Goal: Transaction & Acquisition: Book appointment/travel/reservation

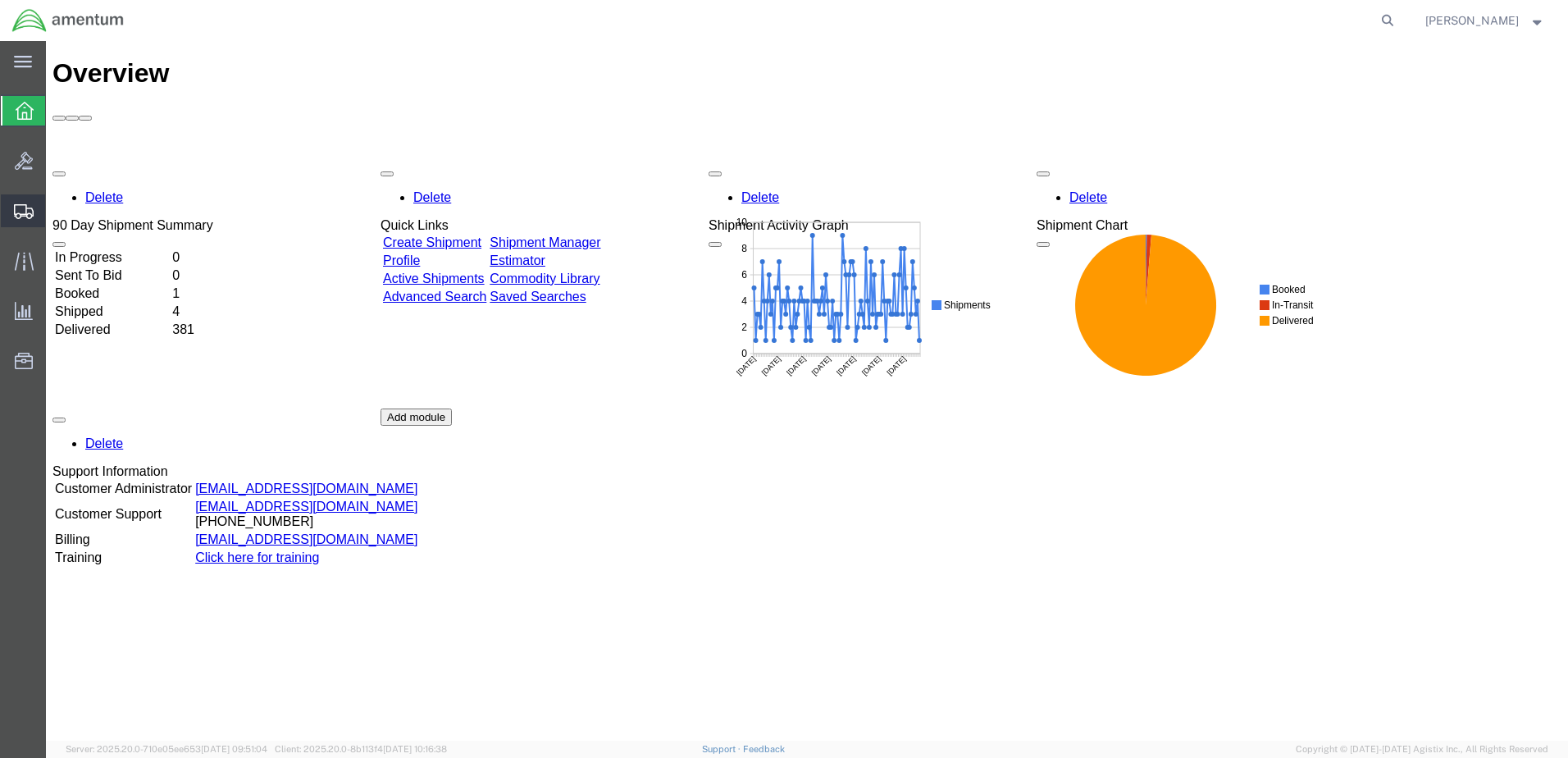
click at [23, 204] on icon at bounding box center [23, 211] width 20 height 14
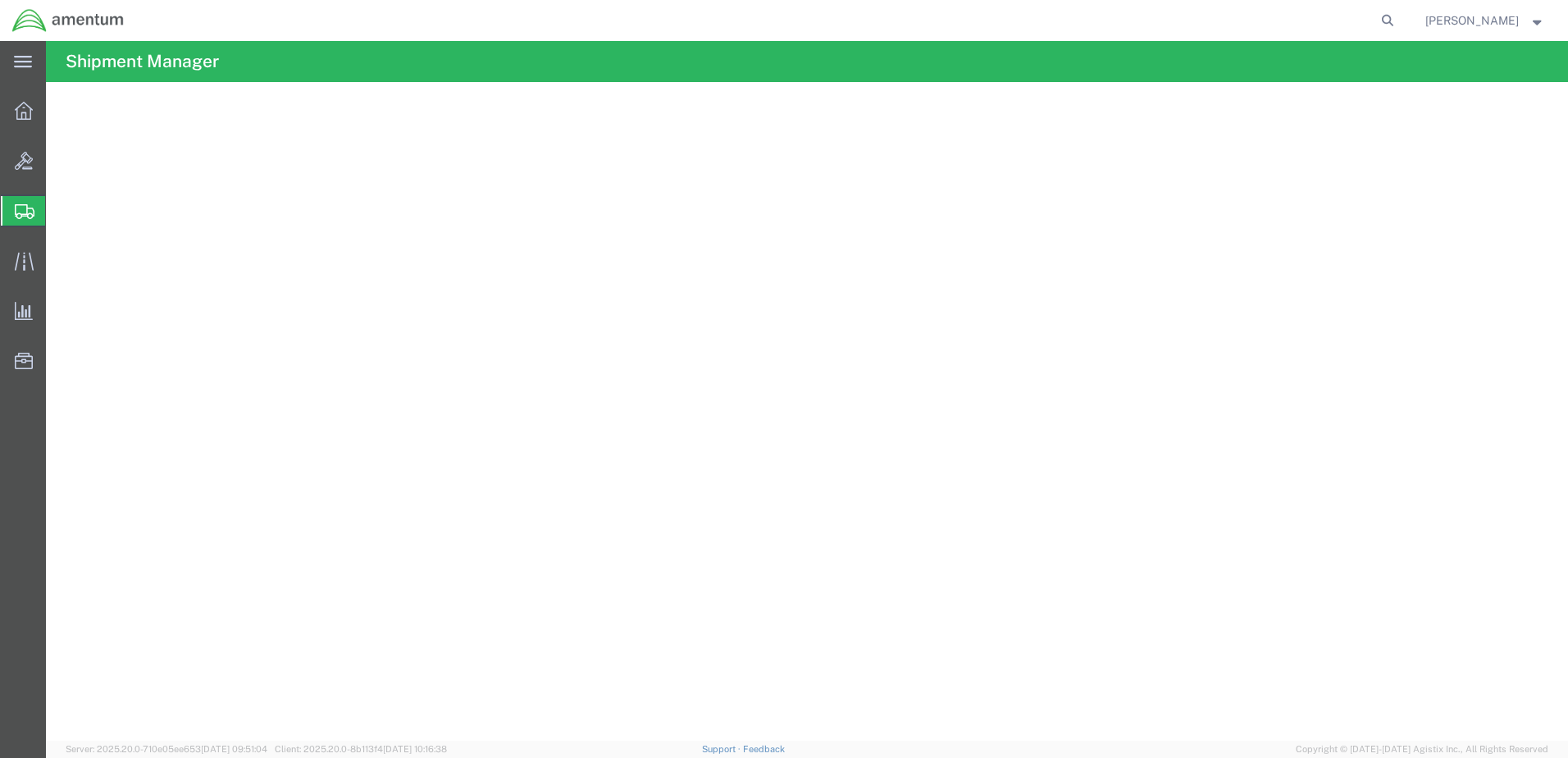
click at [0, 0] on span "Create Shipment" at bounding box center [0, 0] width 0 height 0
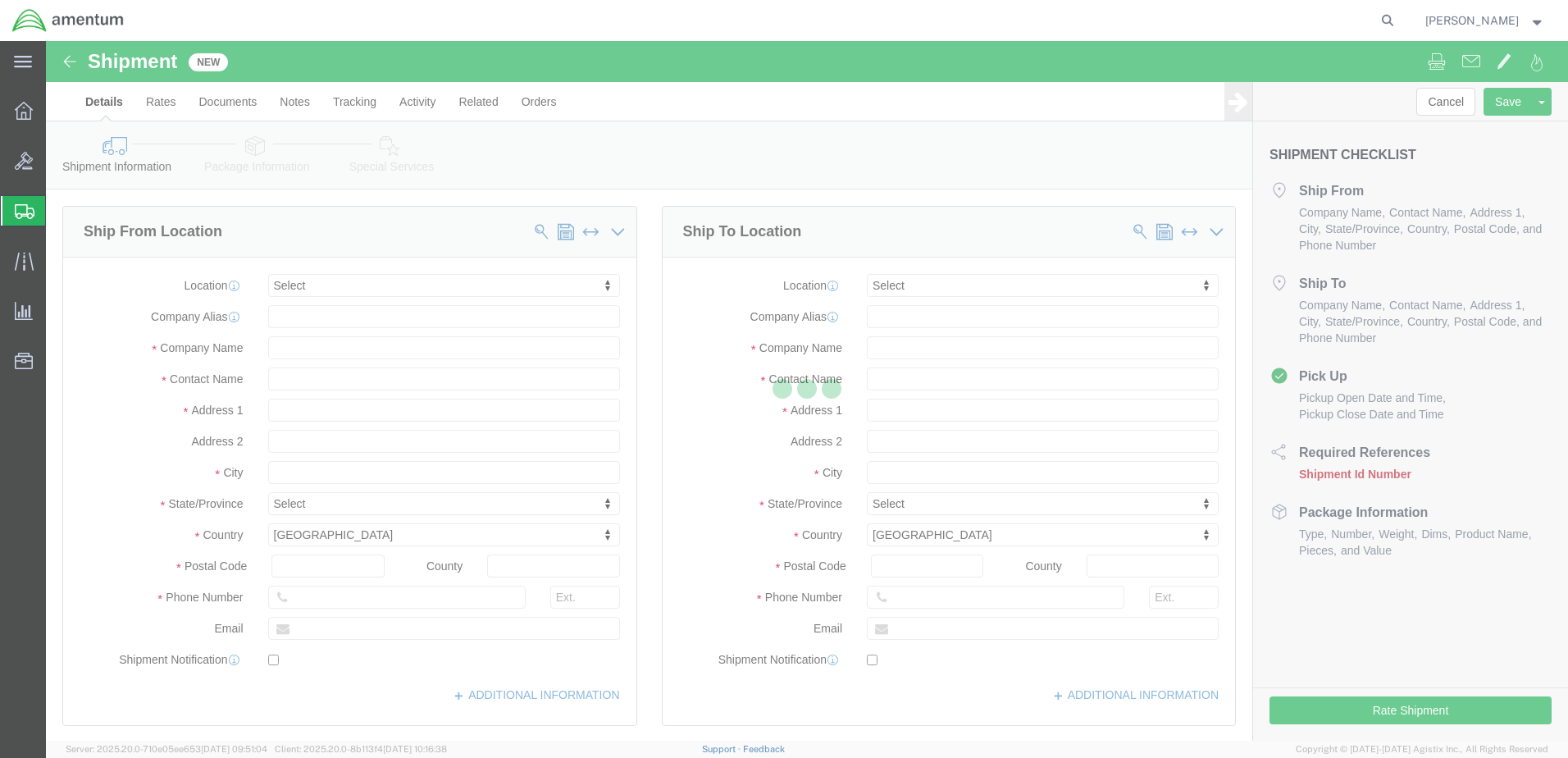
select select
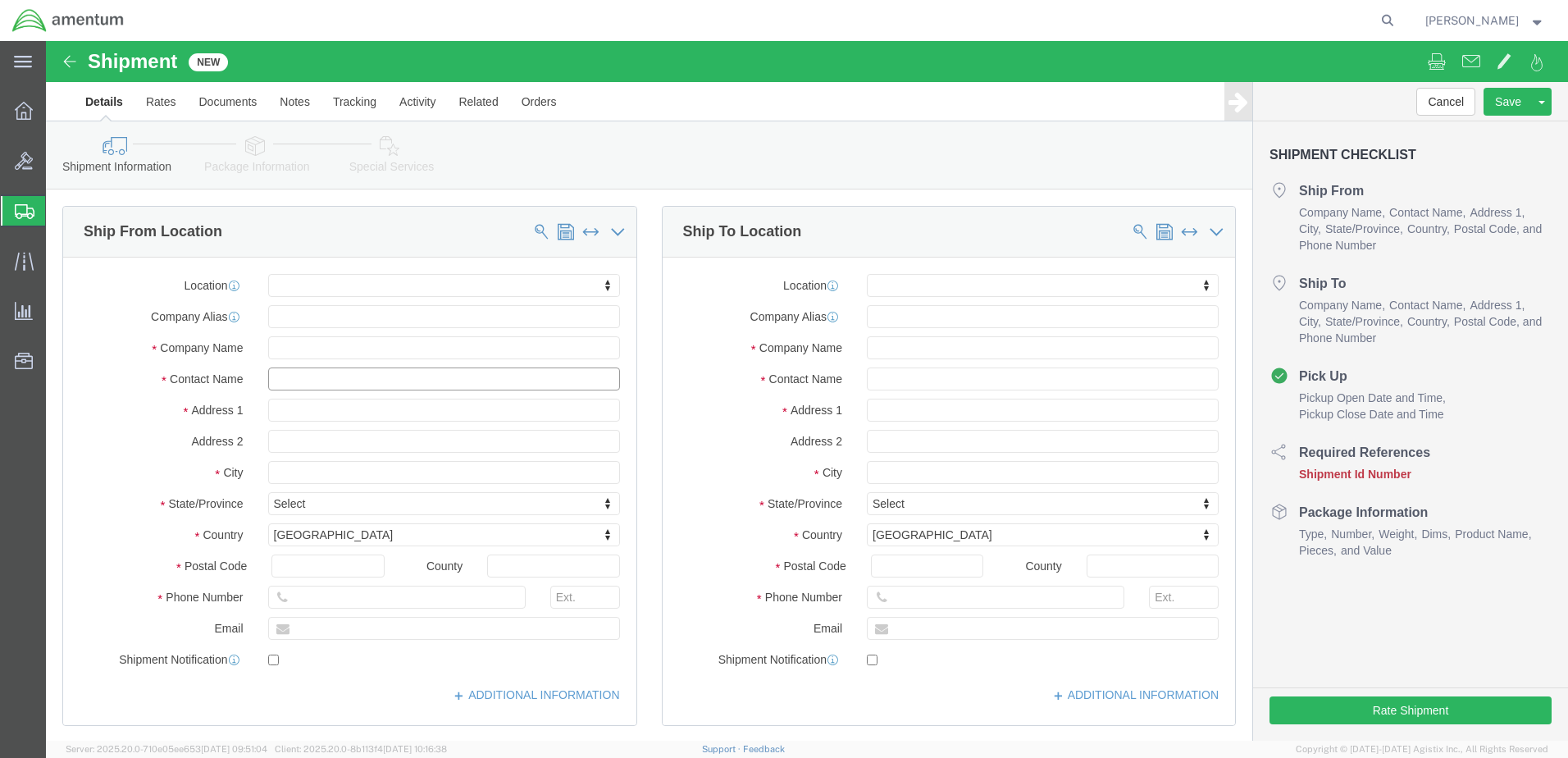
click input "text"
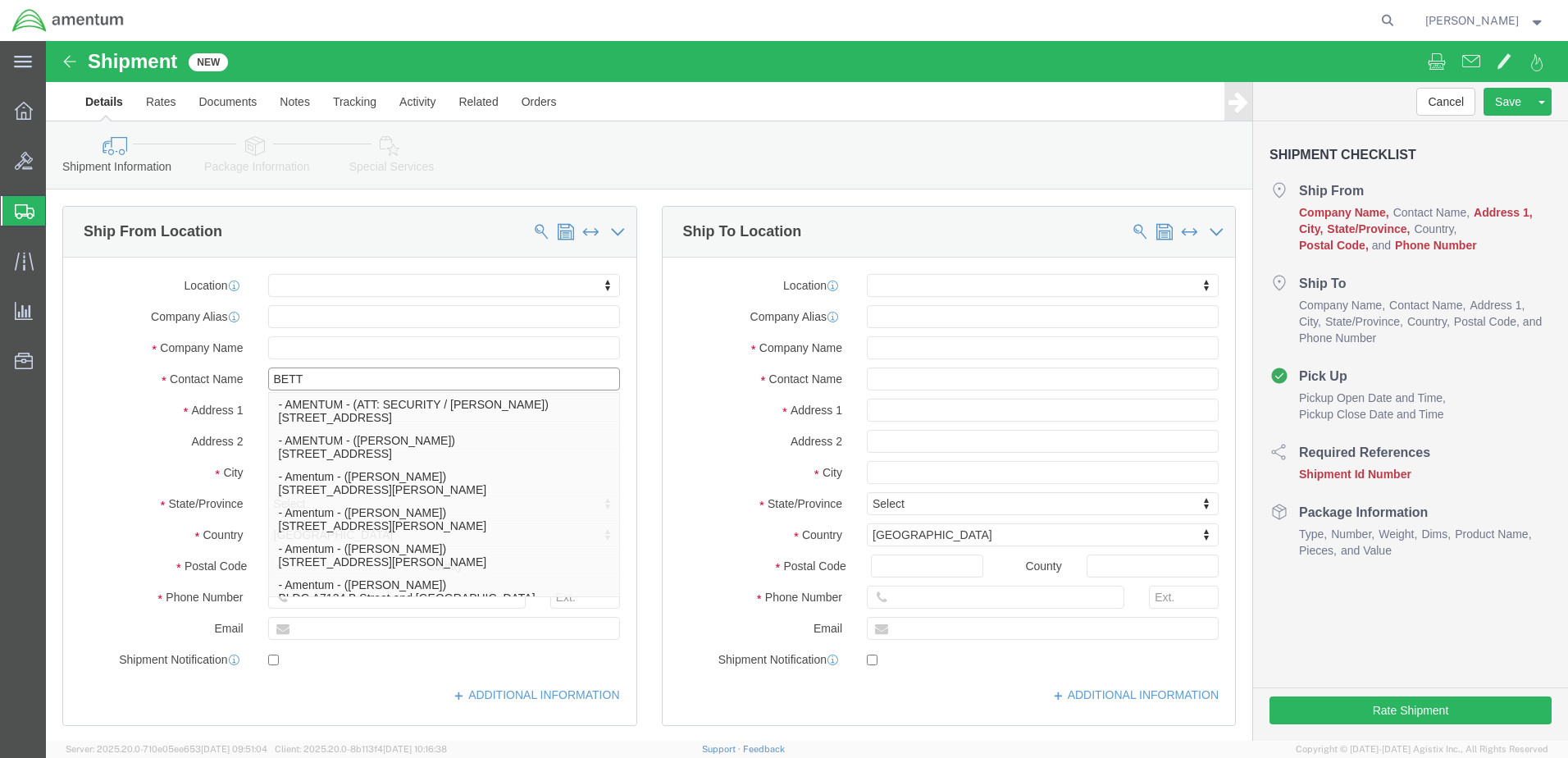
type input "[PERSON_NAME]"
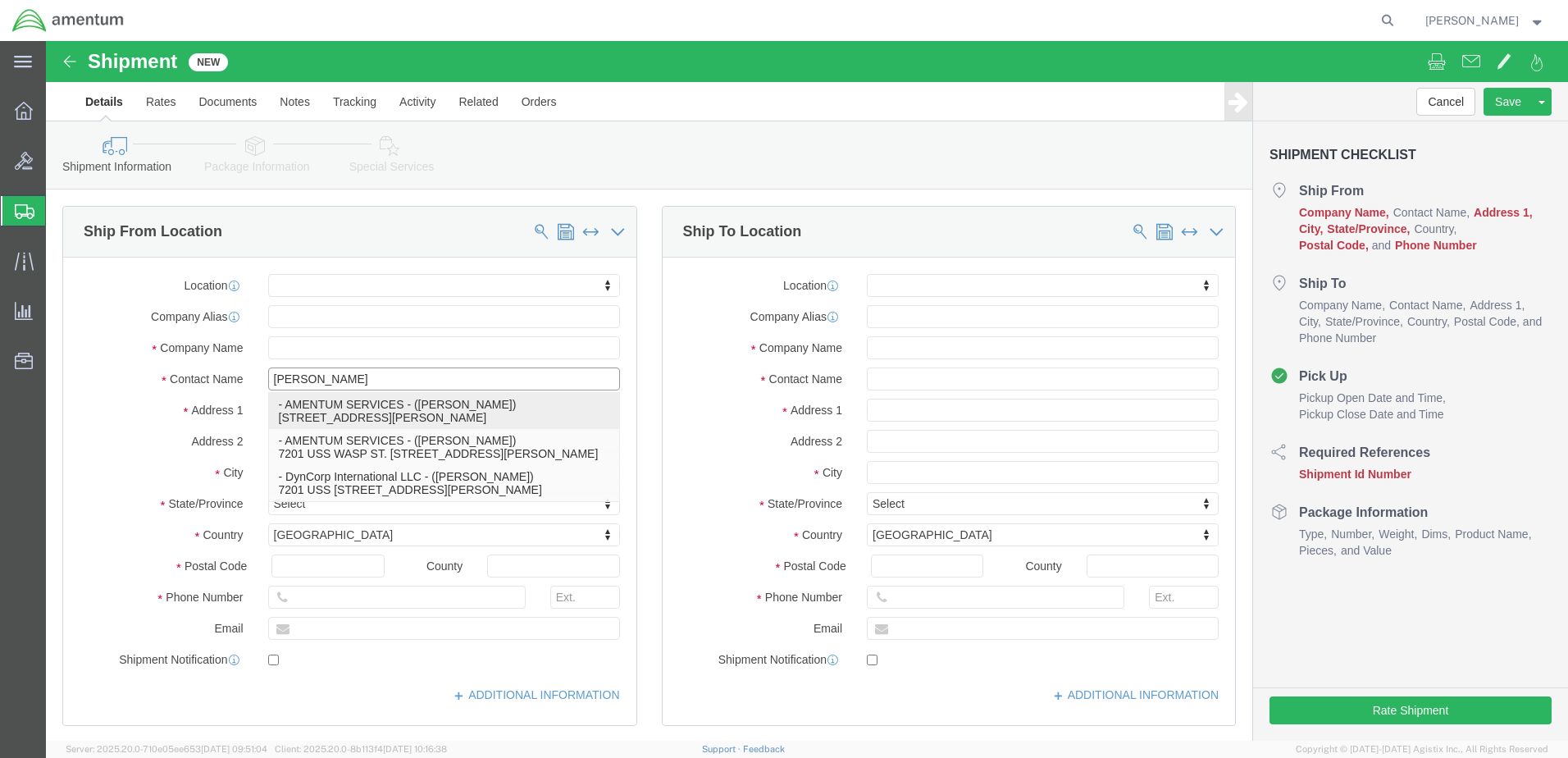
click p "- AMENTUM SERVICES - ([PERSON_NAME]) [STREET_ADDRESS][PERSON_NAME]"
select select "FL"
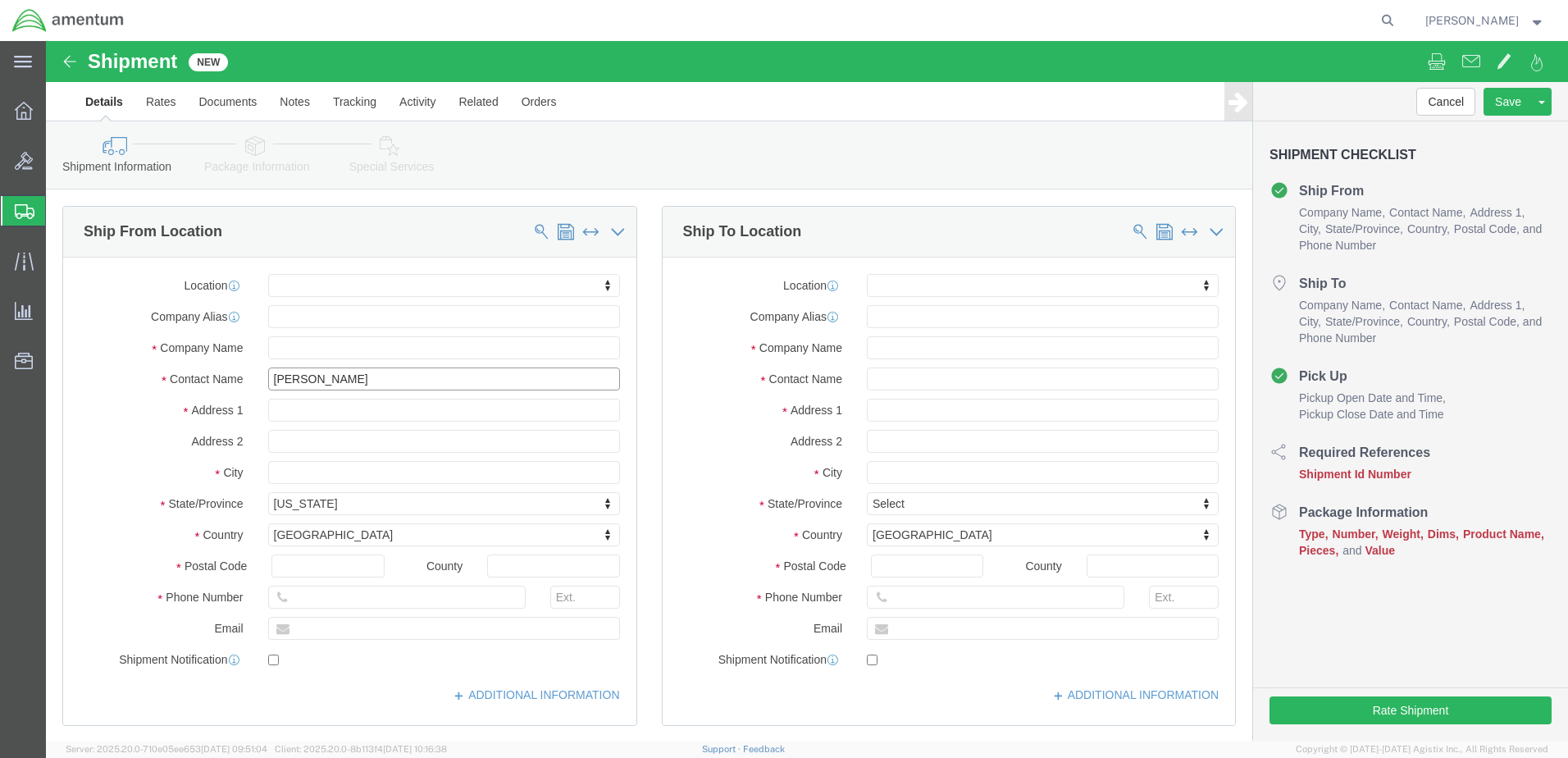
type input "[PERSON_NAME]"
click input "text"
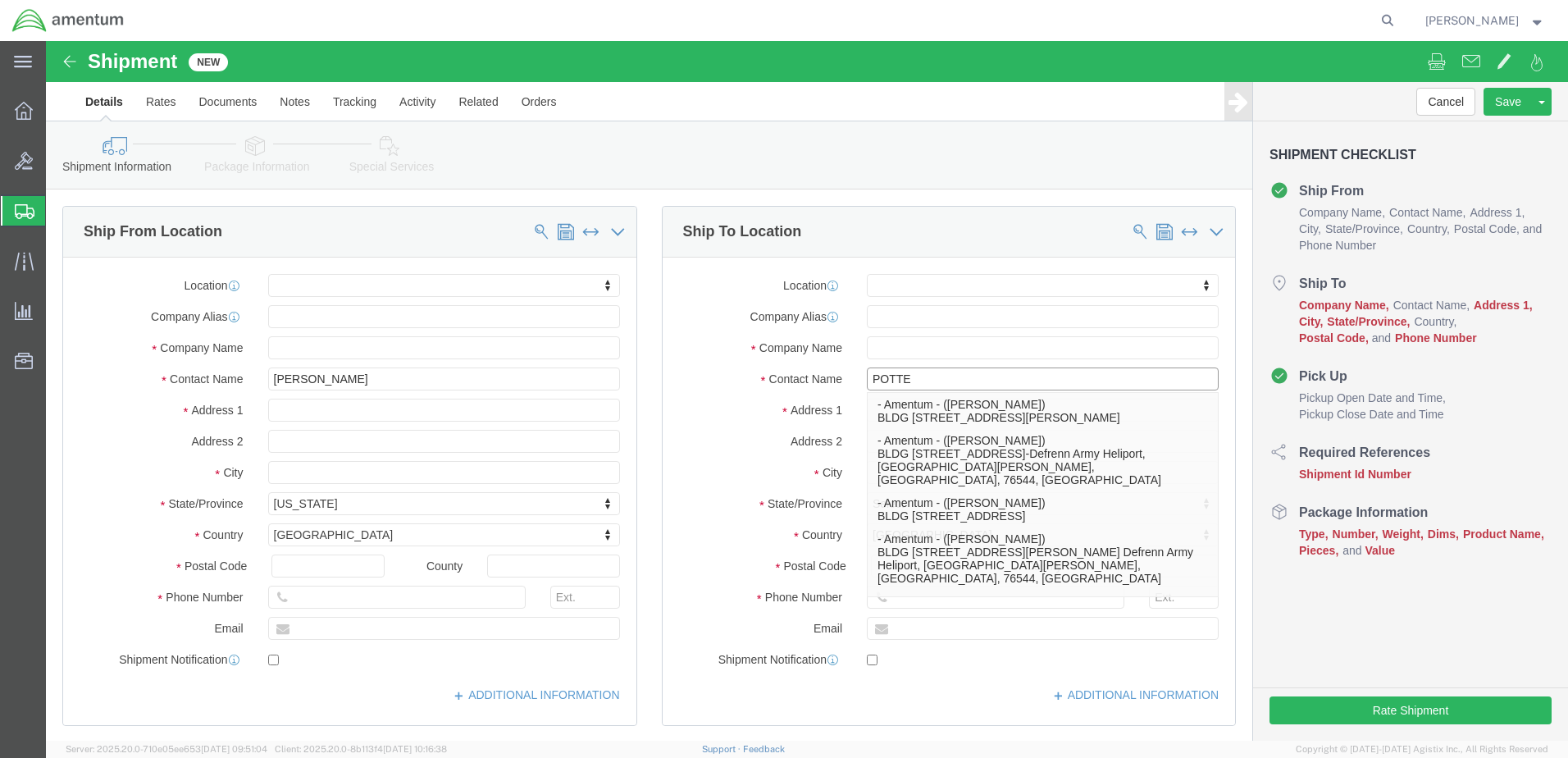
type input "POTTER"
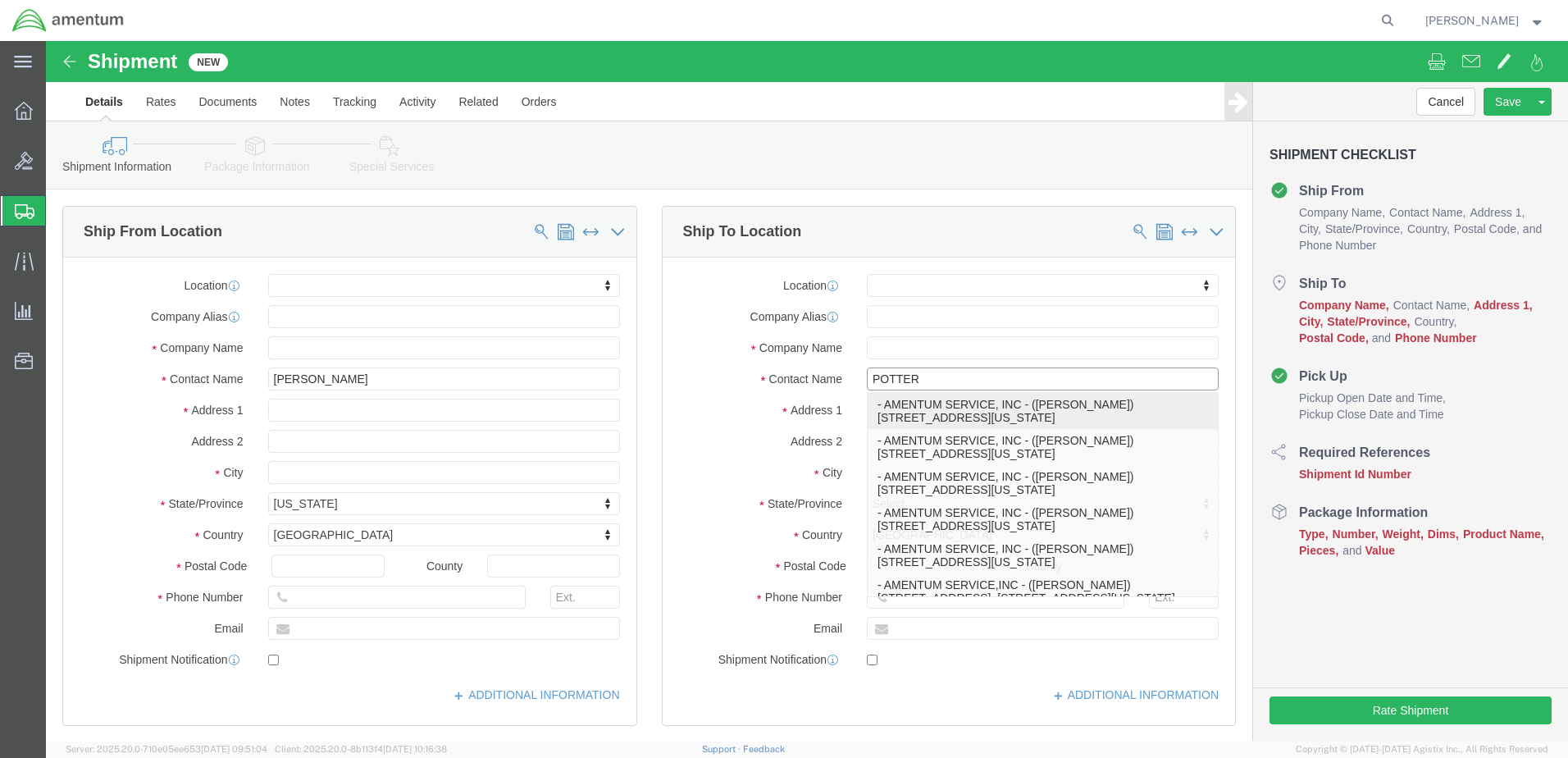
click p "- AMENTUM SERVICE, INC - ([PERSON_NAME]) [STREET_ADDRESS][US_STATE]"
select select "VA"
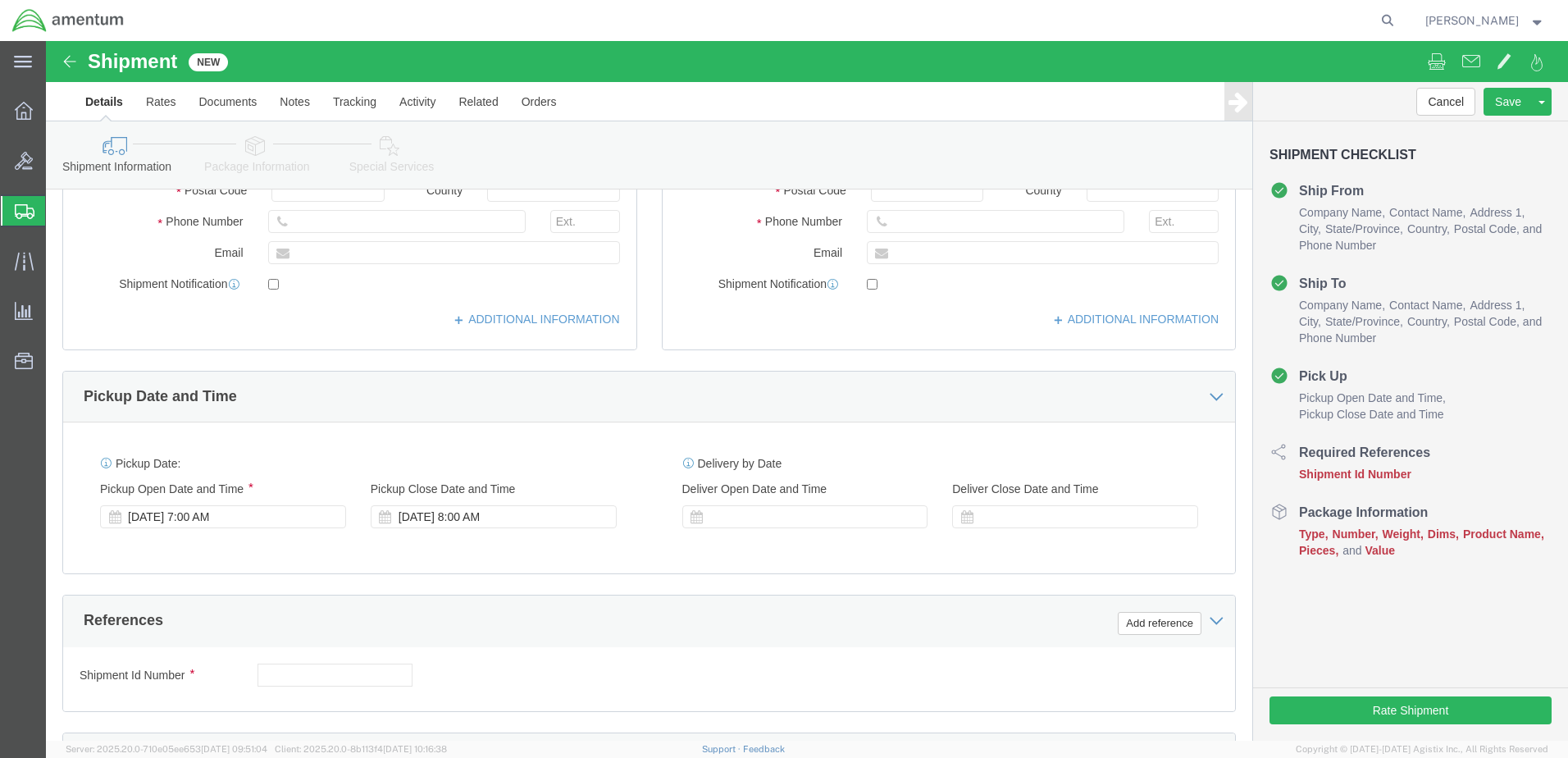
scroll to position [574, 0]
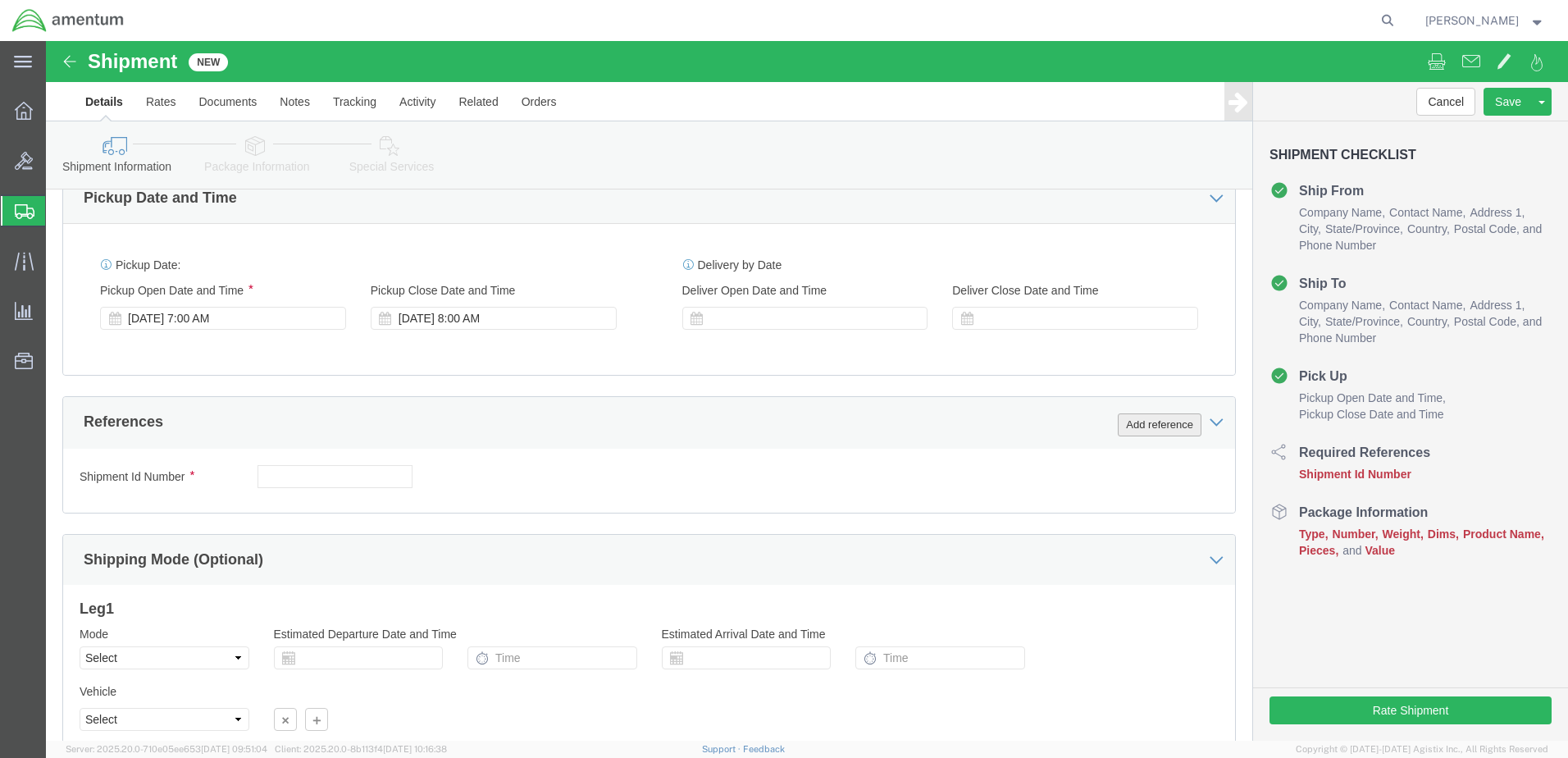
type input "[PERSON_NAME]"
click button "Add reference"
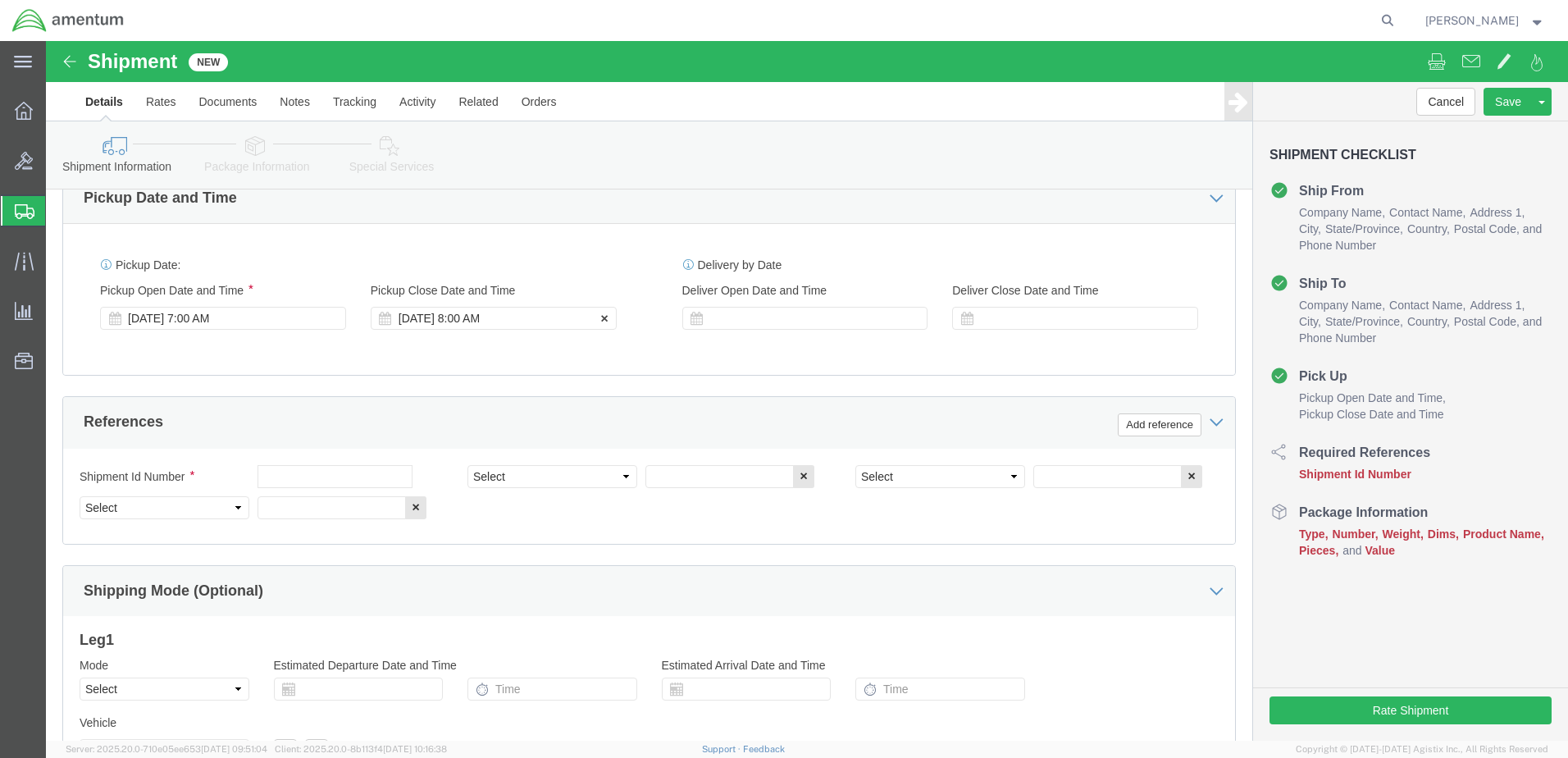
click div "[DATE] 8:00 AM"
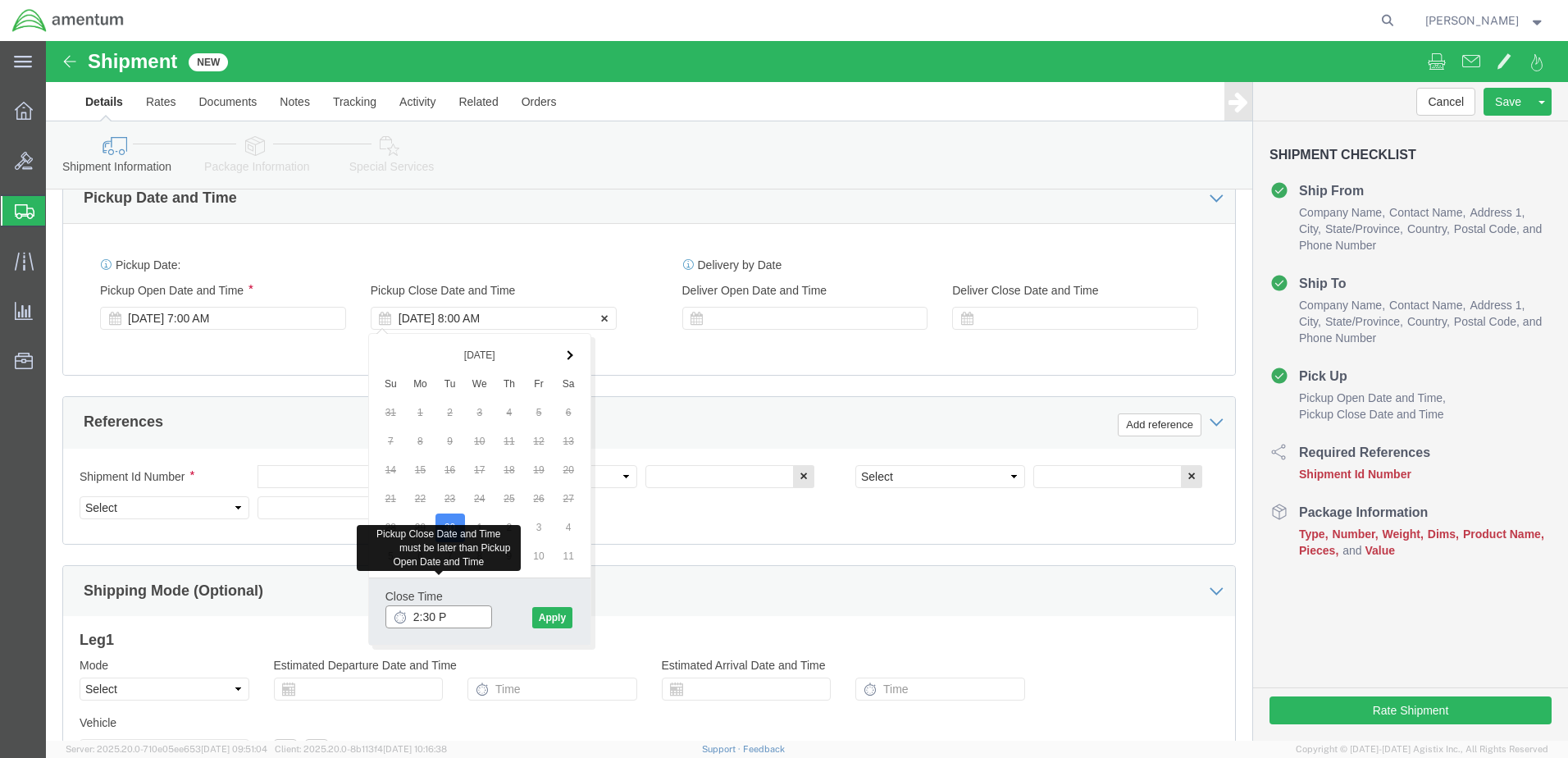
type input "2:30 PM"
drag, startPoint x: 505, startPoint y: 570, endPoint x: 512, endPoint y: 573, distance: 7.6
click button "Apply"
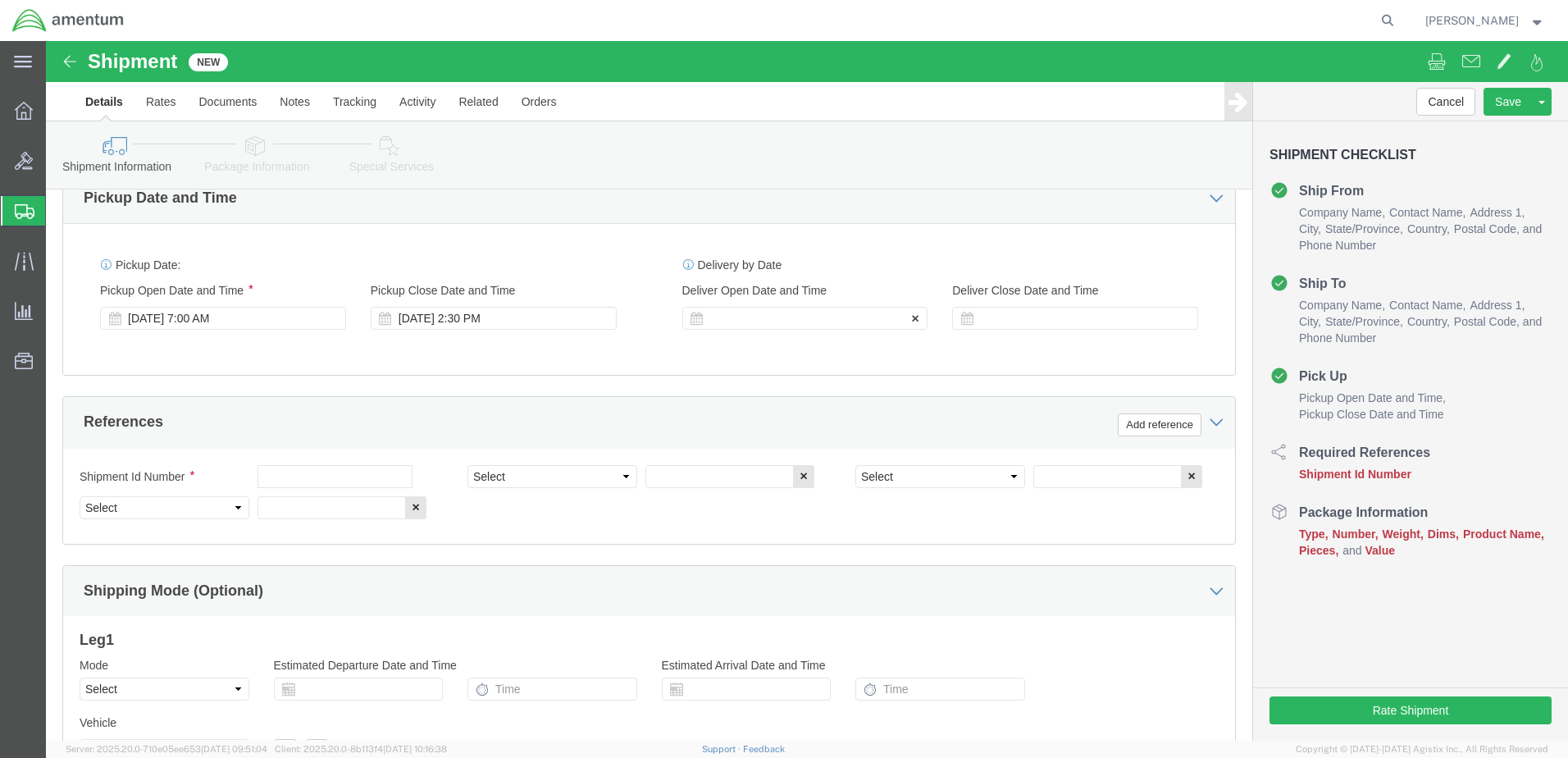
click div
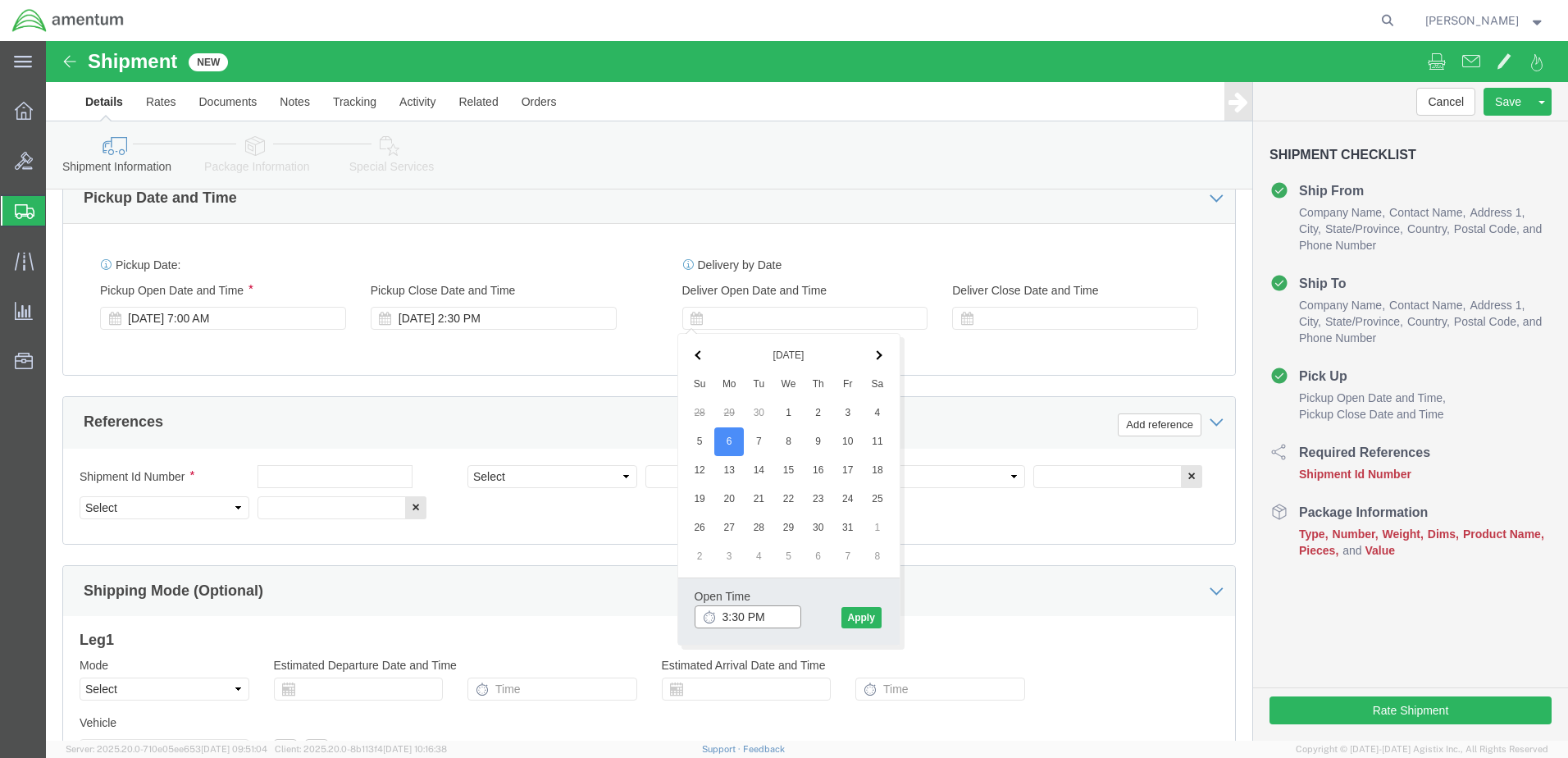
click input "3:30 PM"
type input "7:30 AM"
click button "Apply"
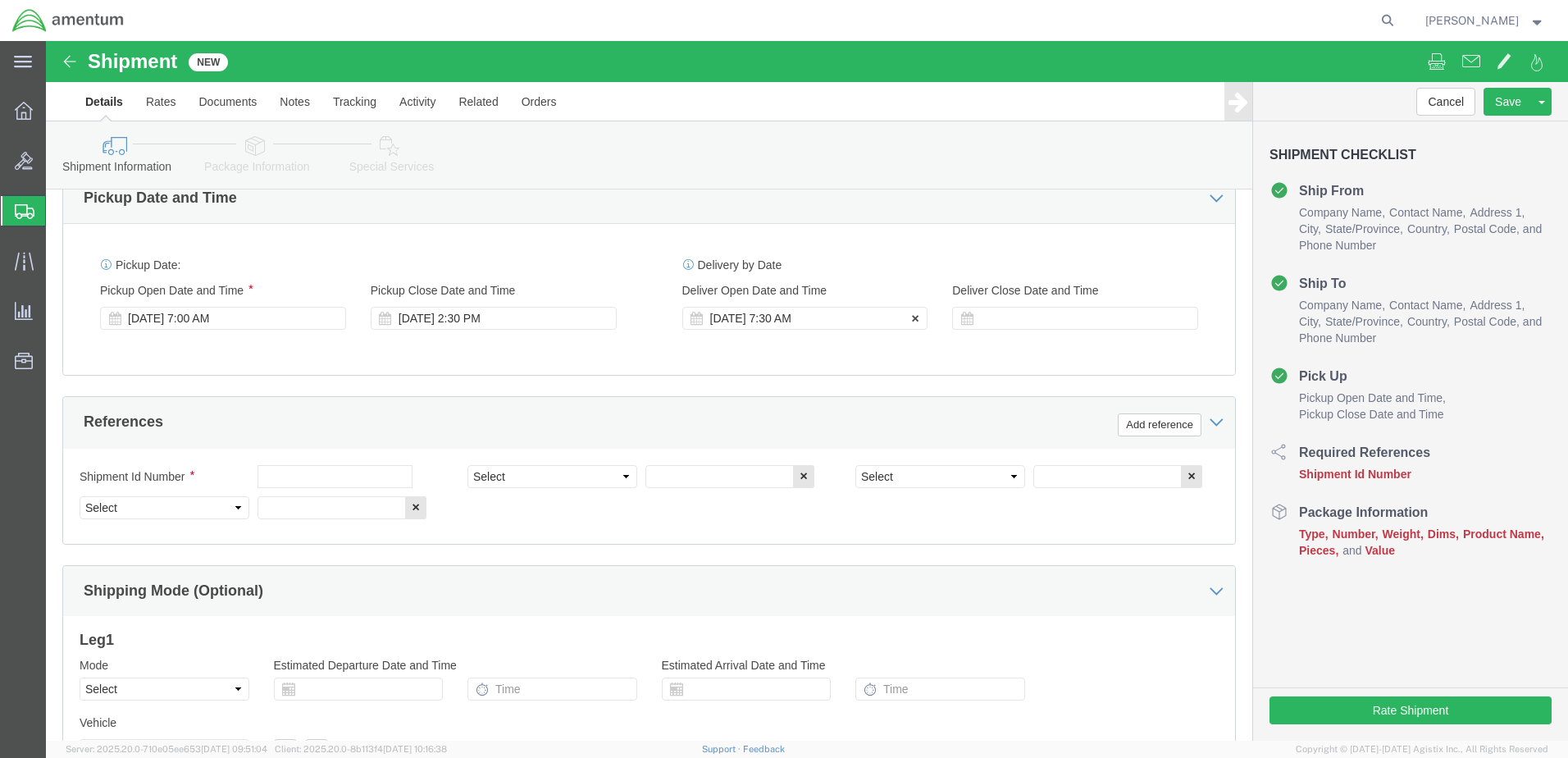
click div "[DATE] 7:30 AM"
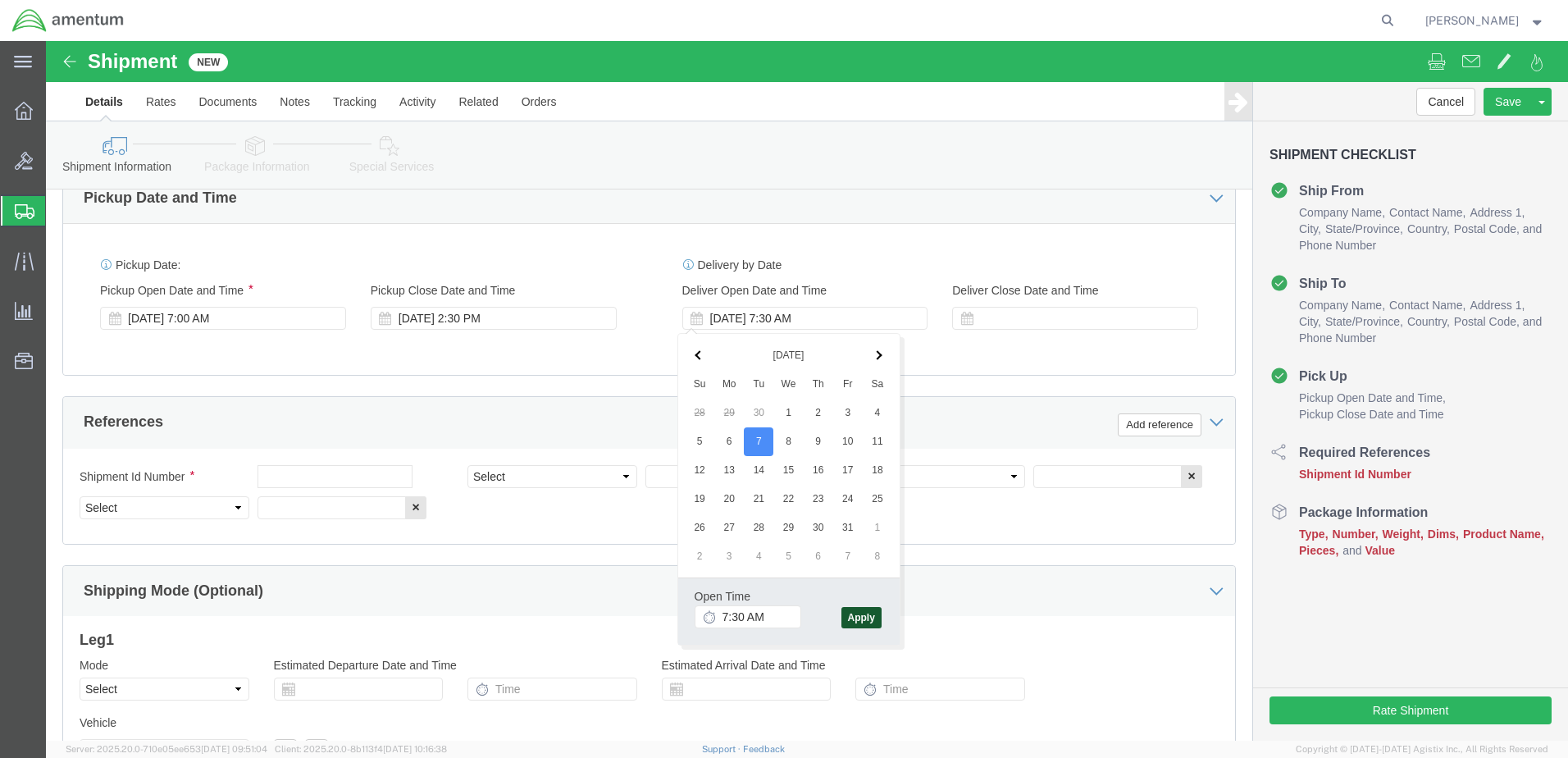
click button "Apply"
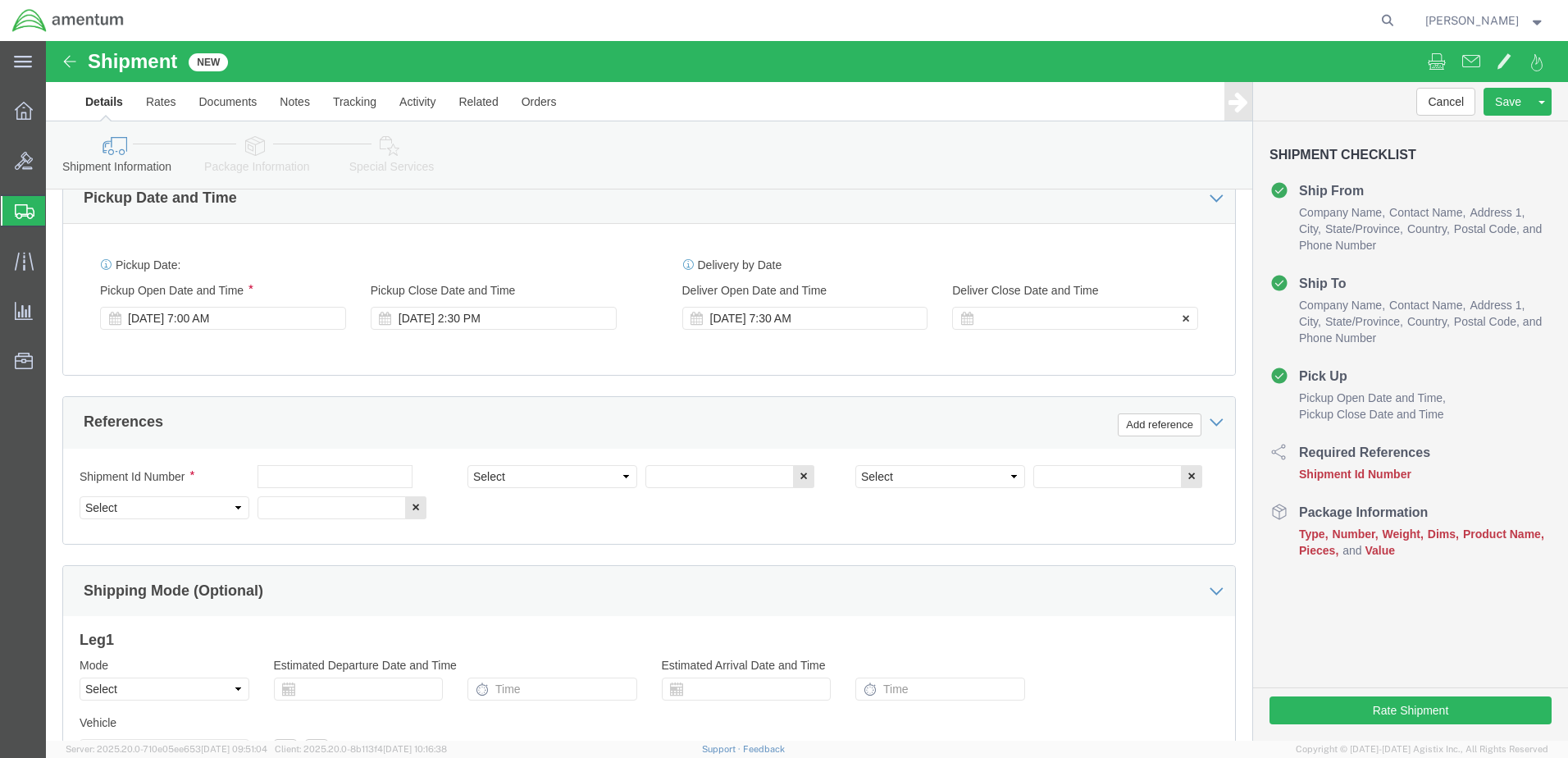
click div
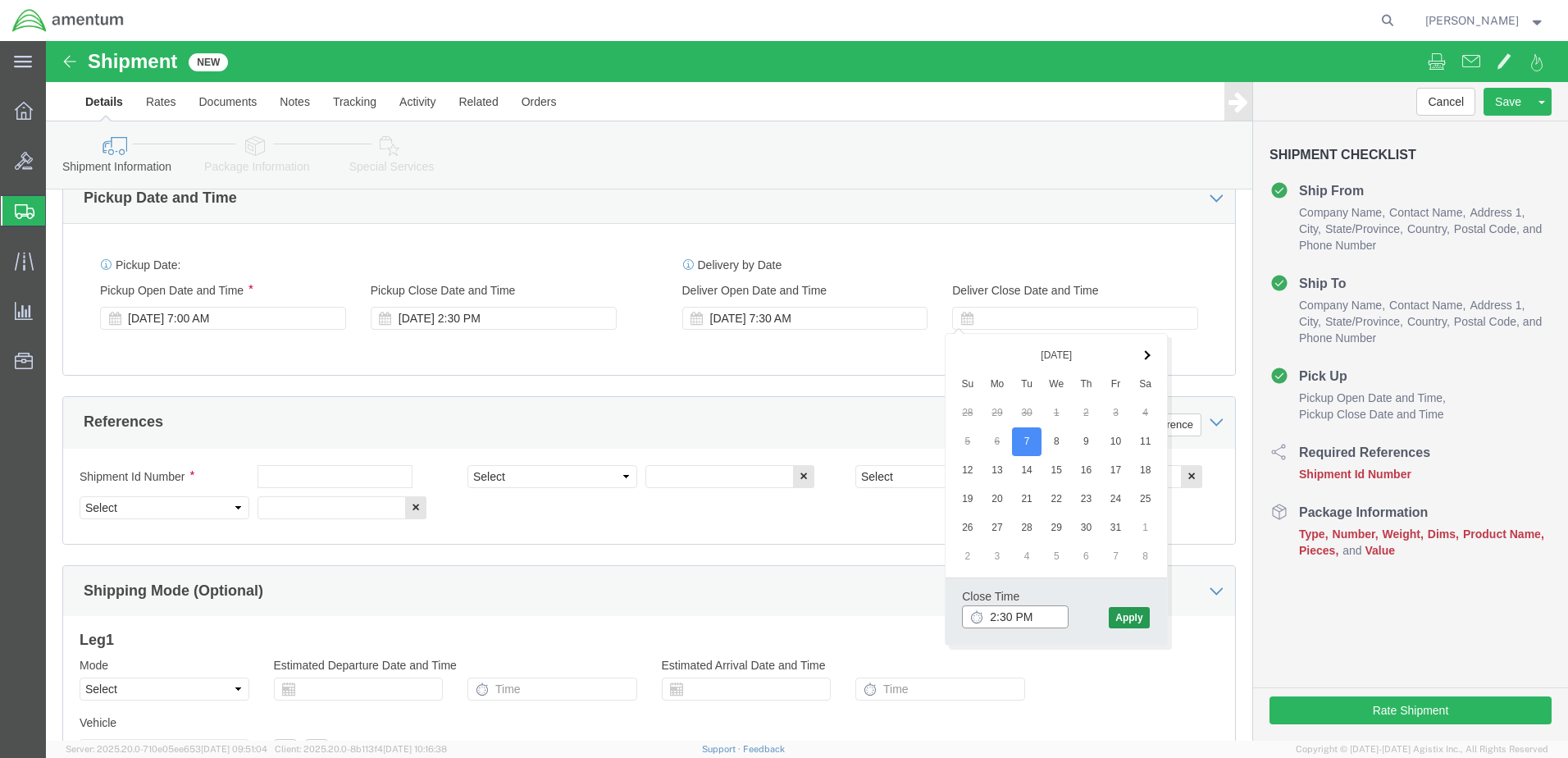
type input "2:30 PM"
click button "Apply"
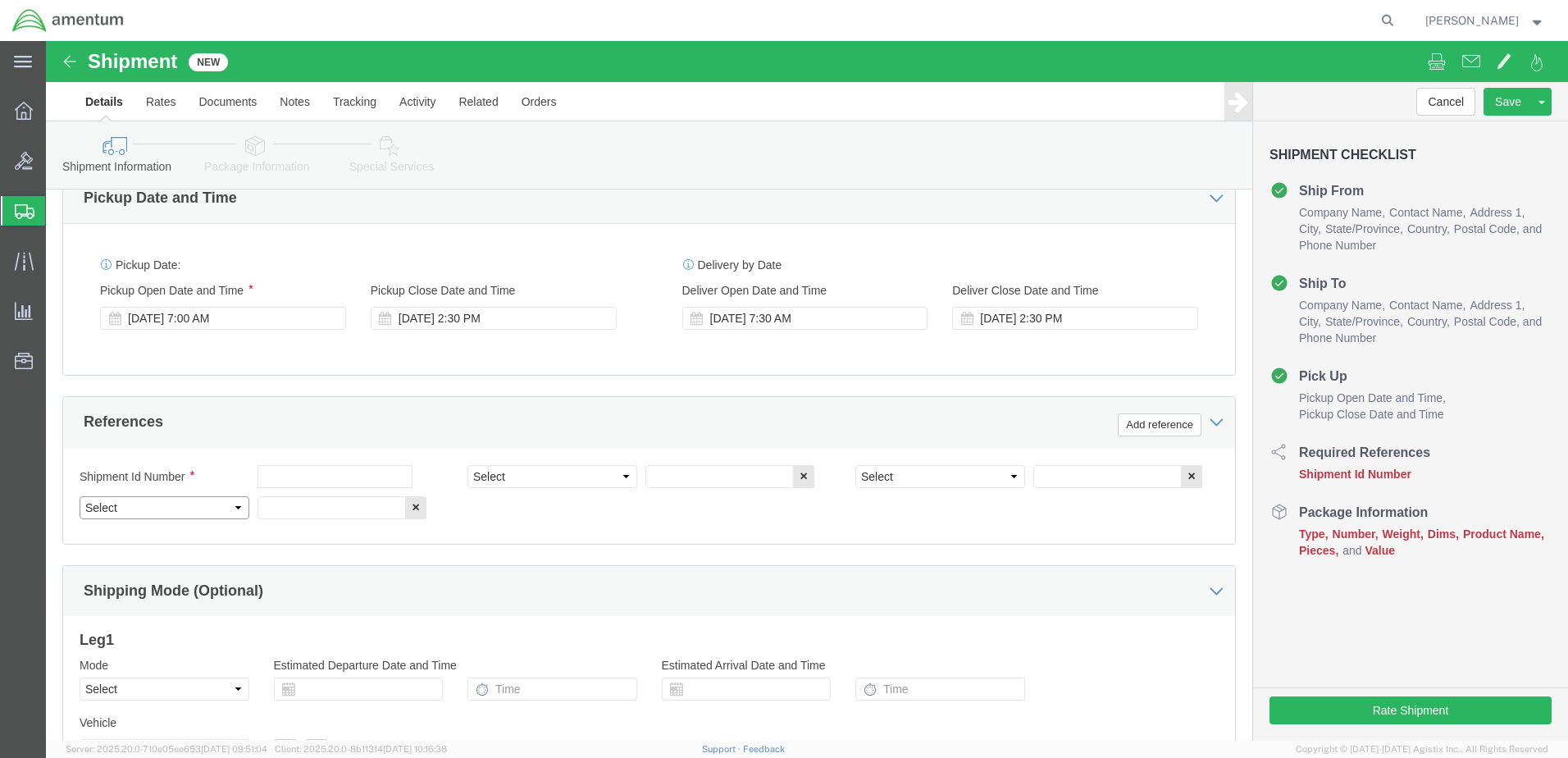
click select "Select Account Type Activity ID Airline Appointment Number ASN Batch Request # …"
select select "DEPT"
click select "Select Account Type Activity ID Airline Appointment Number ASN Batch Request # …"
select select "PROJNUM"
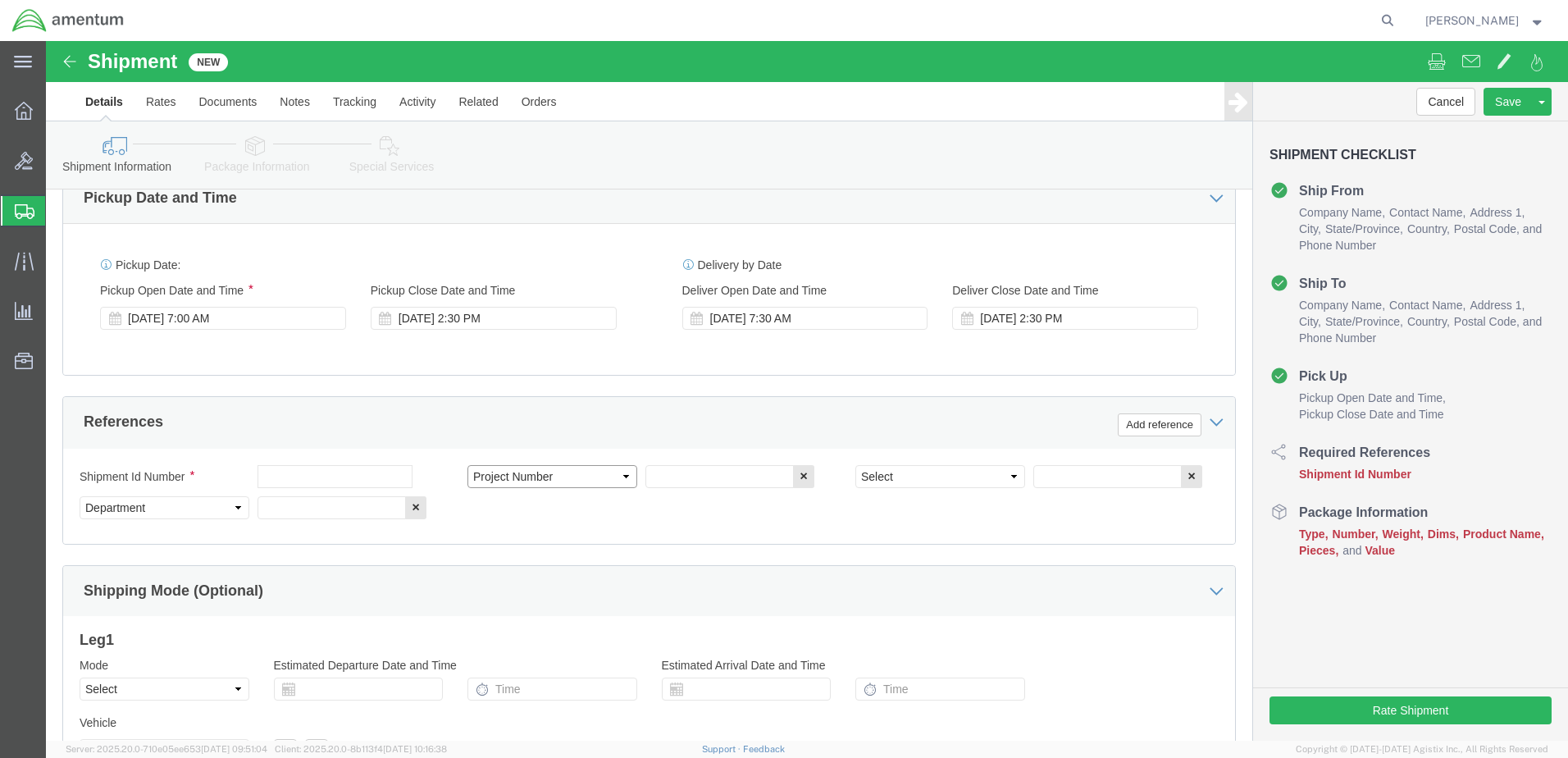
click select "Select Account Type Activity ID Airline Appointment Number ASN Batch Request # …"
select select "PCKSLIP"
click select "Select Account Type Activity ID Airline Appointment Number ASN Batch Request # …"
click input "text"
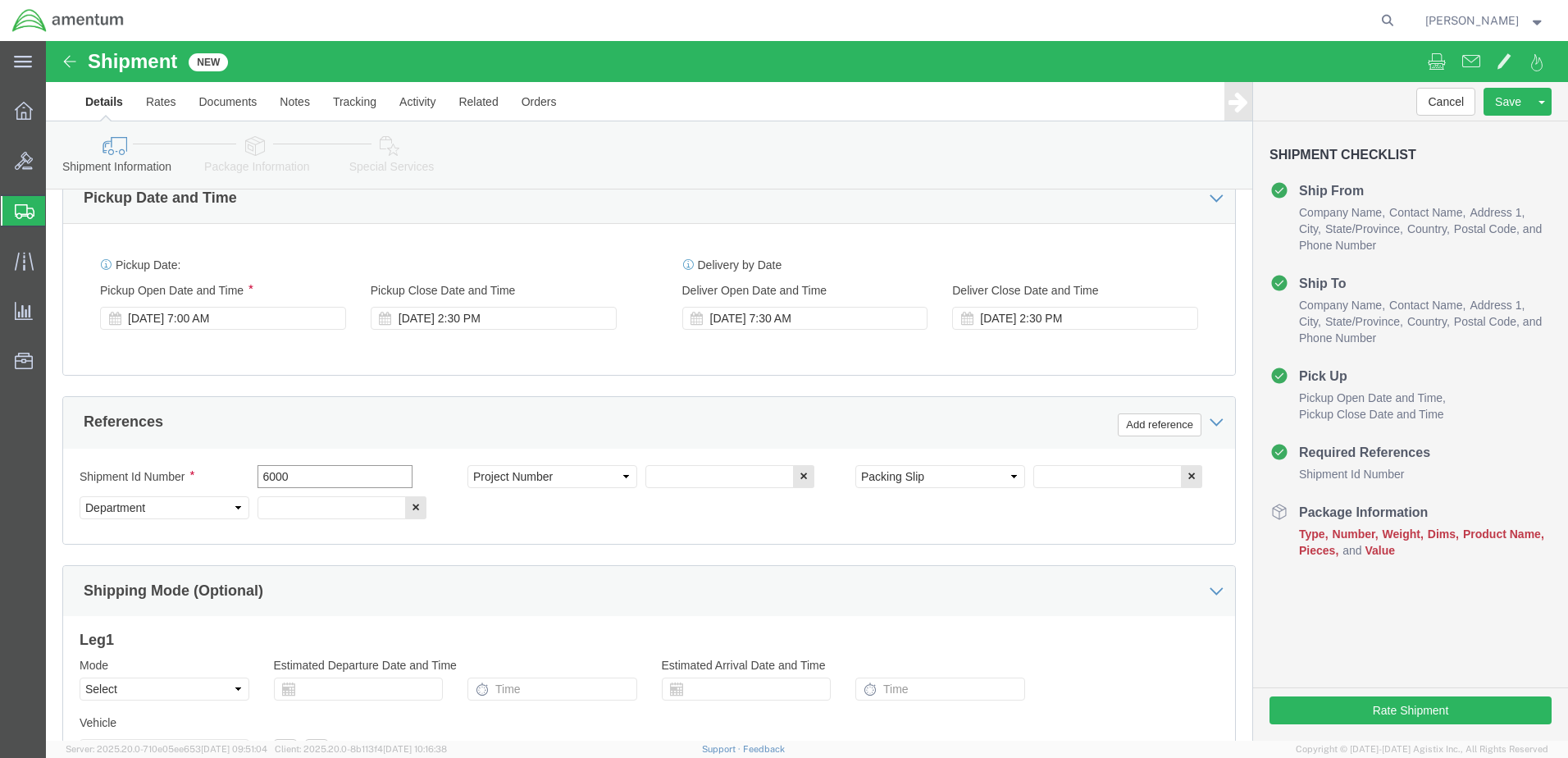
type input "6000"
click input "text"
type input "T44"
click input "text"
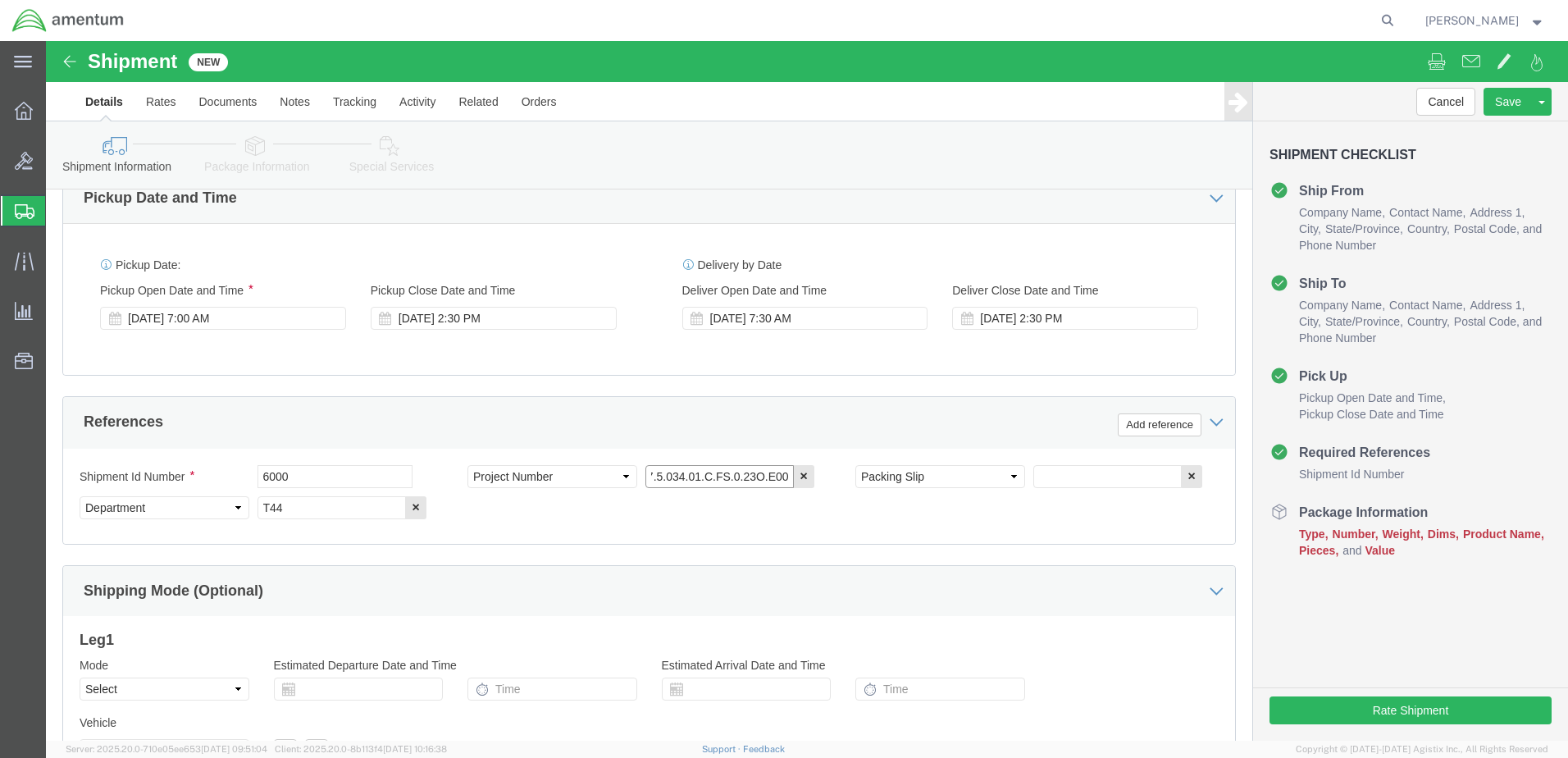
type input "6097.5.034.01.C.FS.0.23O.E00"
click input "text"
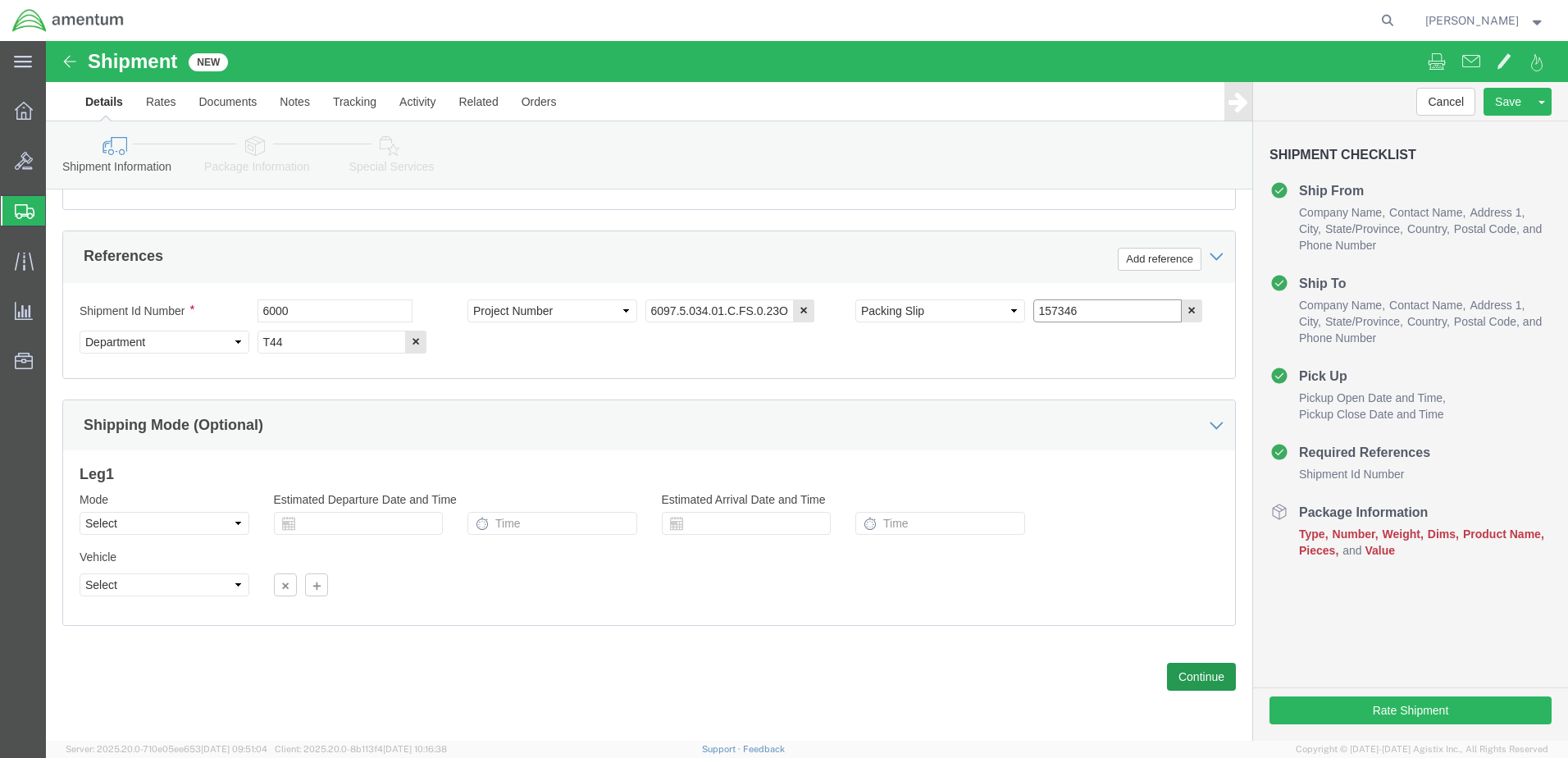
type input "157346"
click button "Continue"
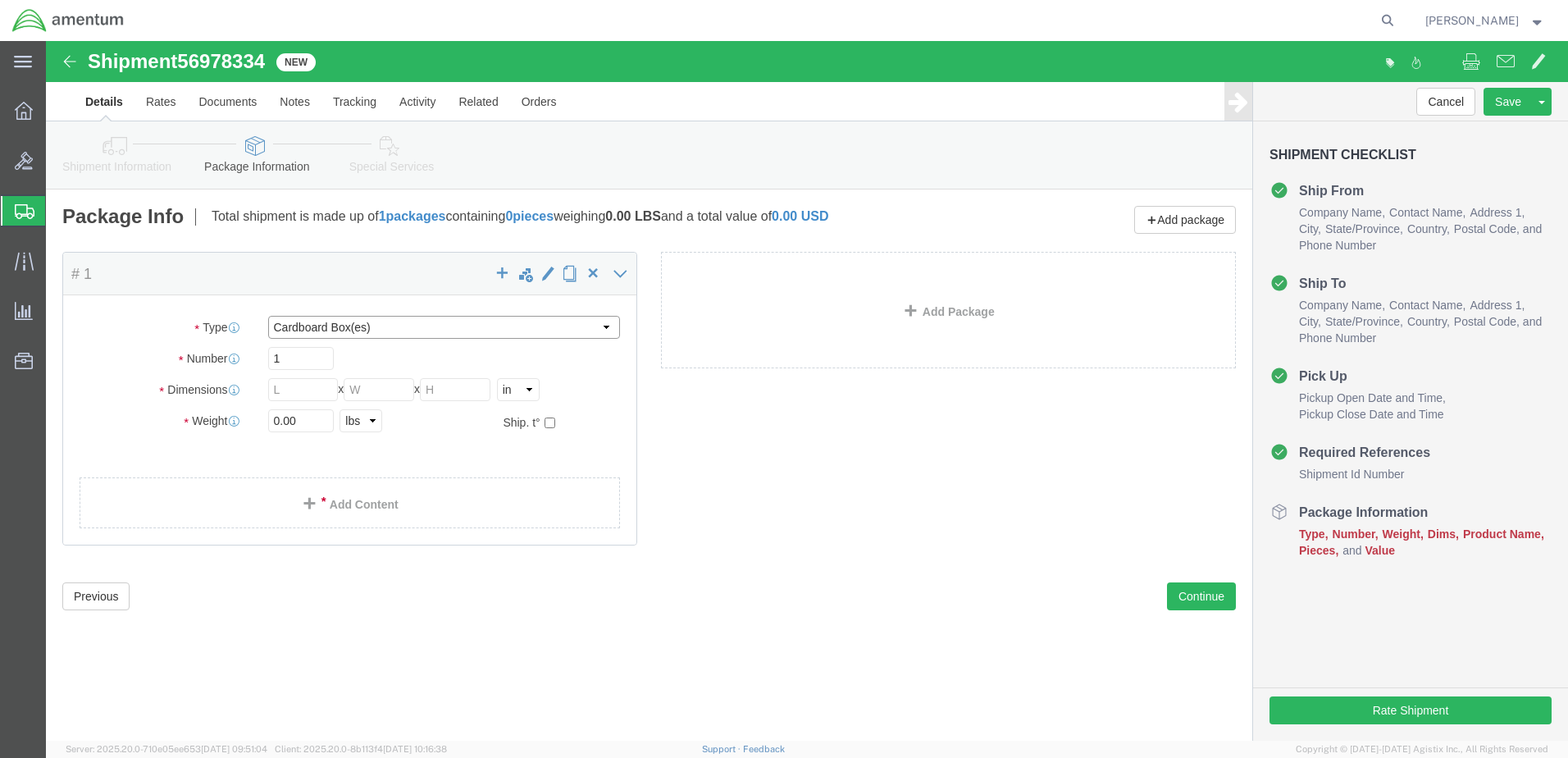
click select "Select BCK Boxes Bale(s) Basket(s) Bolt(s) Bottle(s) Buckets Bulk Bundle(s) Can…"
select select "YRPK"
click select "Select BCK Boxes Bale(s) Basket(s) Bolt(s) Bottle(s) Buckets Bulk Bundle(s) Can…"
click input "text"
type input "75"
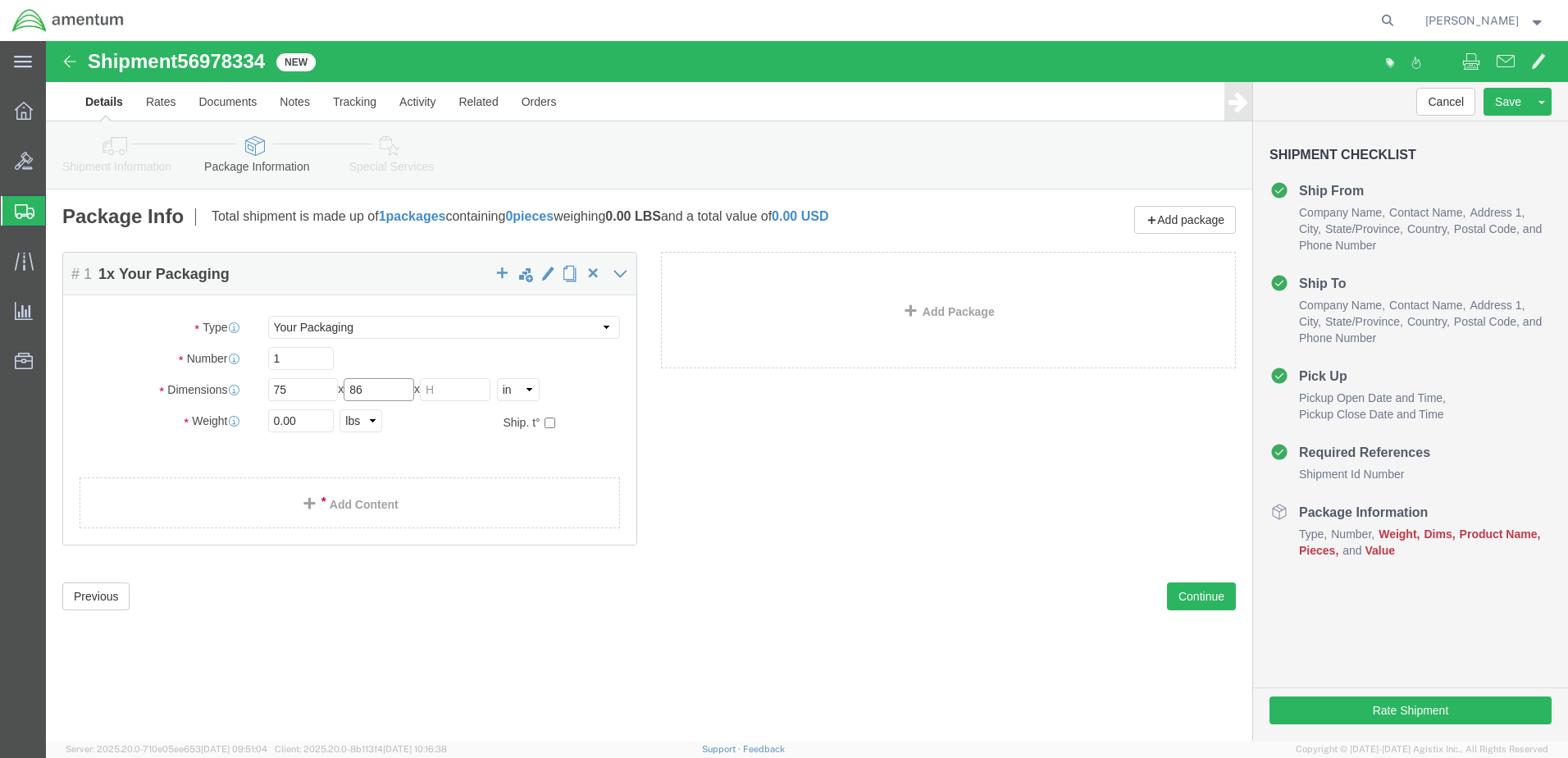
type input "86"
type input "21"
click input "0.00"
type input "500.00"
click link "Add Content"
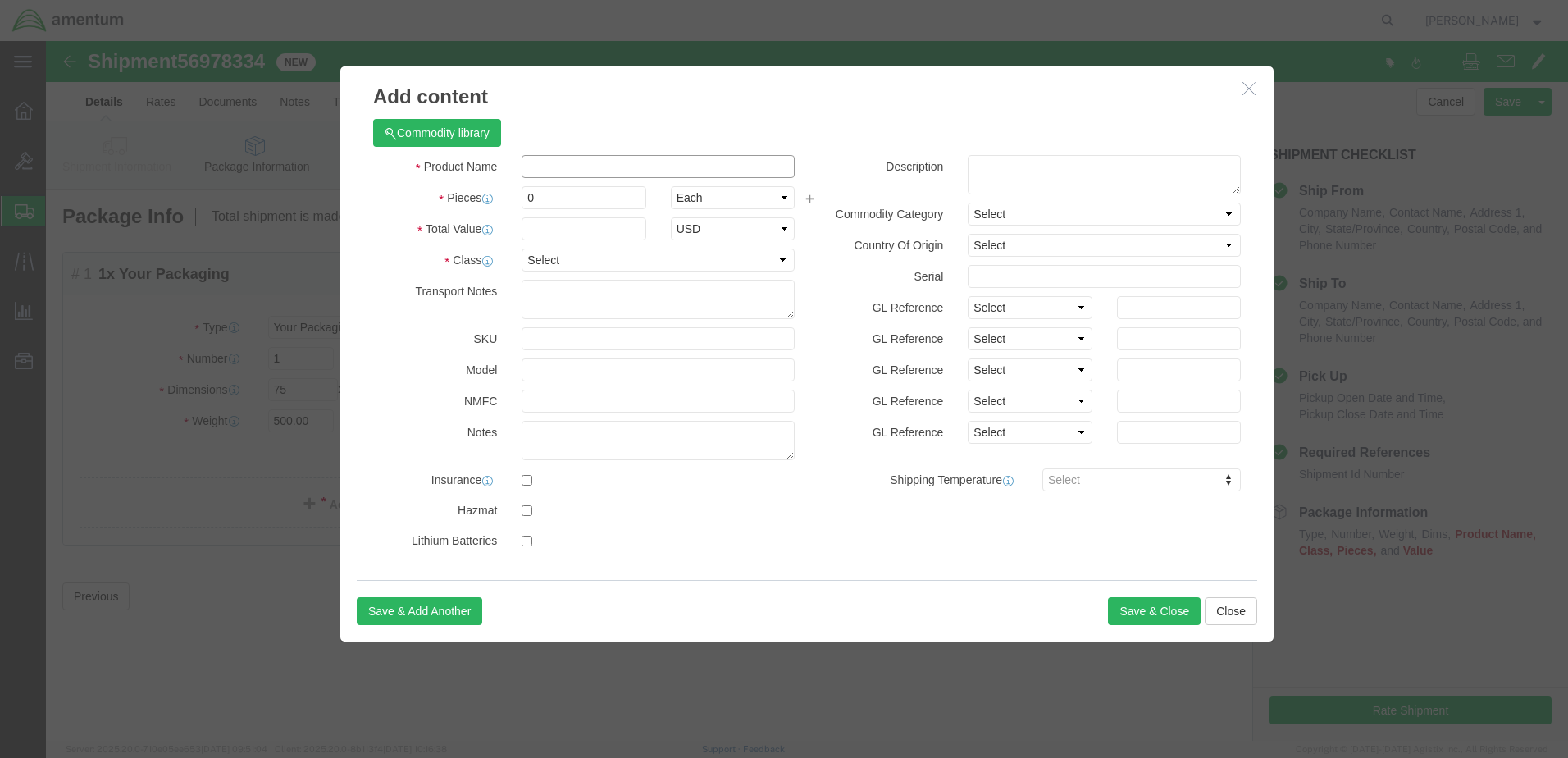
click input "text"
type input "AIRCRAFT PROP"
type input "100000.00"
type input "BUA22271C"
drag, startPoint x: 556, startPoint y: 152, endPoint x: 482, endPoint y: 160, distance: 74.4
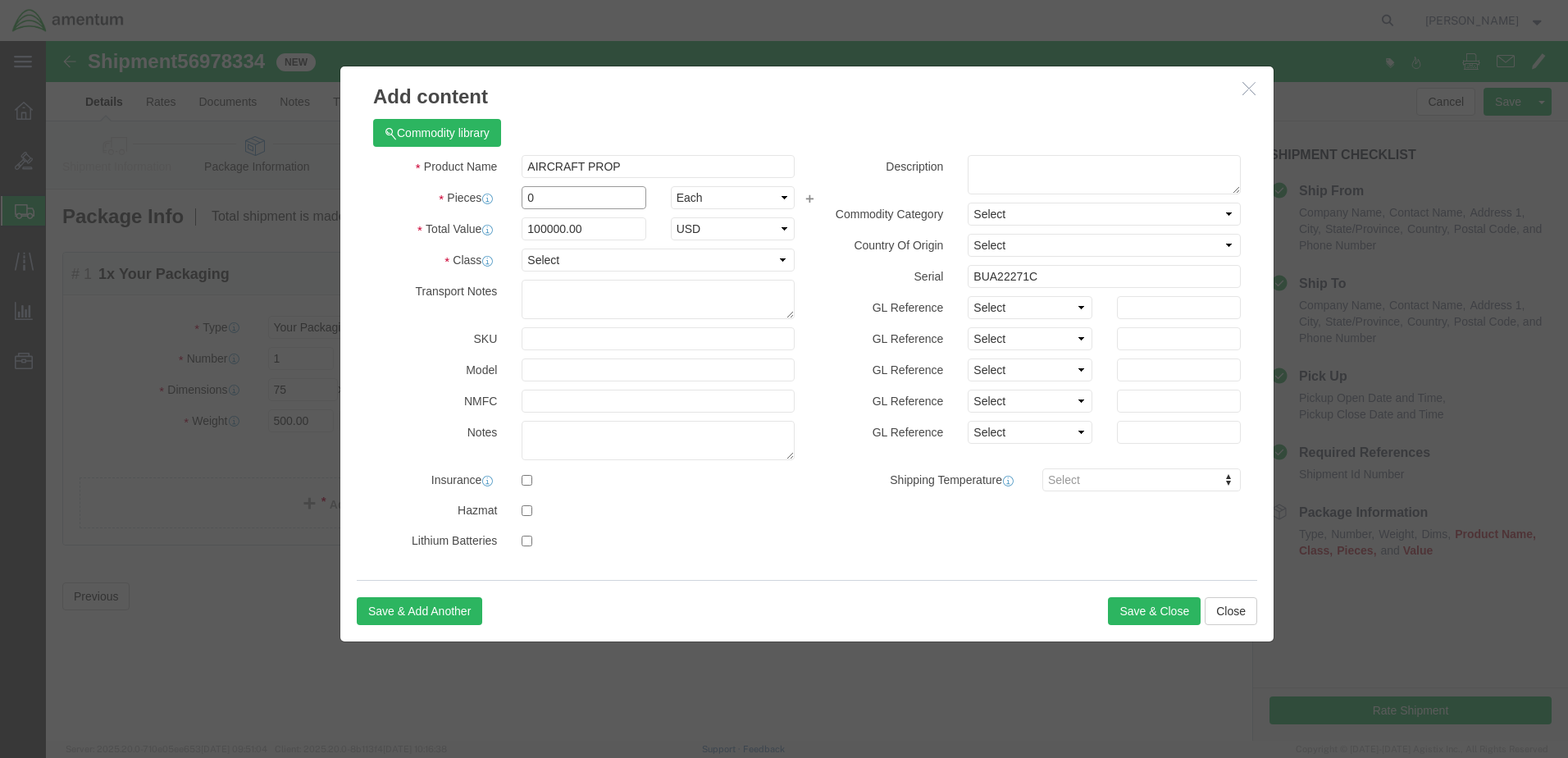
drag, startPoint x: 507, startPoint y: 159, endPoint x: 464, endPoint y: 162, distance: 43.1
click div "0"
type input "1"
type input "100000"
click label "Total Value"
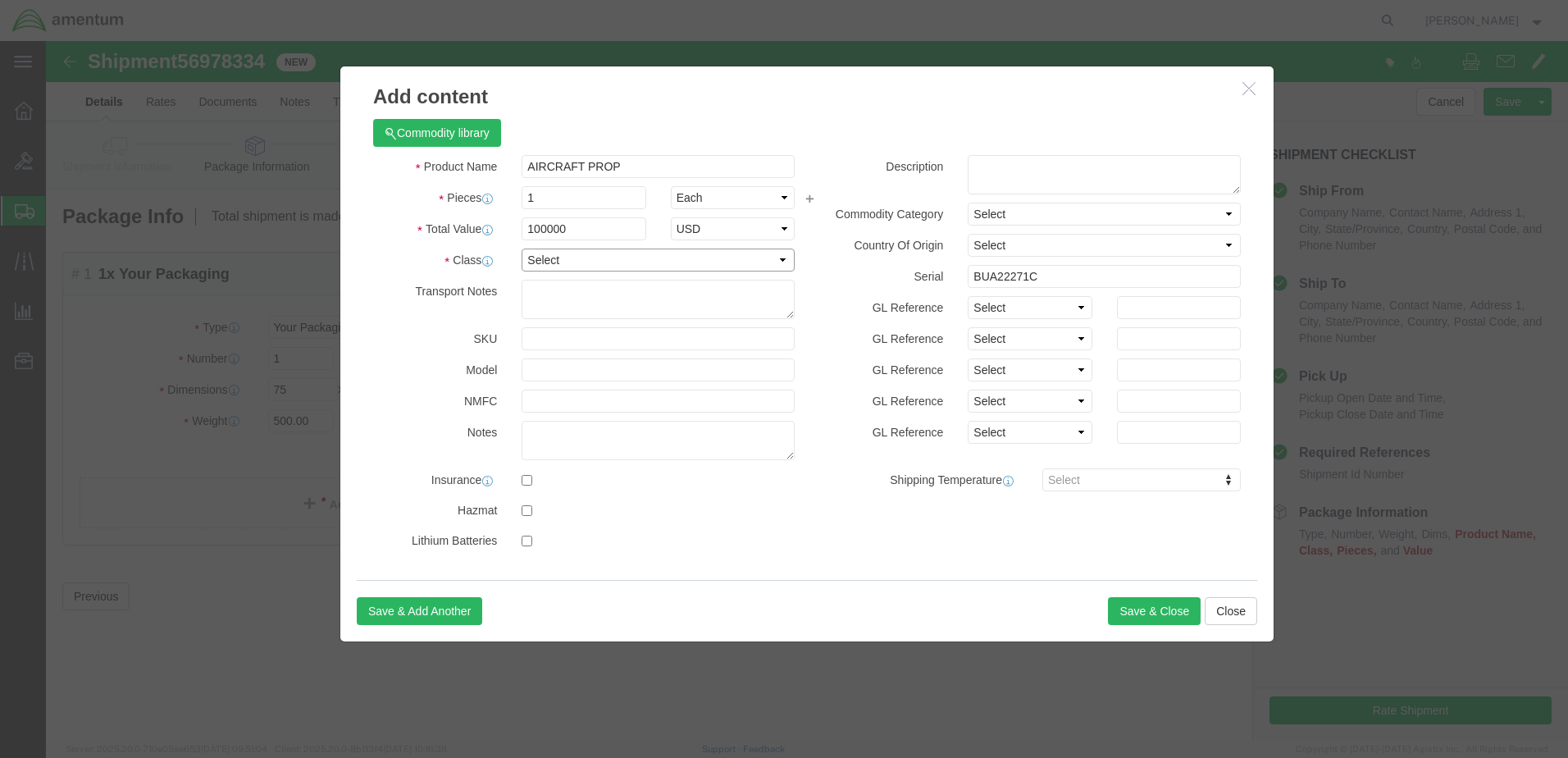
click select "Select 50 55 60 65 70 85 92.5 100 125 175 250 300 400"
select select "85"
click select "Select 50 55 60 65 70 85 92.5 100 125 175 250 300 400"
click textarea
type textarea "METAL TRIANGULAR BOX DO NOT STACK"
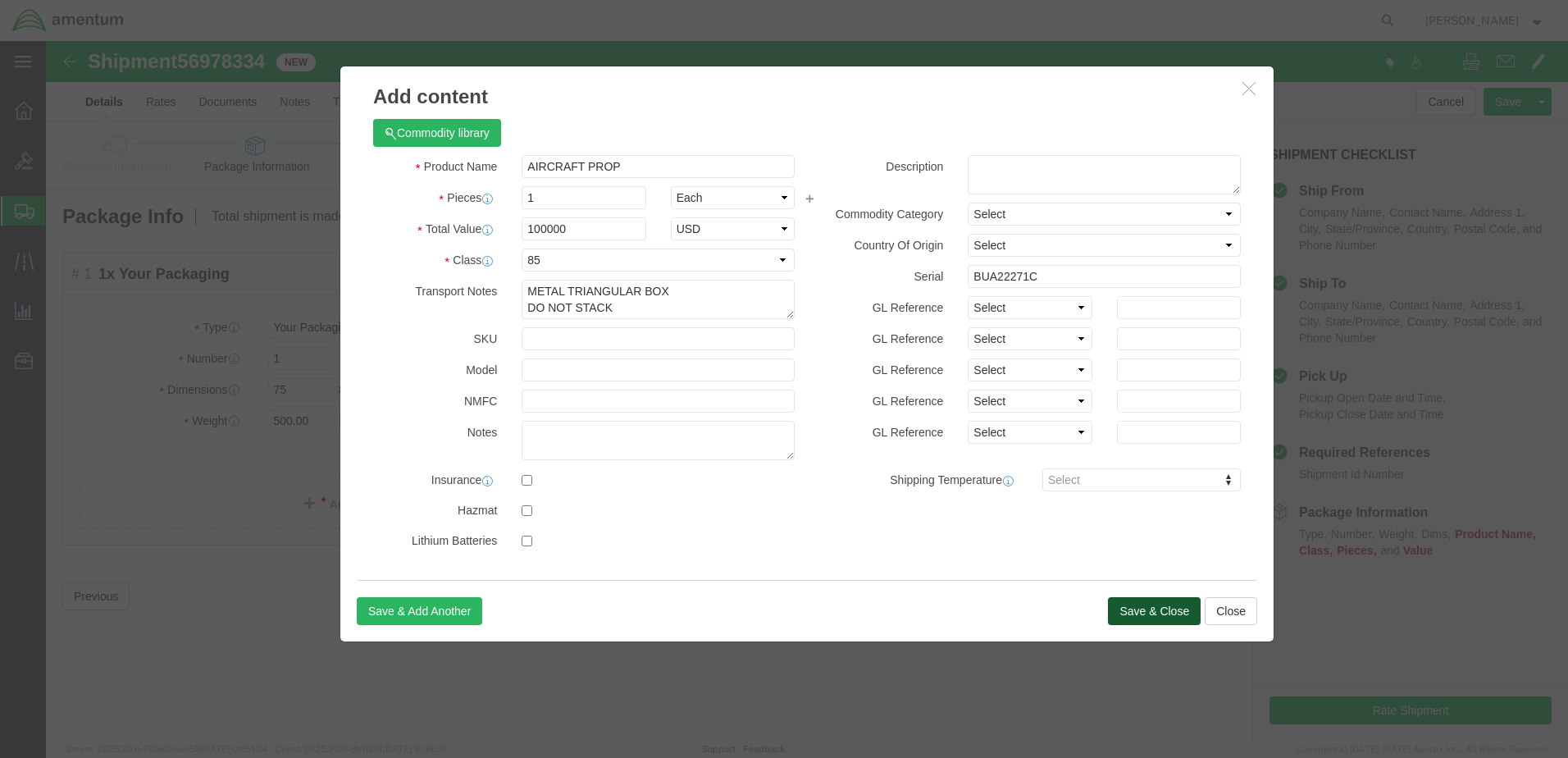
click button "Save & Close"
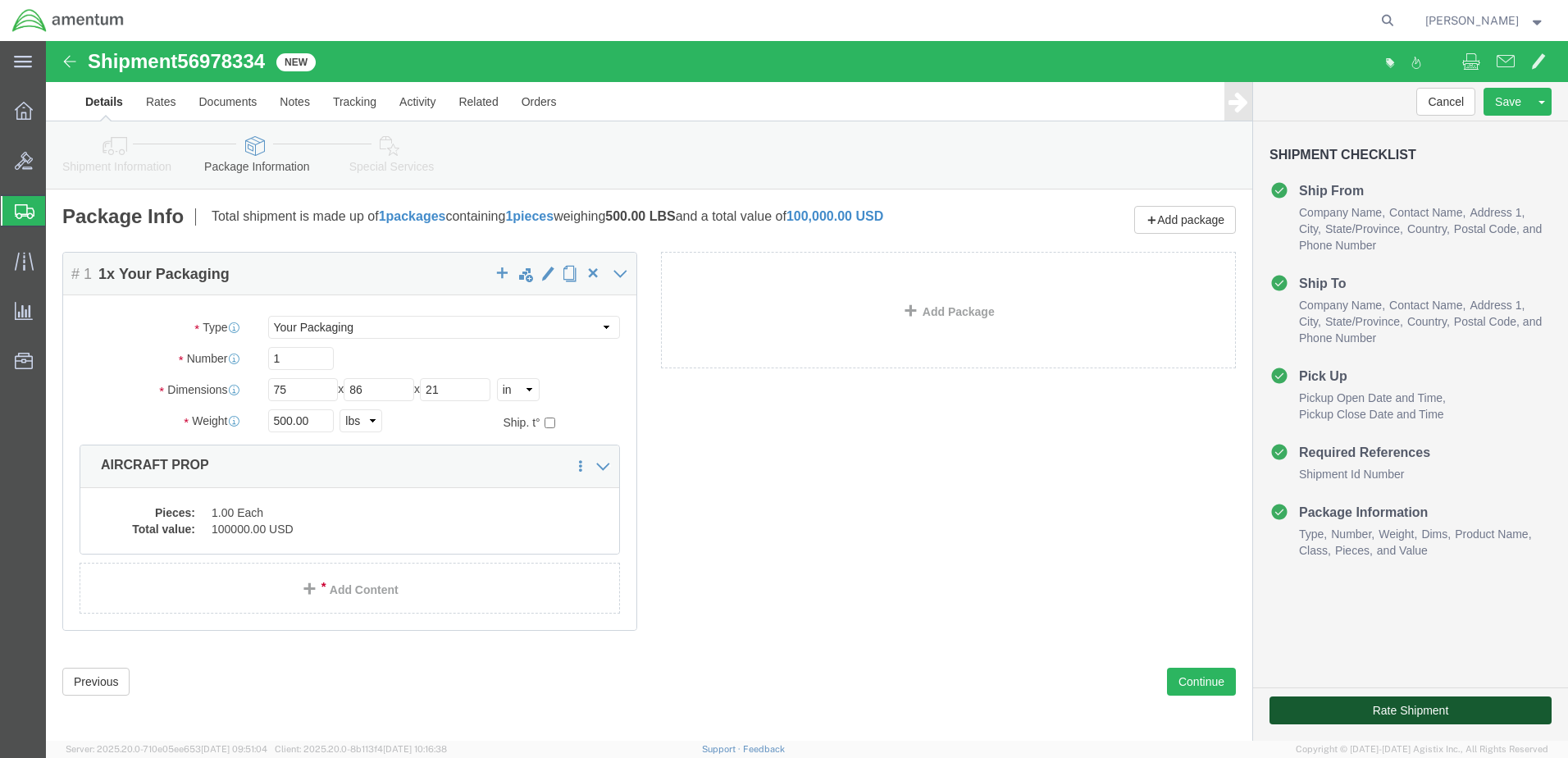
click button "Rate Shipment"
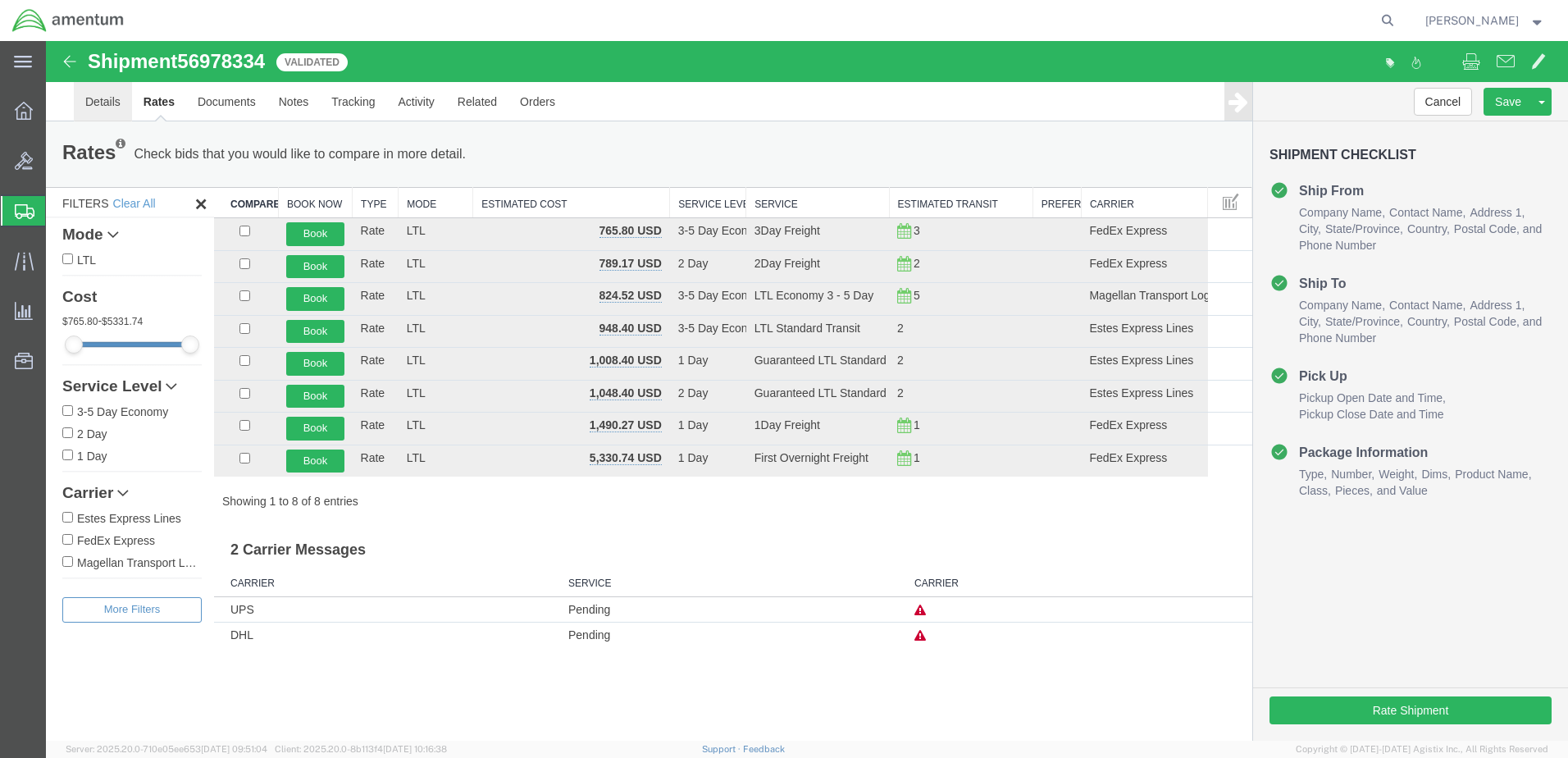
click at [105, 99] on link "Details" at bounding box center [103, 102] width 59 height 39
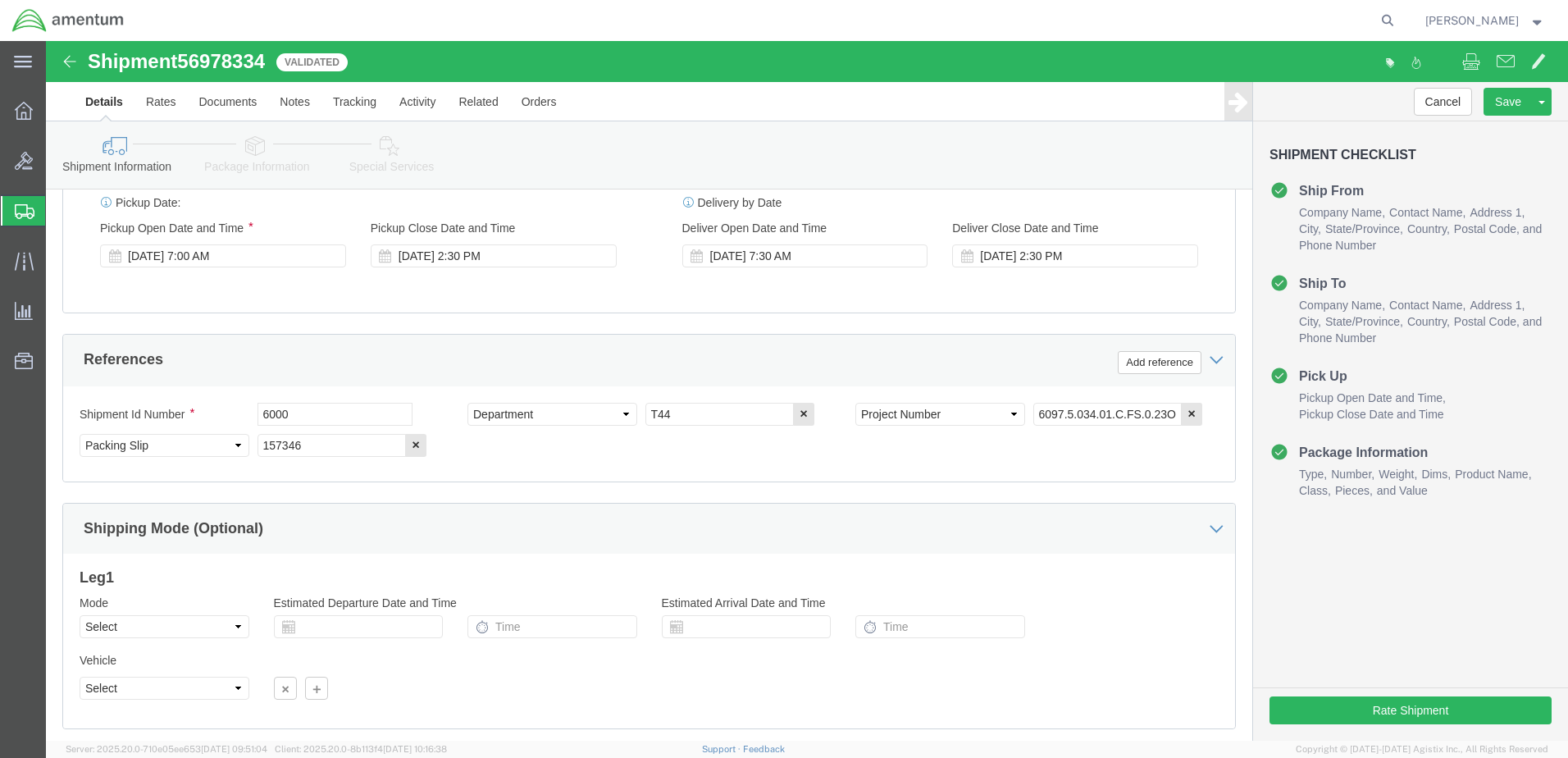
scroll to position [739, 0]
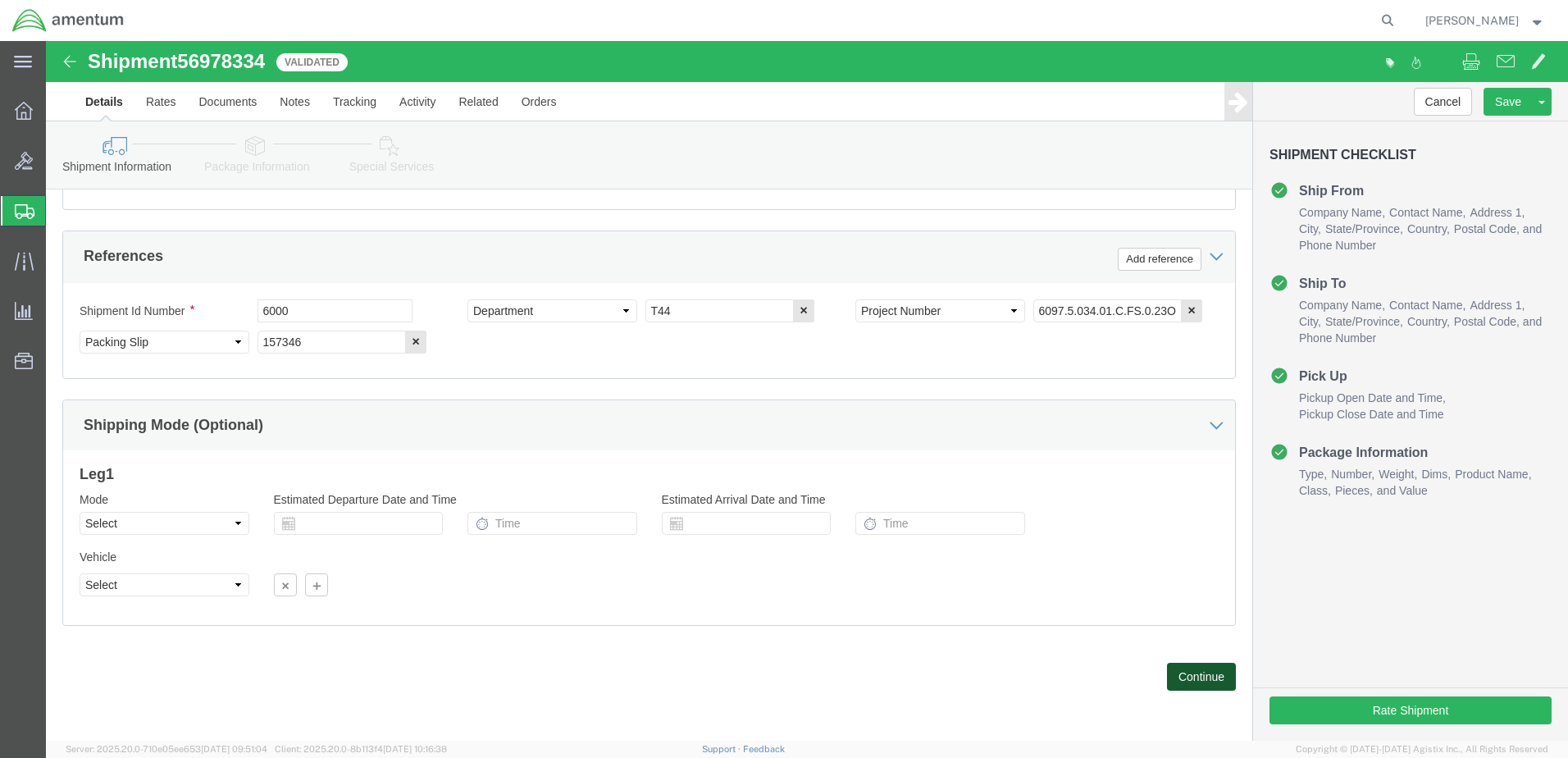
click button "Continue"
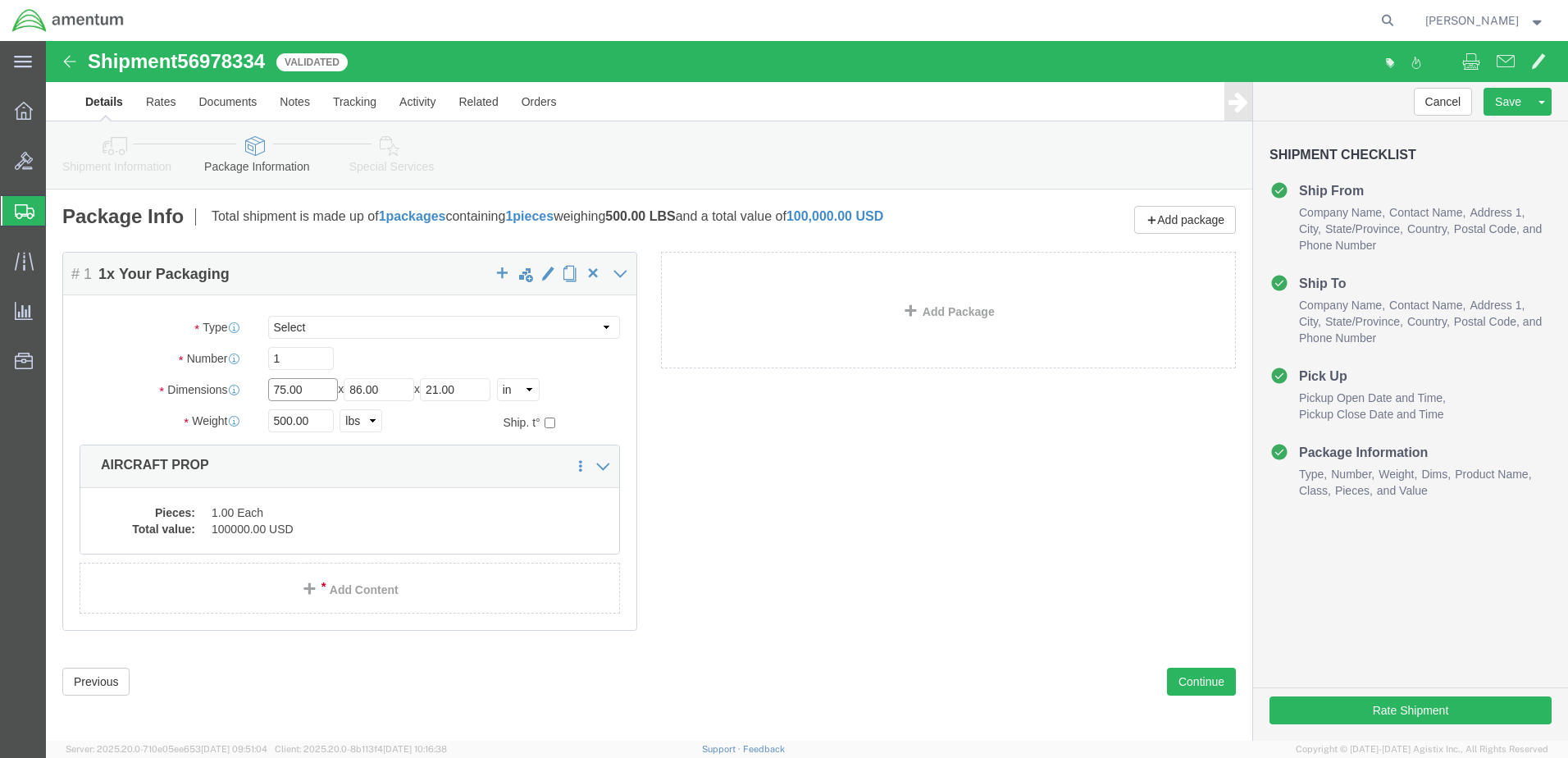
drag, startPoint x: 266, startPoint y: 347, endPoint x: 202, endPoint y: 343, distance: 64.1
click div "Dimensions Length 75.00 x Width 86.00 x Height 21.00 Select cm ft in"
type input "7"
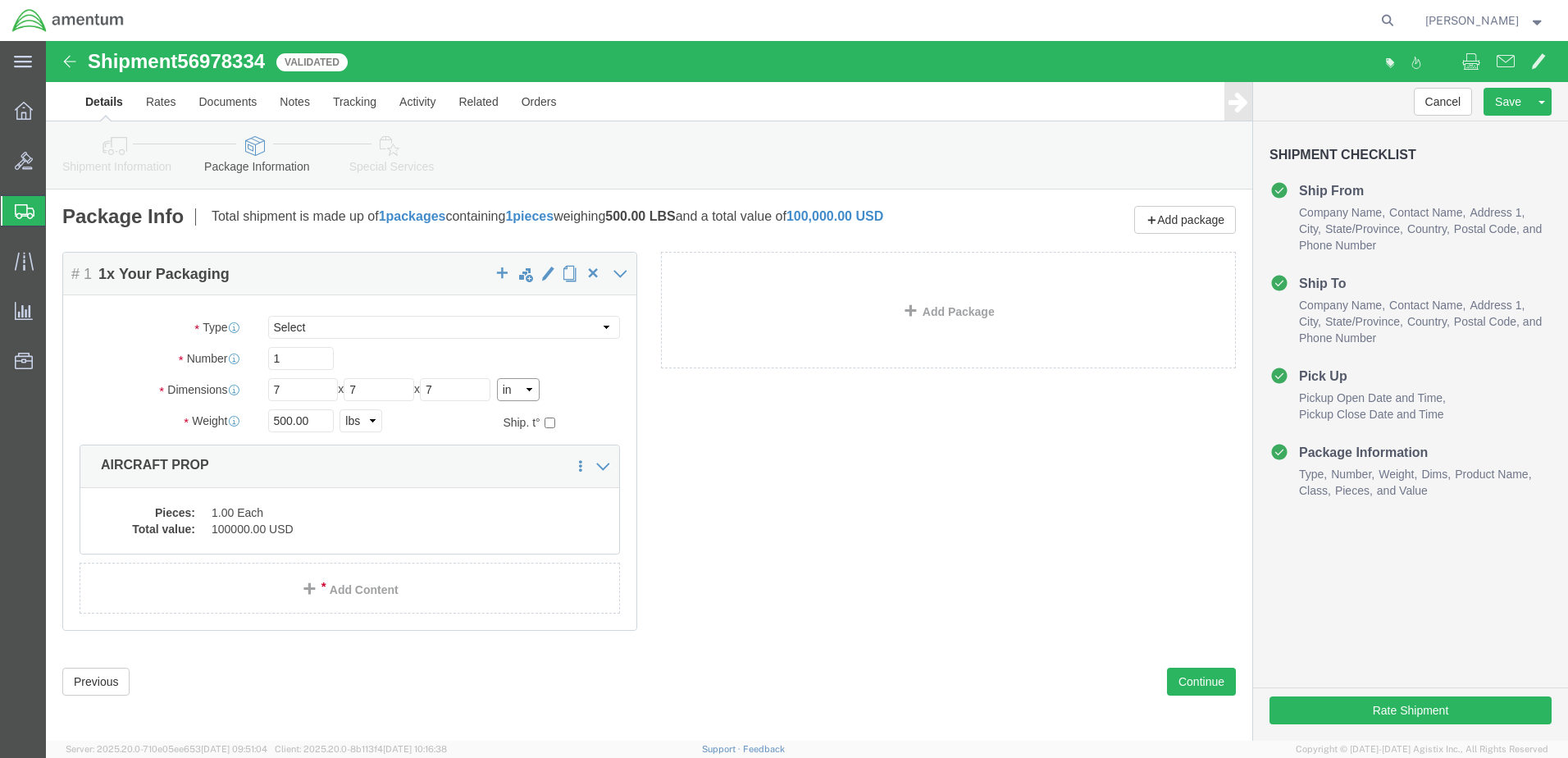
click select "Select cm ft in"
select select "FT"
click select "Select cm ft in"
type input "0.58"
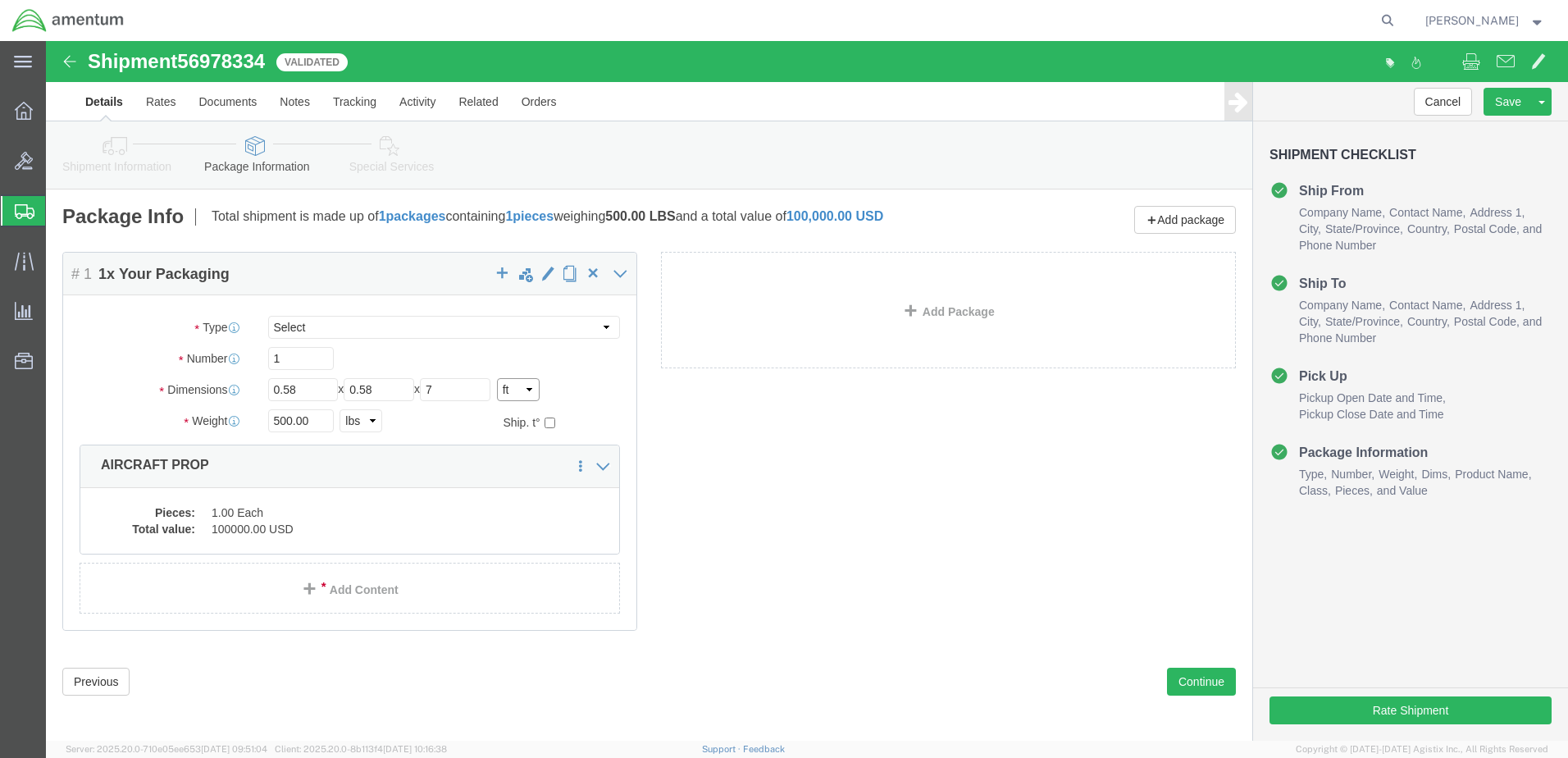
type input "0.58"
drag, startPoint x: 264, startPoint y: 342, endPoint x: 208, endPoint y: 347, distance: 56.2
click div "Length 0.58 x Width 0.58 x Height 0.58 Select cm ft in"
type input "75"
type input "86"
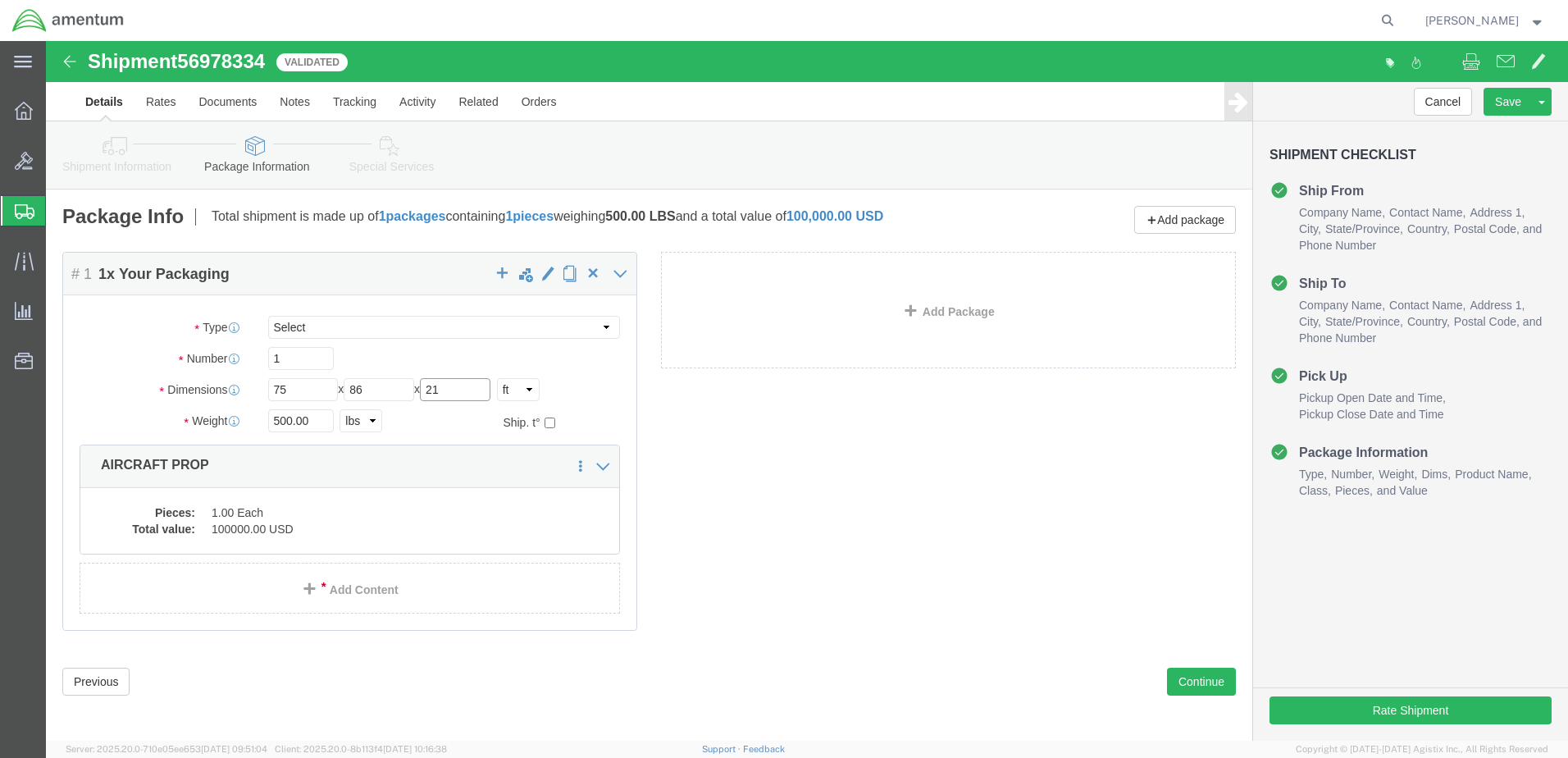
type input "21"
click div "Package Content # 1 1 x Your Packaging Package Type Select BCK Boxes Bale(s) Ba…"
click button "Rate Shipment"
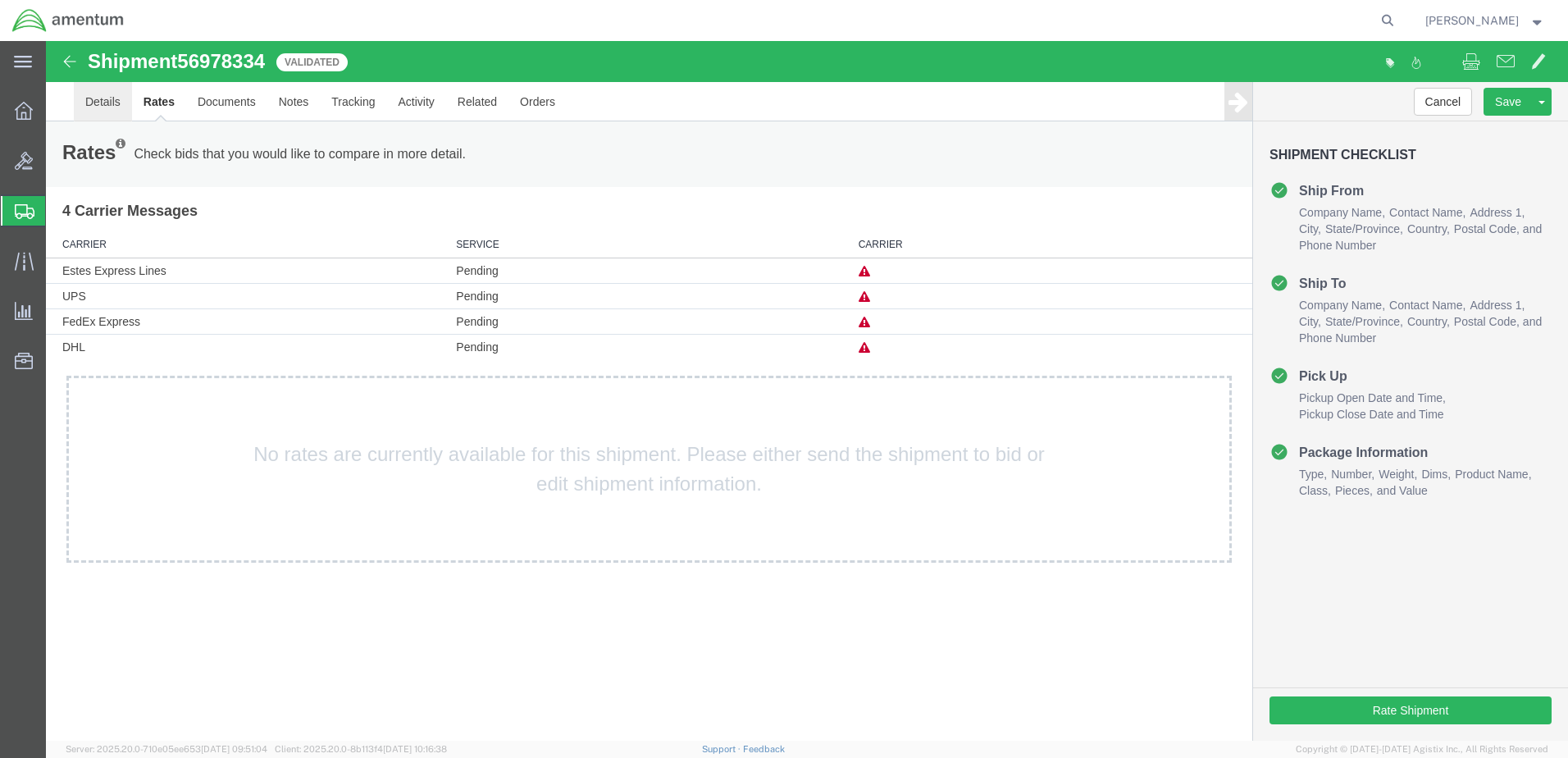
click at [102, 100] on link "Details" at bounding box center [103, 102] width 59 height 39
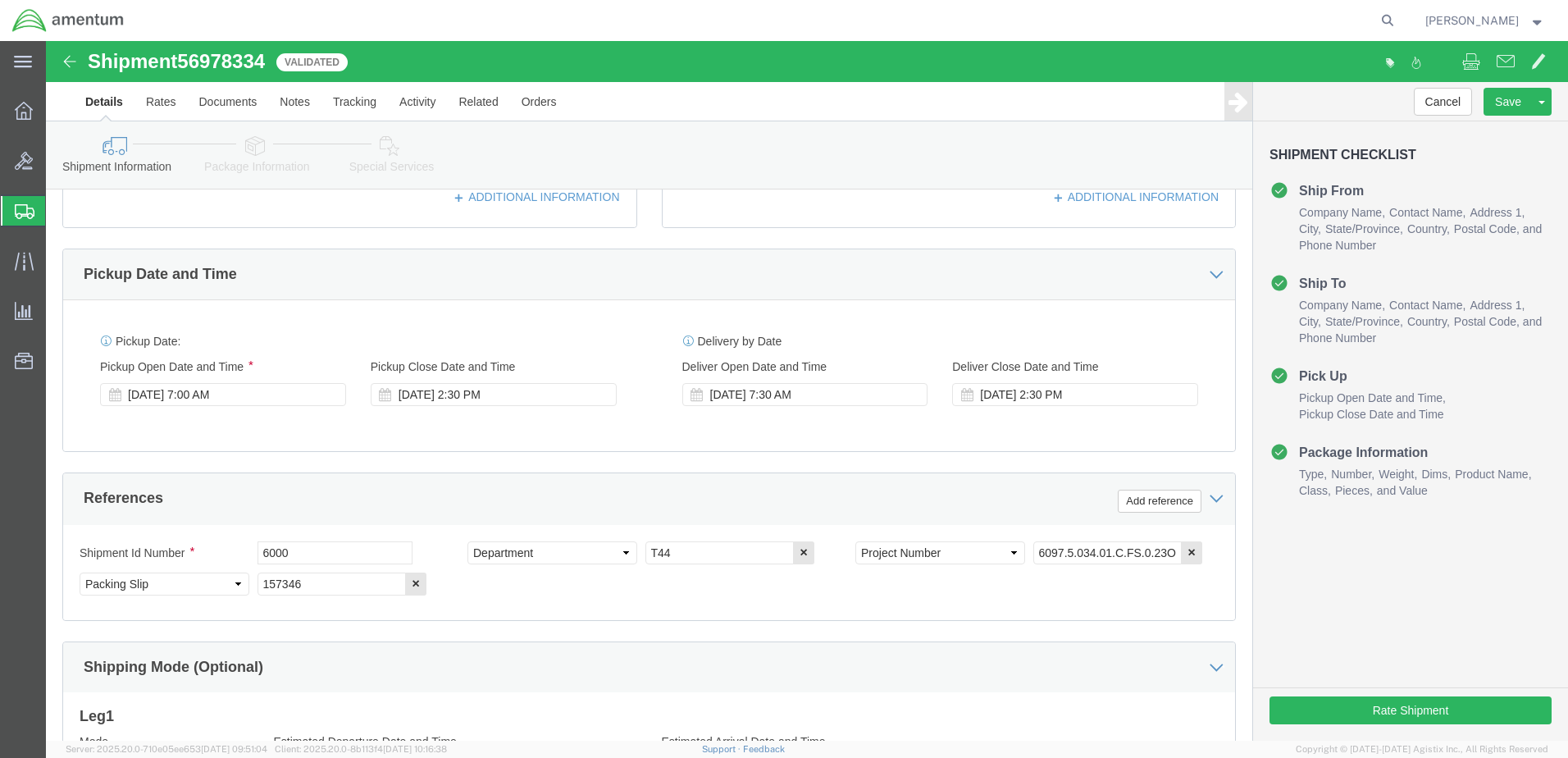
scroll to position [738, 0]
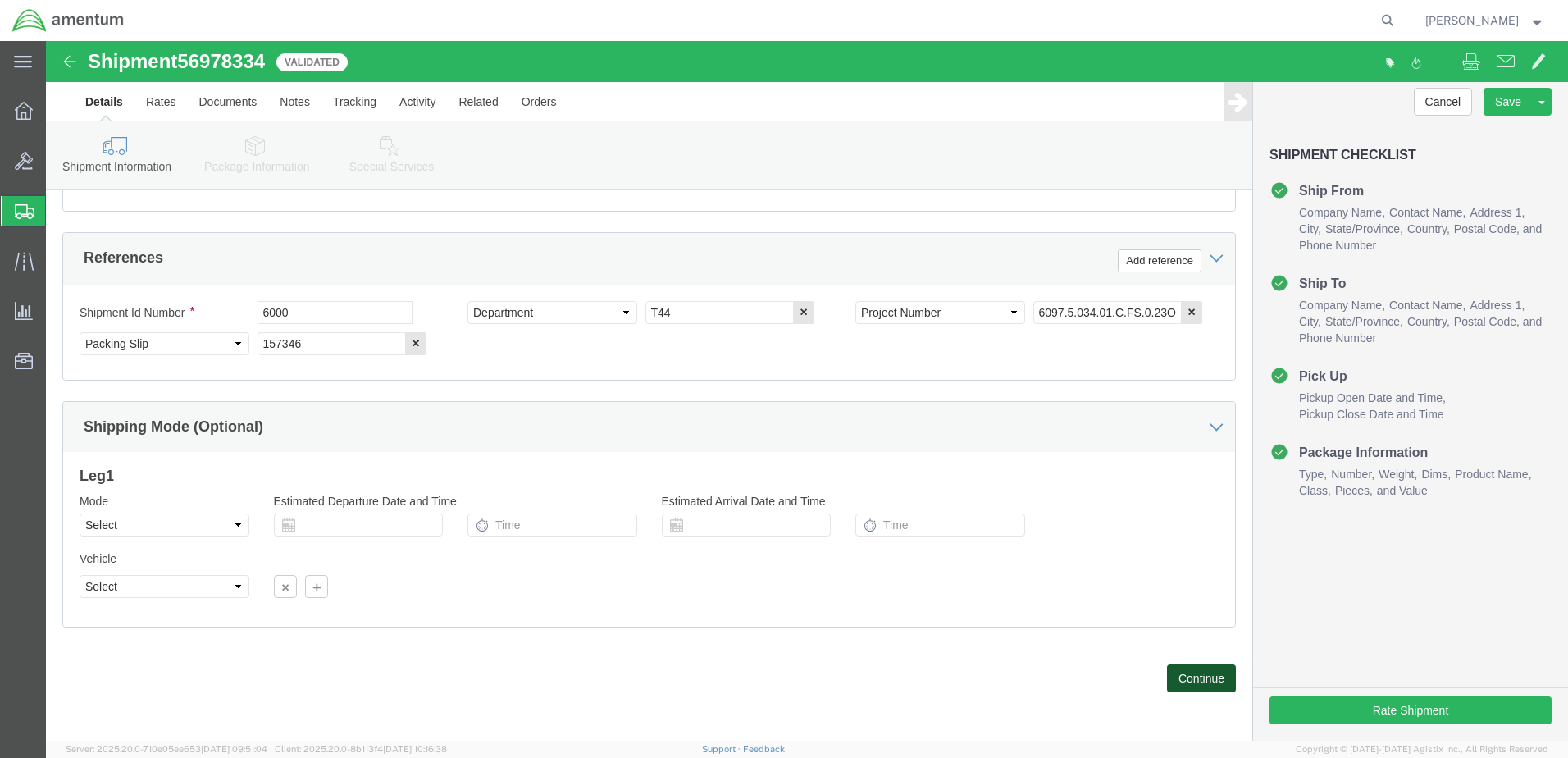
click button "Continue"
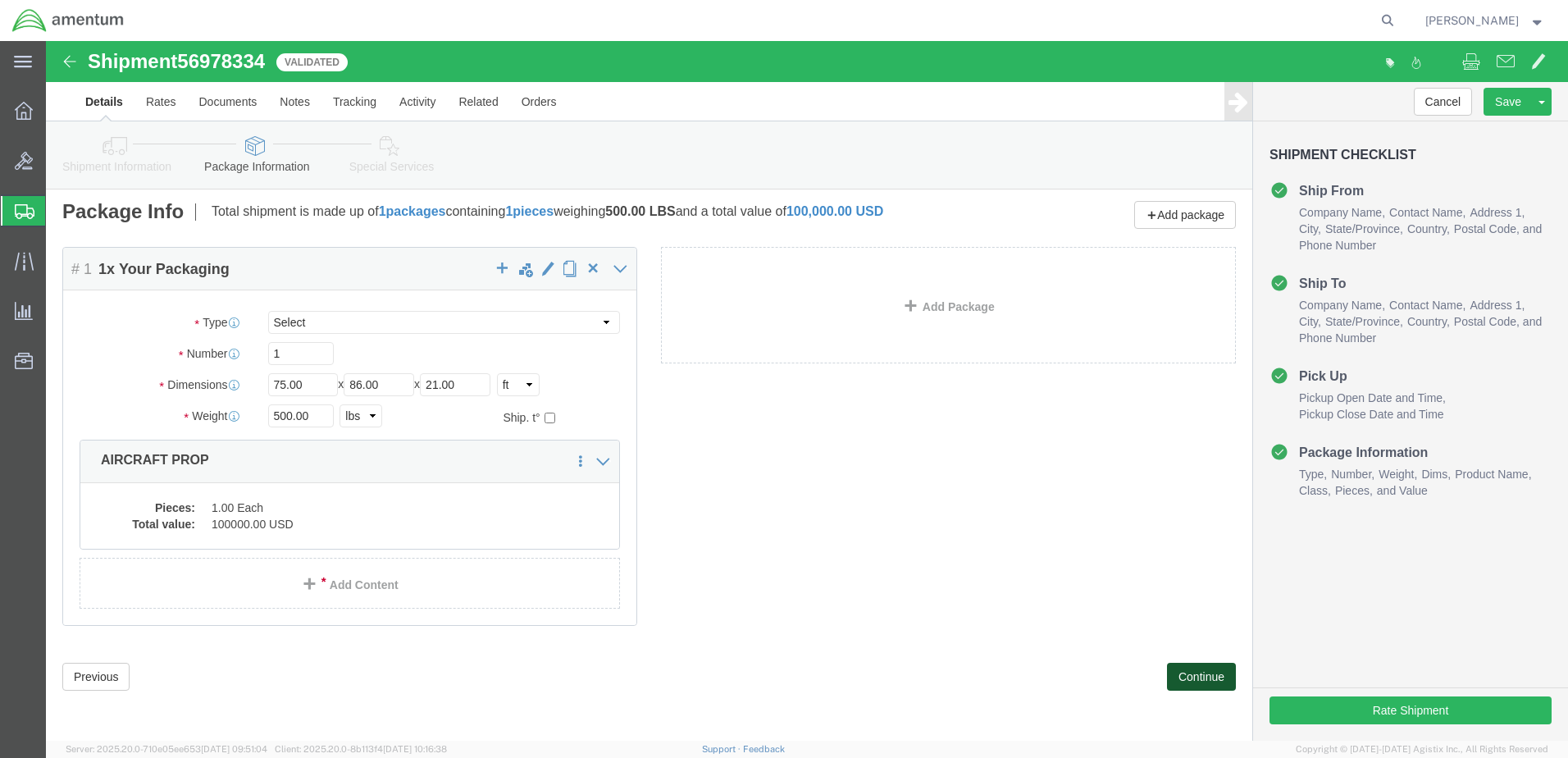
scroll to position [0, 0]
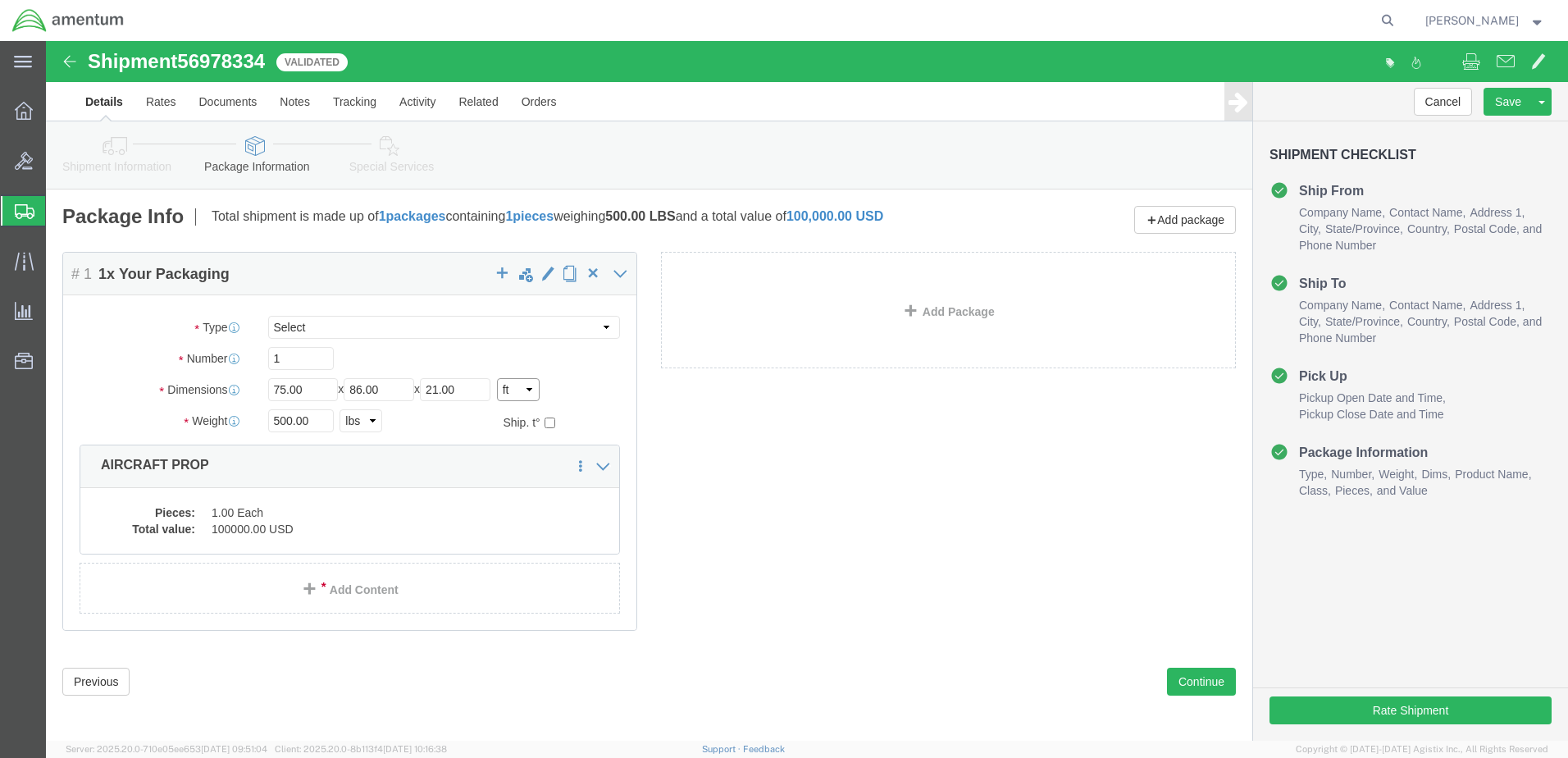
click select "Select cm ft in"
select select "IN"
click select "Select cm ft in"
type input "900.00"
type input "1032.00"
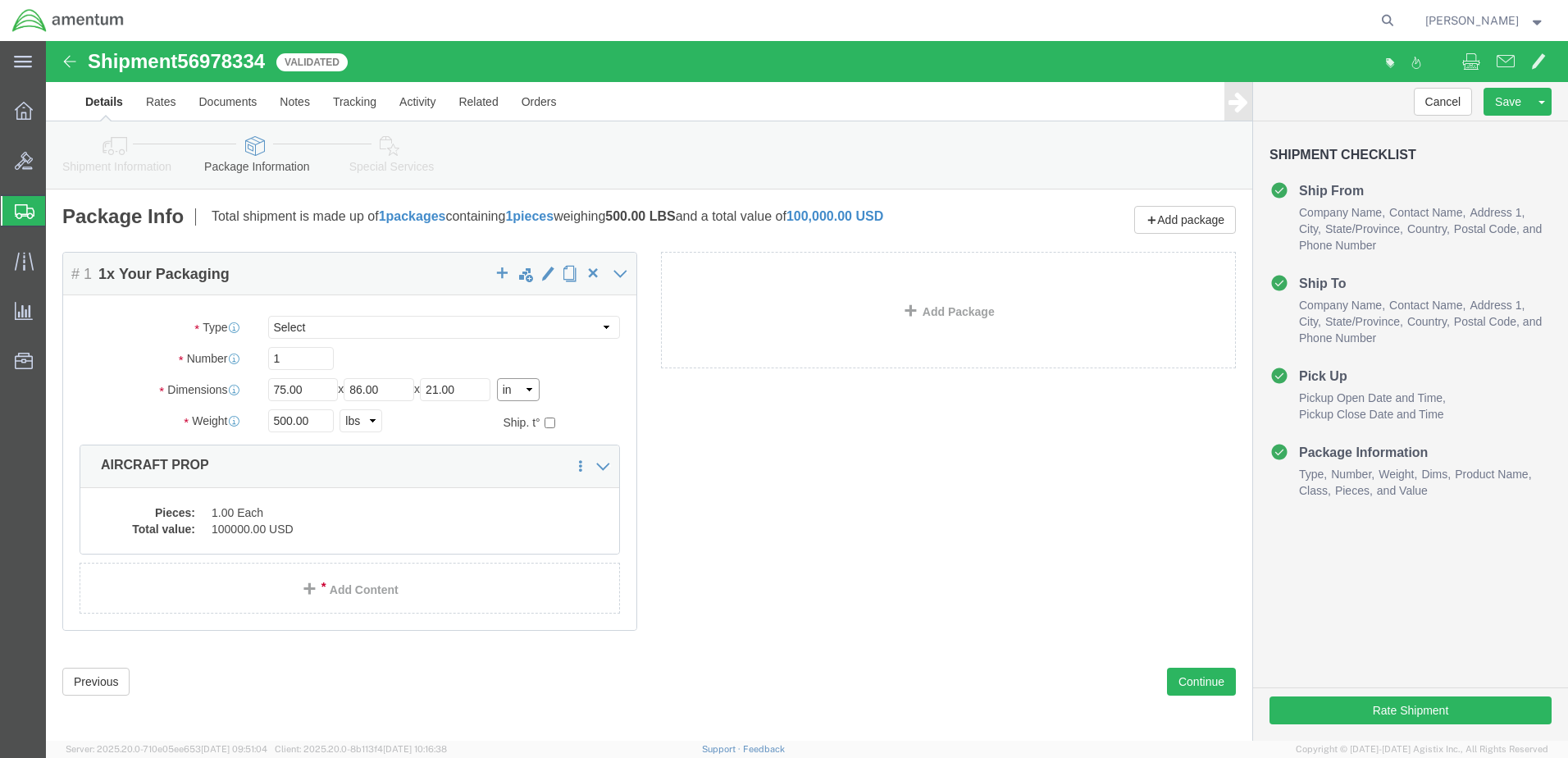
type input "252.00"
click div "Package Content # 1 1 x Your Packaging Package Type Select BCK Boxes Bale(s) Ba…"
drag, startPoint x: 286, startPoint y: 347, endPoint x: 208, endPoint y: 353, distance: 78.2
click div "Length 900.00 x Width 1032.00 x Height 252.00 Select cm ft in"
type input "75`"
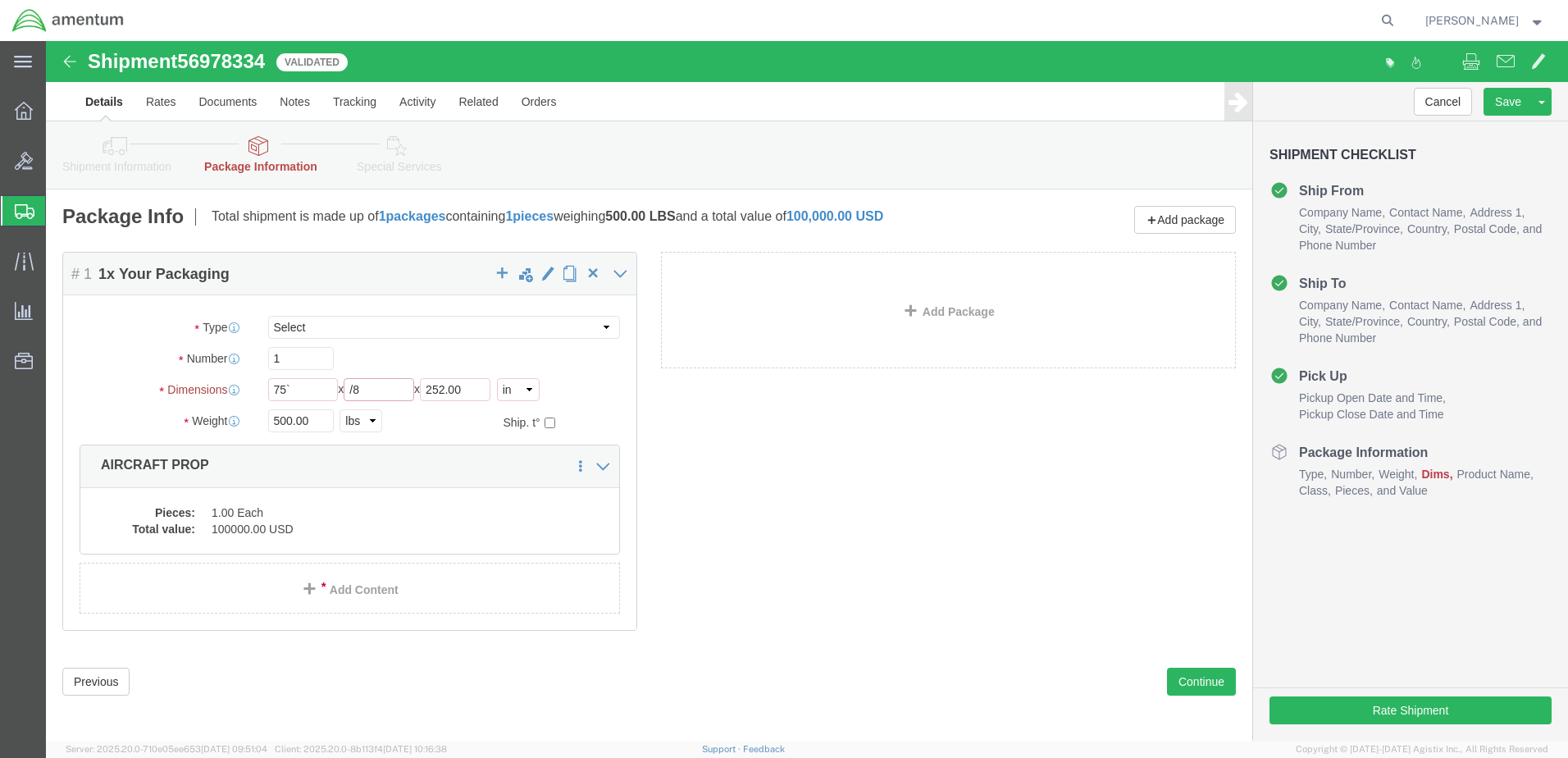
type input "/"
type input "86"
type input "21"
click input "75`"
type input "75"
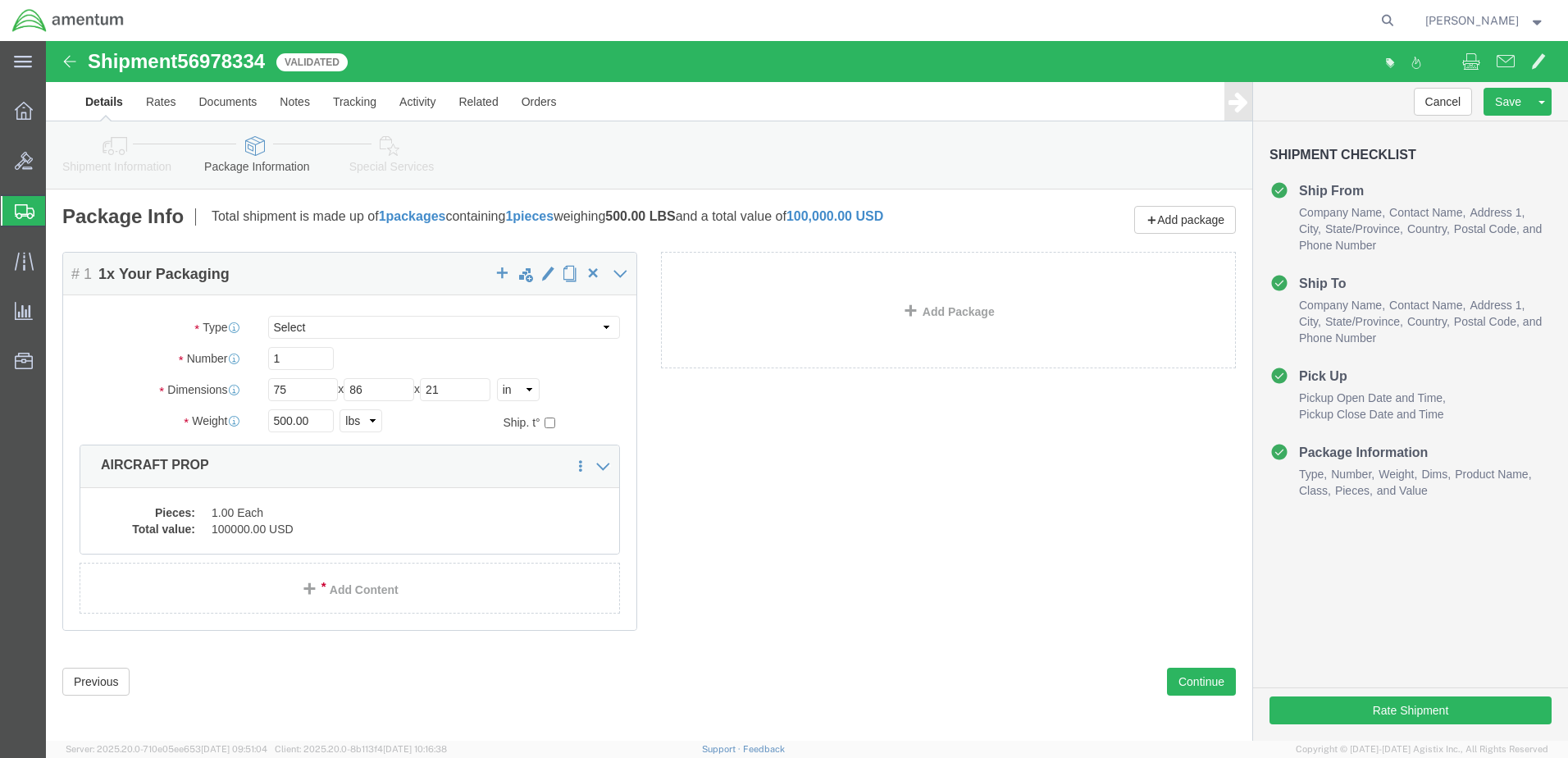
click div "Package Content # 1 1 x Your Packaging Package Type Select BCK Boxes Bale(s) Ba…"
click link "Add Content"
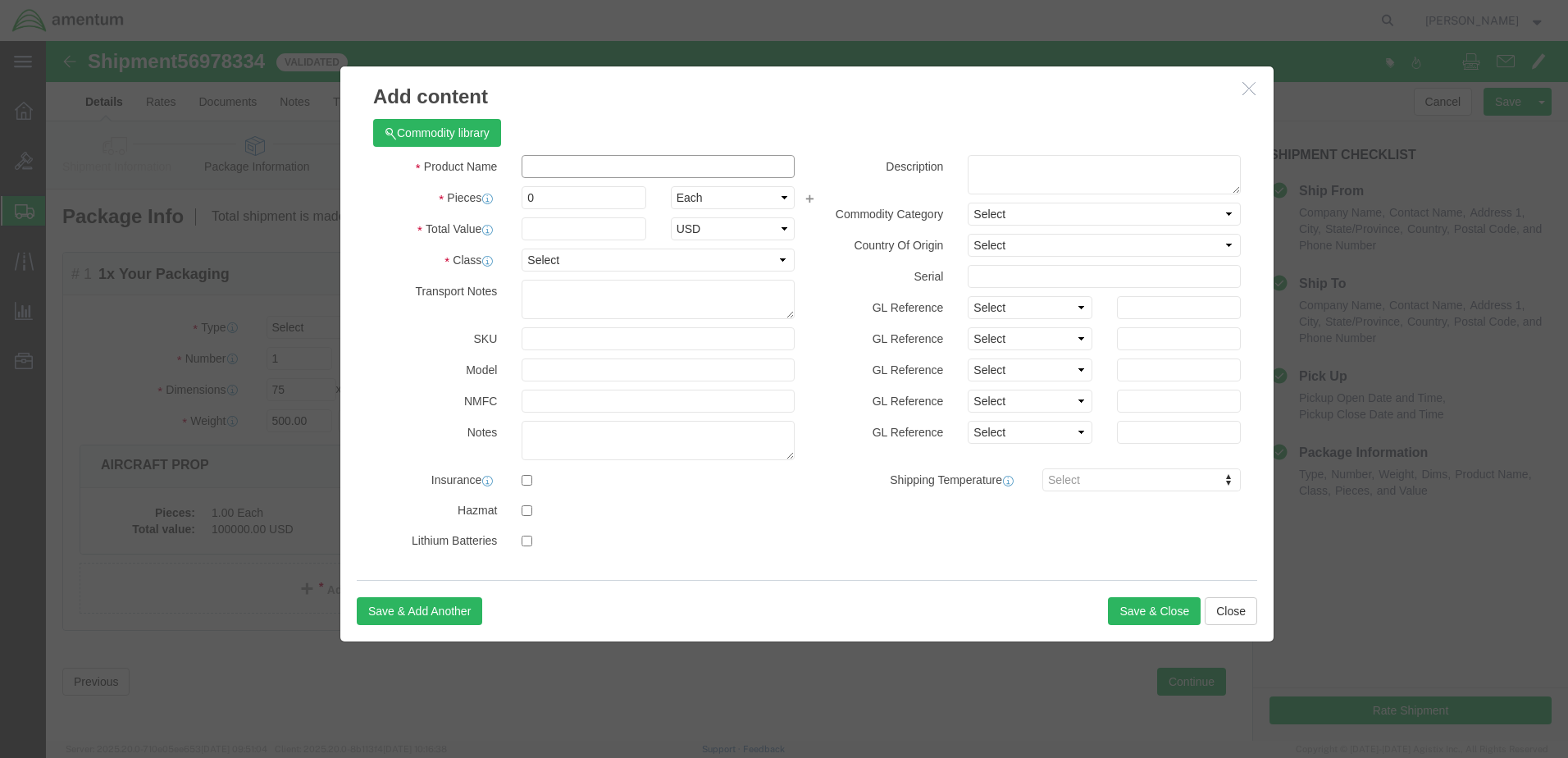
click input "text"
type input "AIRCRAFT PROP"
type input "USD"
type textarea "METAL TRIANGULAR BOX DO NOT STACK"
type input "BUA22271C"
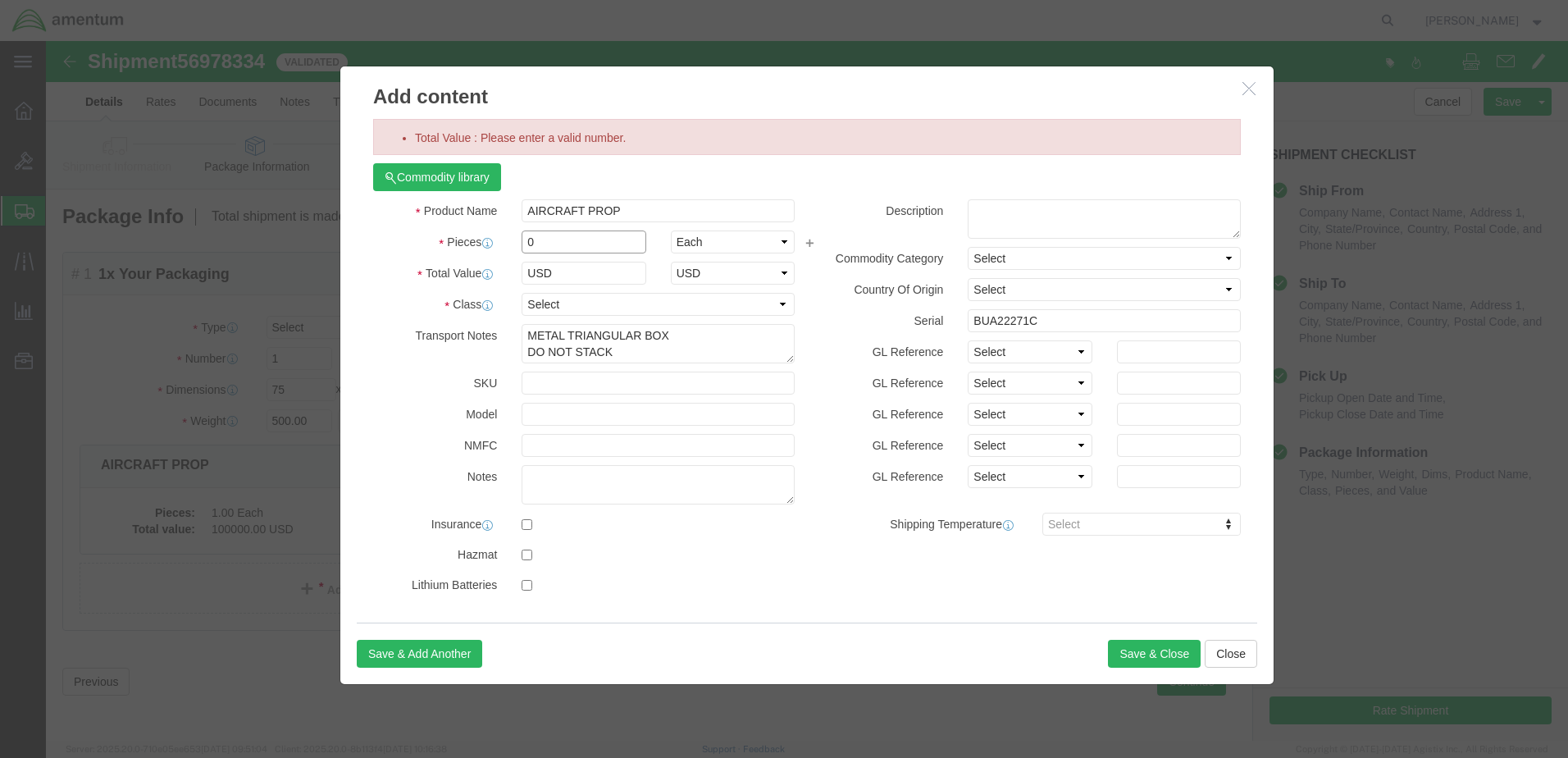
drag, startPoint x: 496, startPoint y: 200, endPoint x: 478, endPoint y: 200, distance: 18.0
click input "0"
type input "100000"
click button "Save & Close"
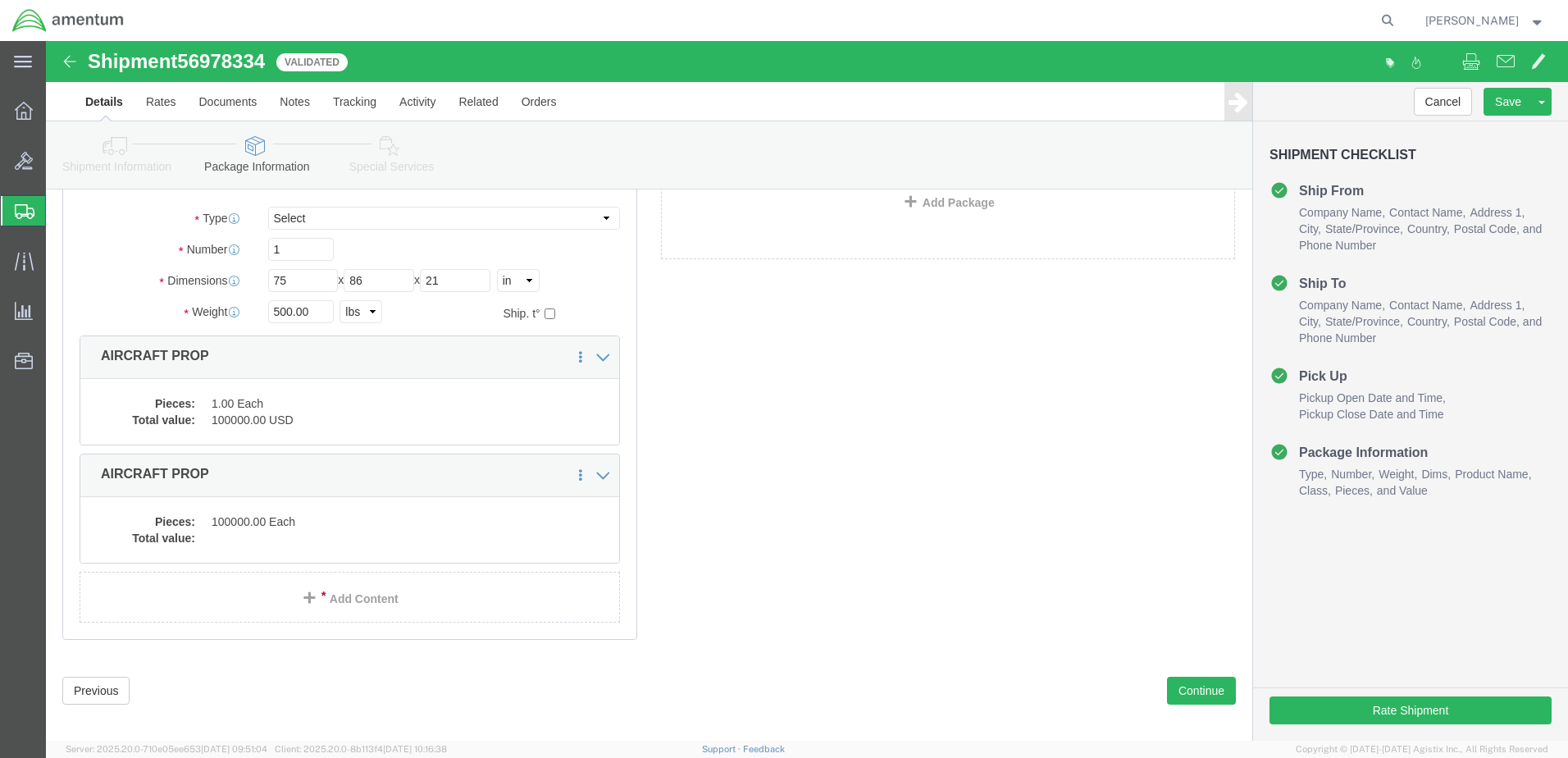
scroll to position [134, 0]
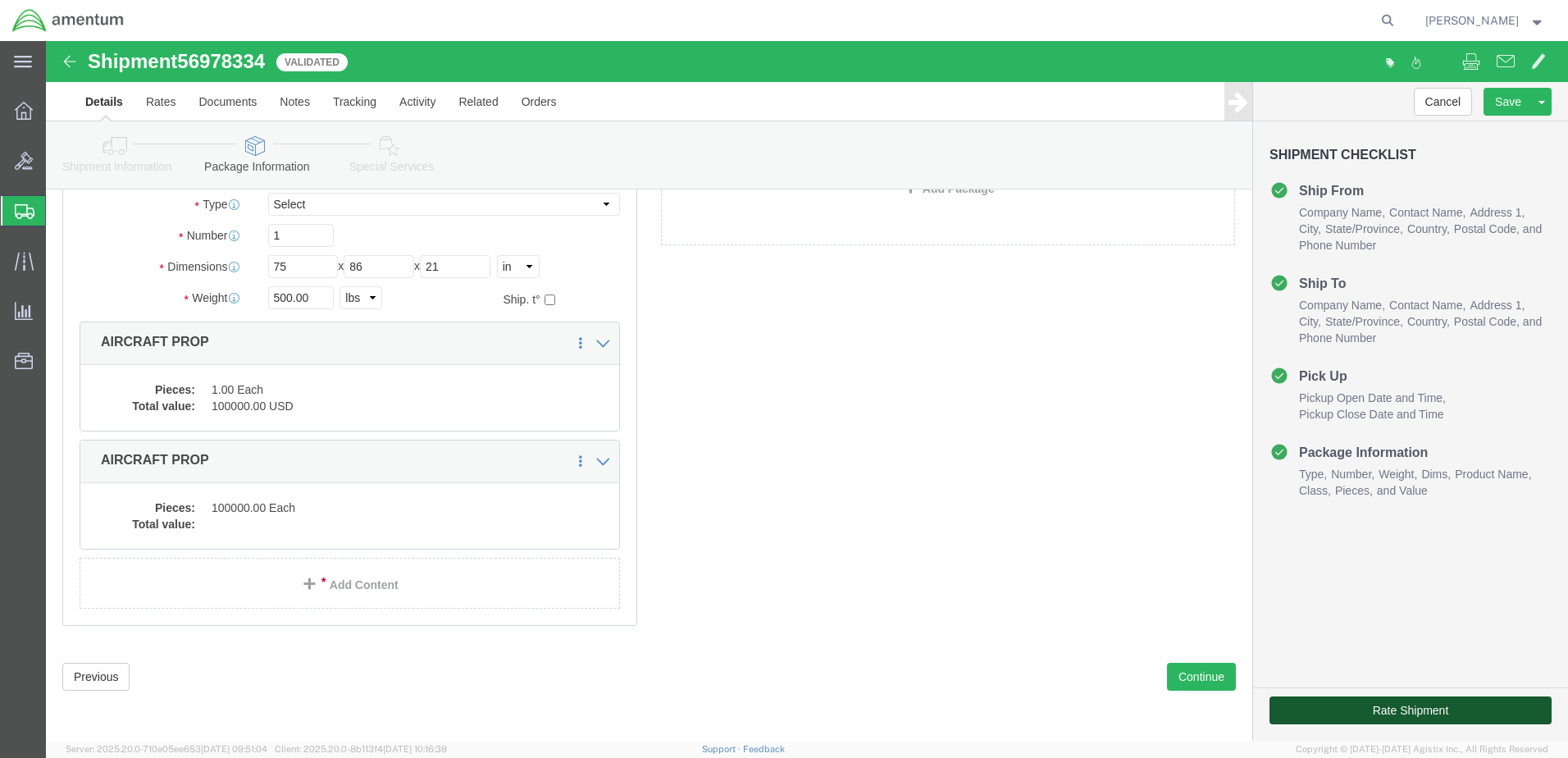
click button "Rate Shipment"
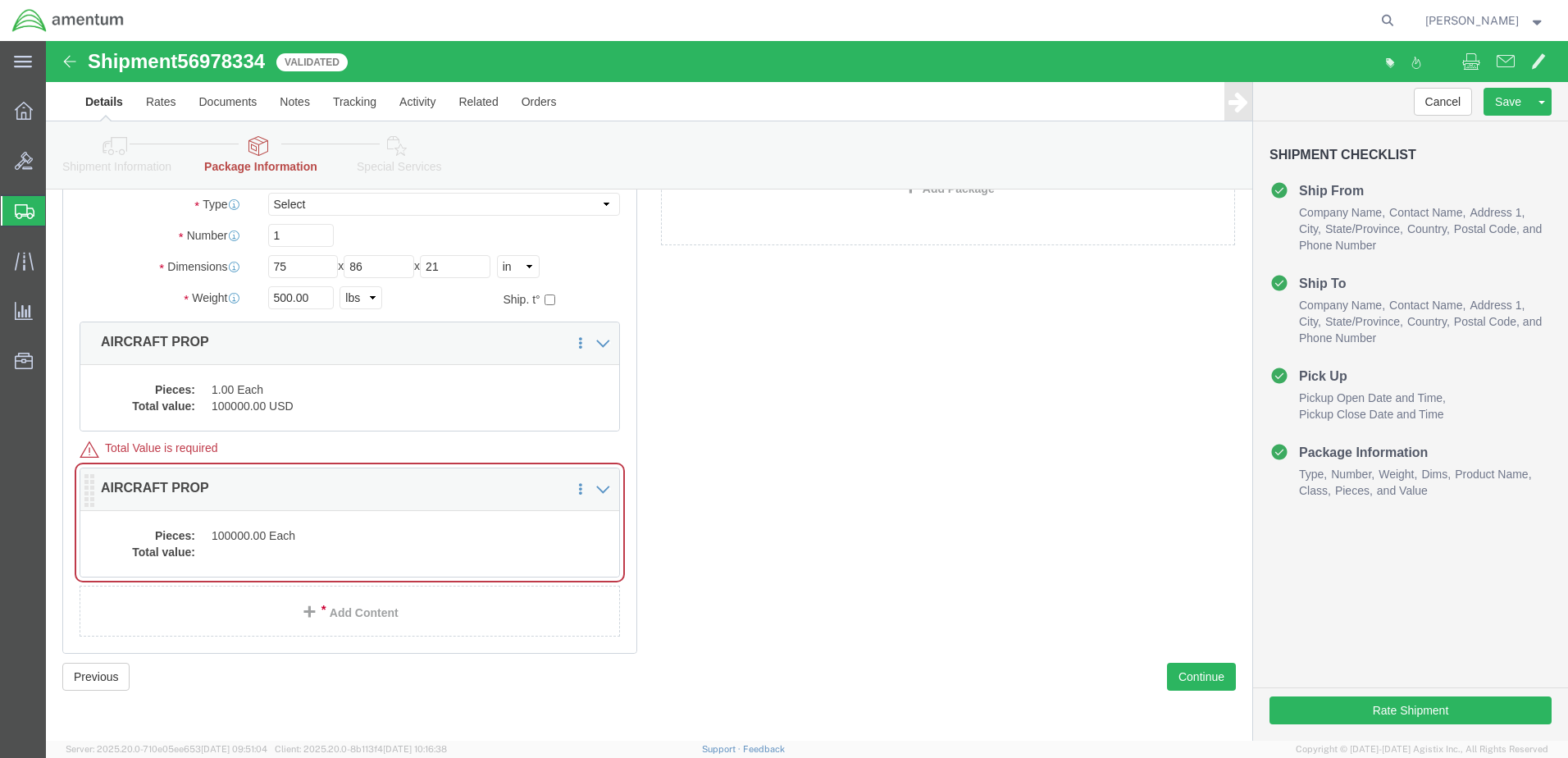
click dd "100000.00 Each"
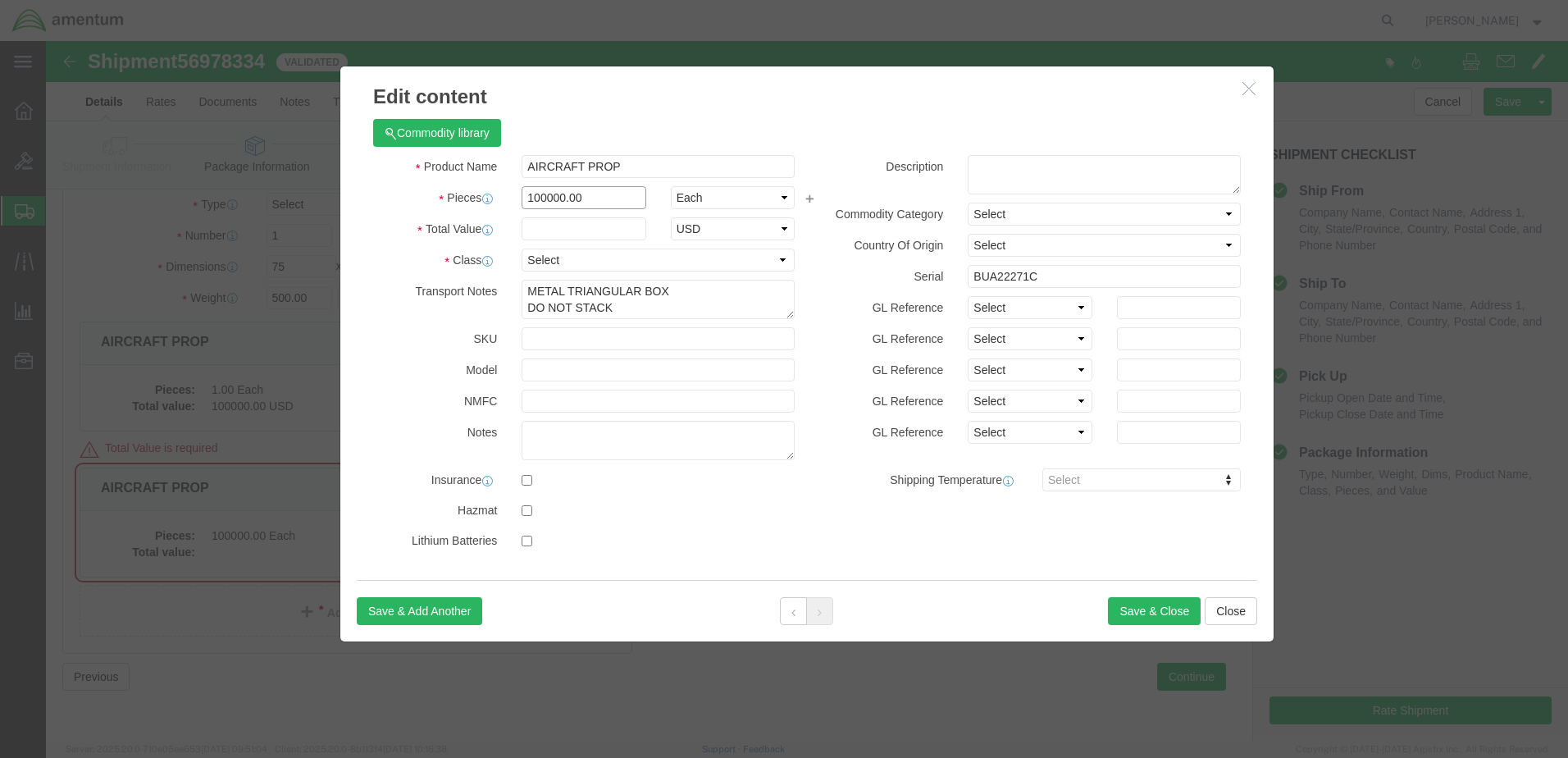
drag, startPoint x: 557, startPoint y: 160, endPoint x: 401, endPoint y: 133, distance: 158.3
click div "Product Name AIRCRAFT PROP Pieces 100000.00 Select Bag Barrels 100Board Feet Bo…"
type input "1"
click label "Pieces"
click input "text"
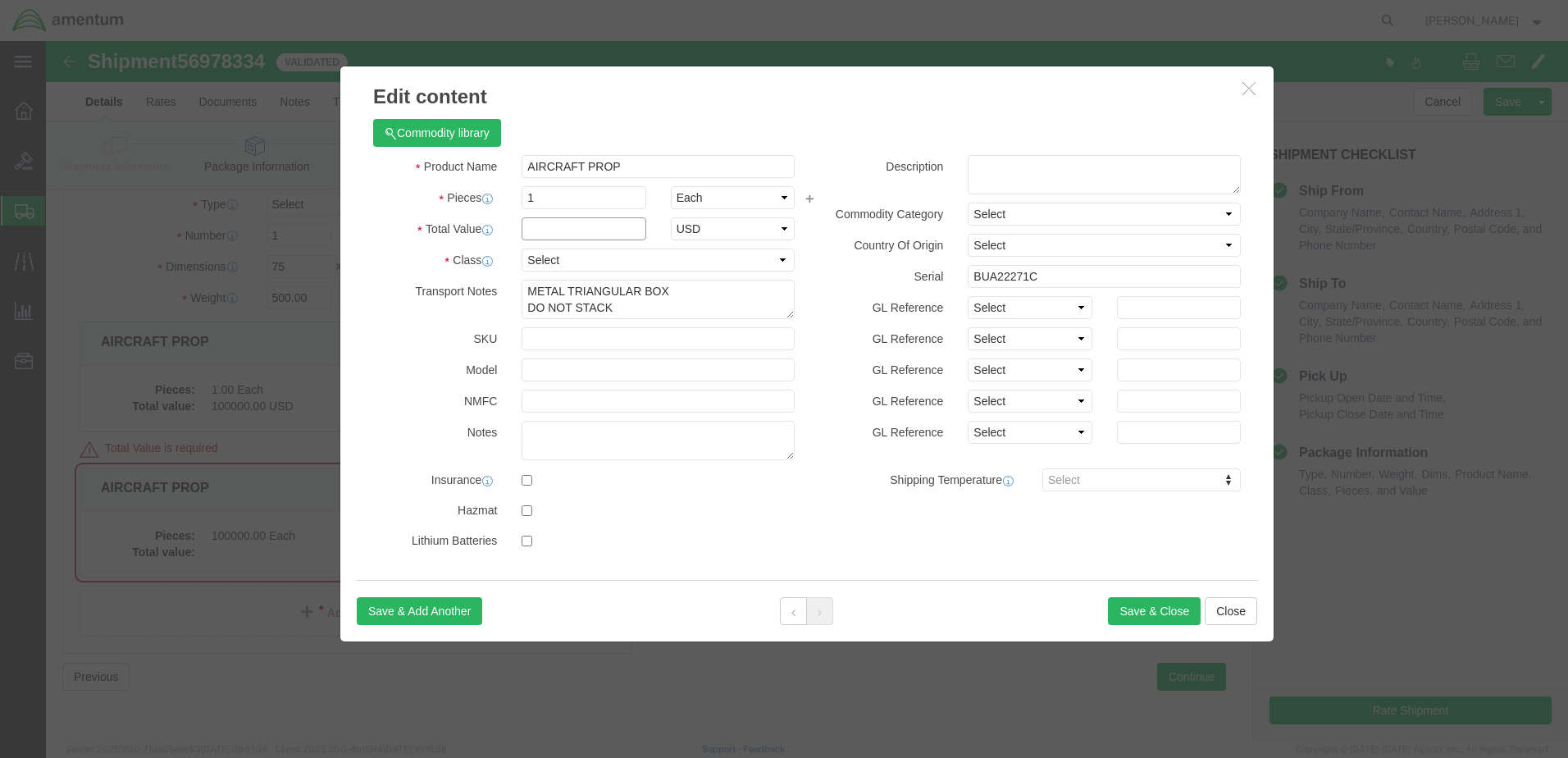
type input "100000.00"
click select "Select 50 55 60 65 70 85 92.5 100 125 175 250 300 400"
select select "85"
click select "Select 50 55 60 65 70 85 92.5 100 125 175 250 300 400"
click button "Save & Close"
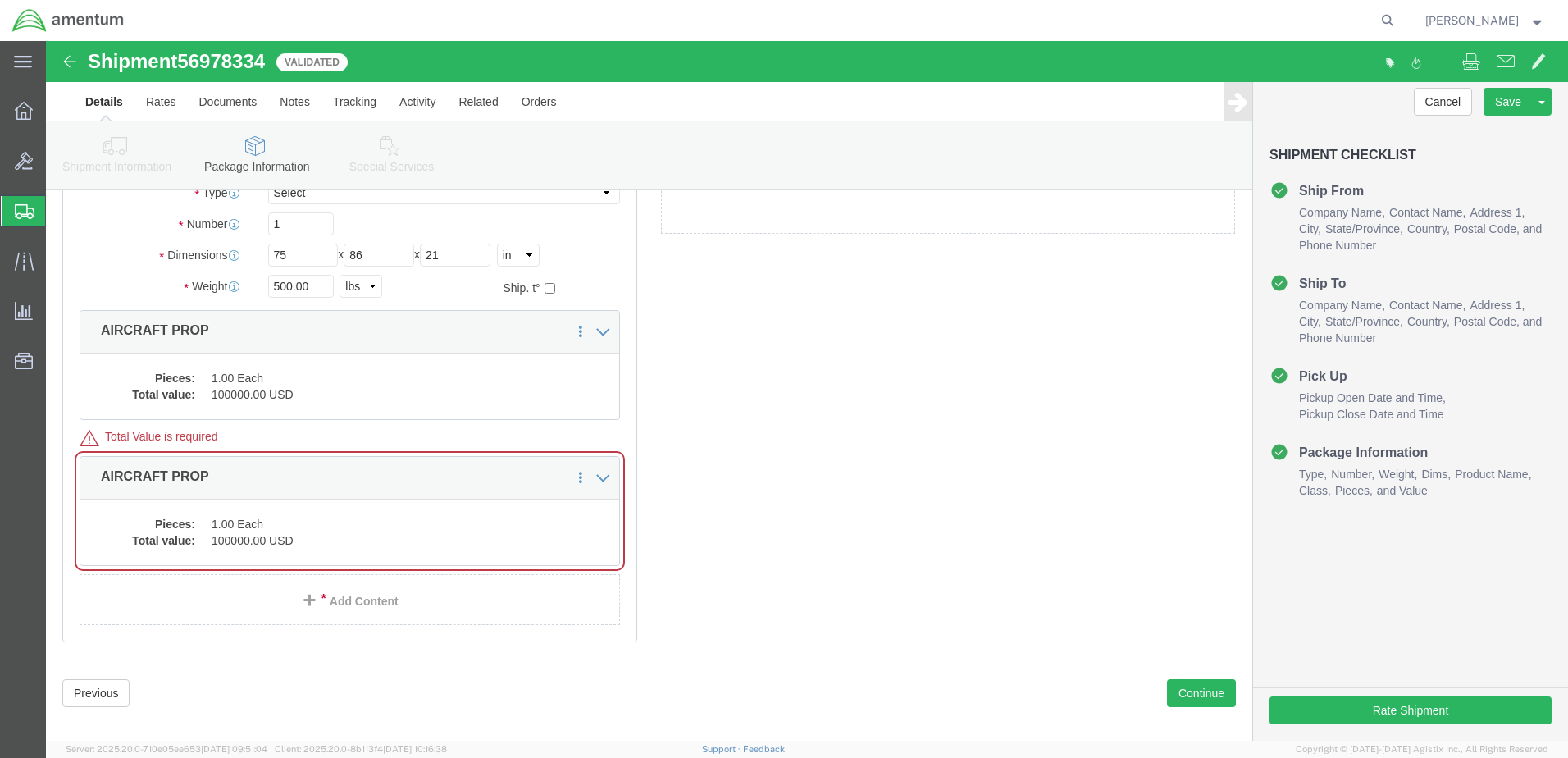
click div "Package Content # 1 1 x Your Packaging Package Type Select BCK Boxes Bale(s) Ba…"
click button "Rate Shipment"
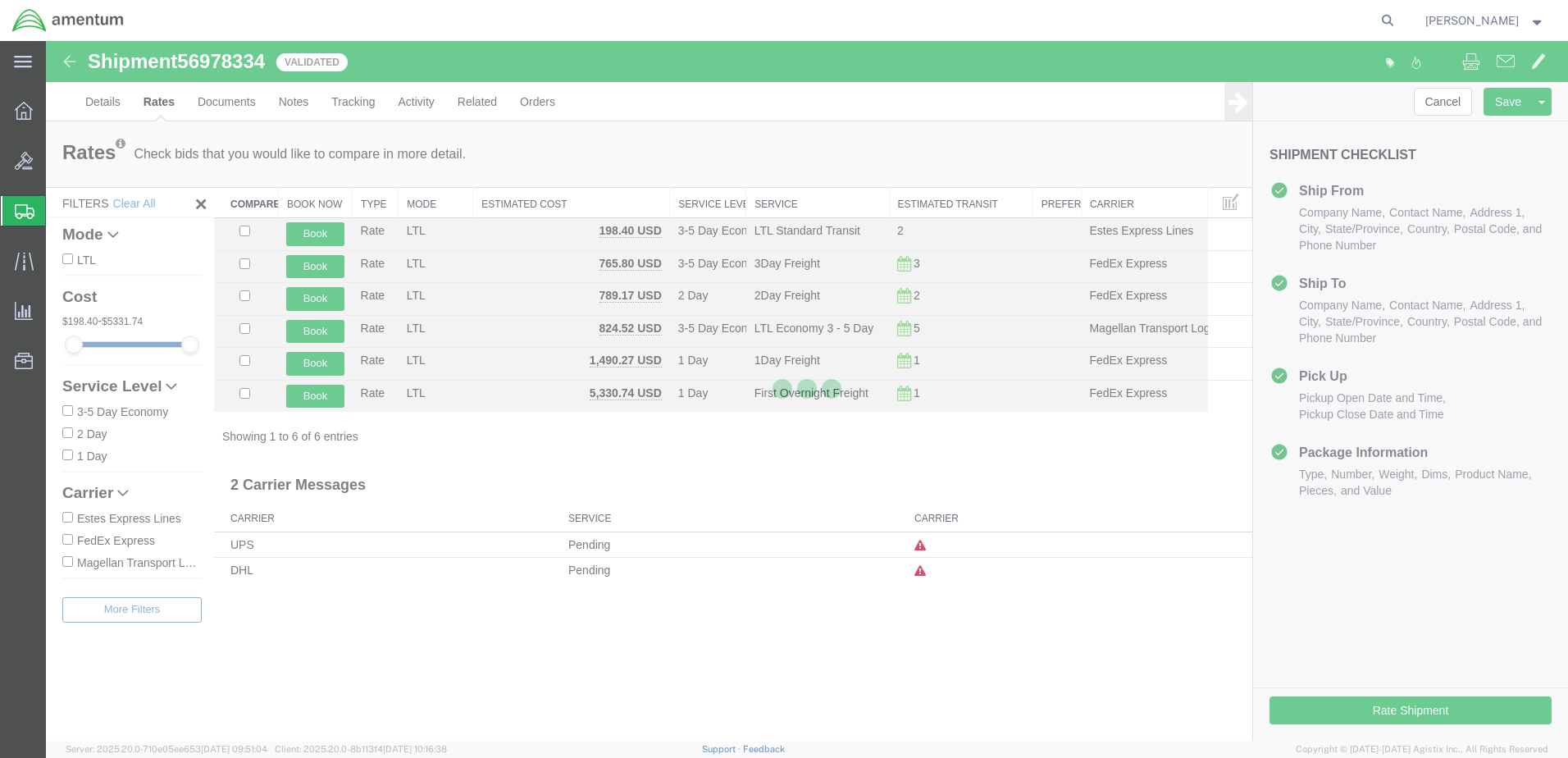
scroll to position [0, 0]
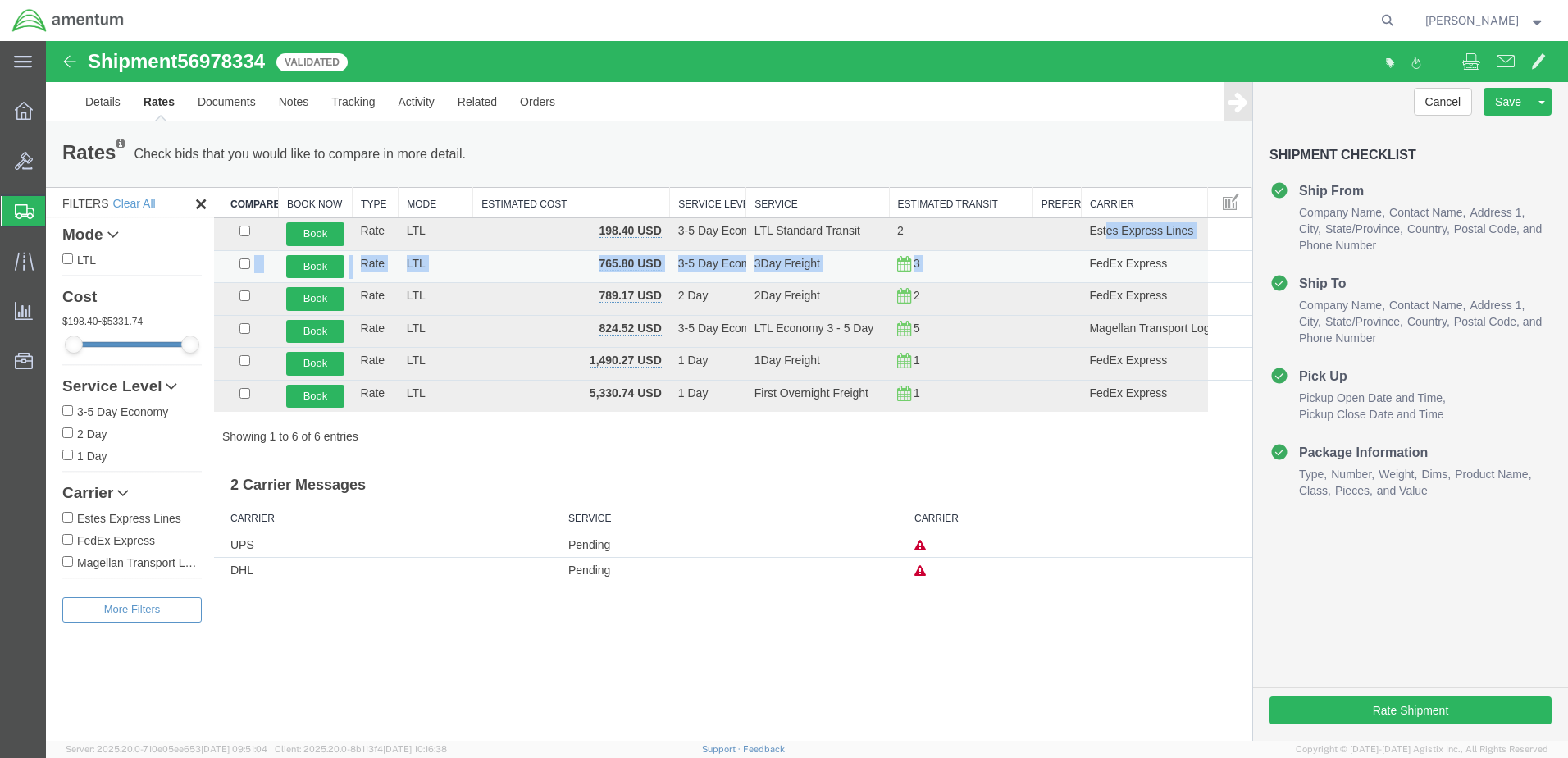
drag, startPoint x: 1107, startPoint y: 233, endPoint x: 1083, endPoint y: 252, distance: 30.6
click at [1083, 252] on tbody "Book Rate LTL 198.40 USD 3-5 Day Economy LTL Standard Transit 2 [PERSON_NAME] E…" at bounding box center [733, 315] width 1039 height 195
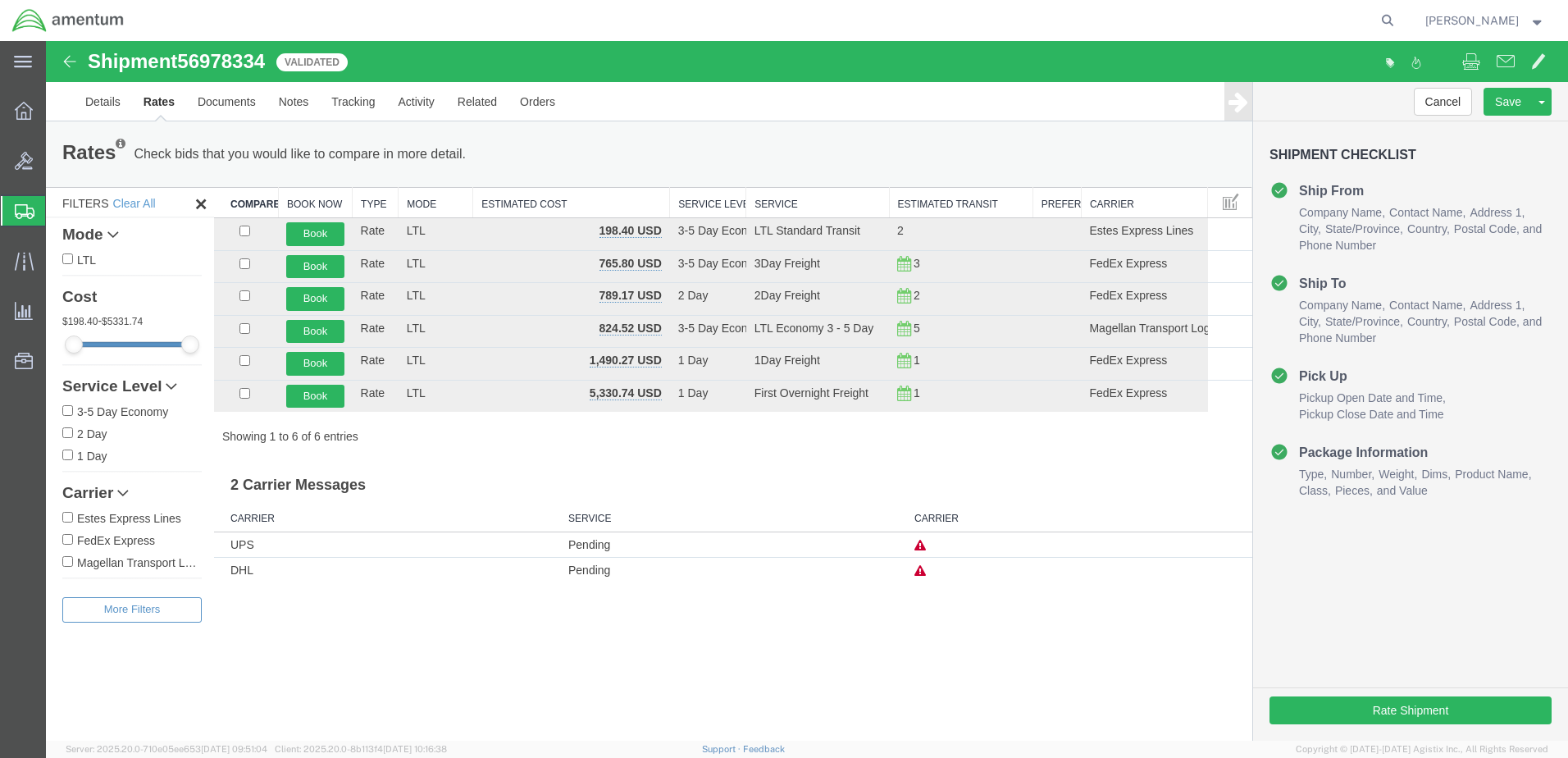
drag, startPoint x: 1075, startPoint y: 252, endPoint x: 1028, endPoint y: 146, distance: 116.0
click at [1028, 146] on div "Rates Check bids that you would like to compare in more detail. Compare Filter" at bounding box center [649, 154] width 1198 height 33
click at [246, 231] on input "checkbox" at bounding box center [245, 230] width 11 height 11
checkbox input "true"
click at [245, 263] on input "checkbox" at bounding box center [245, 263] width 11 height 11
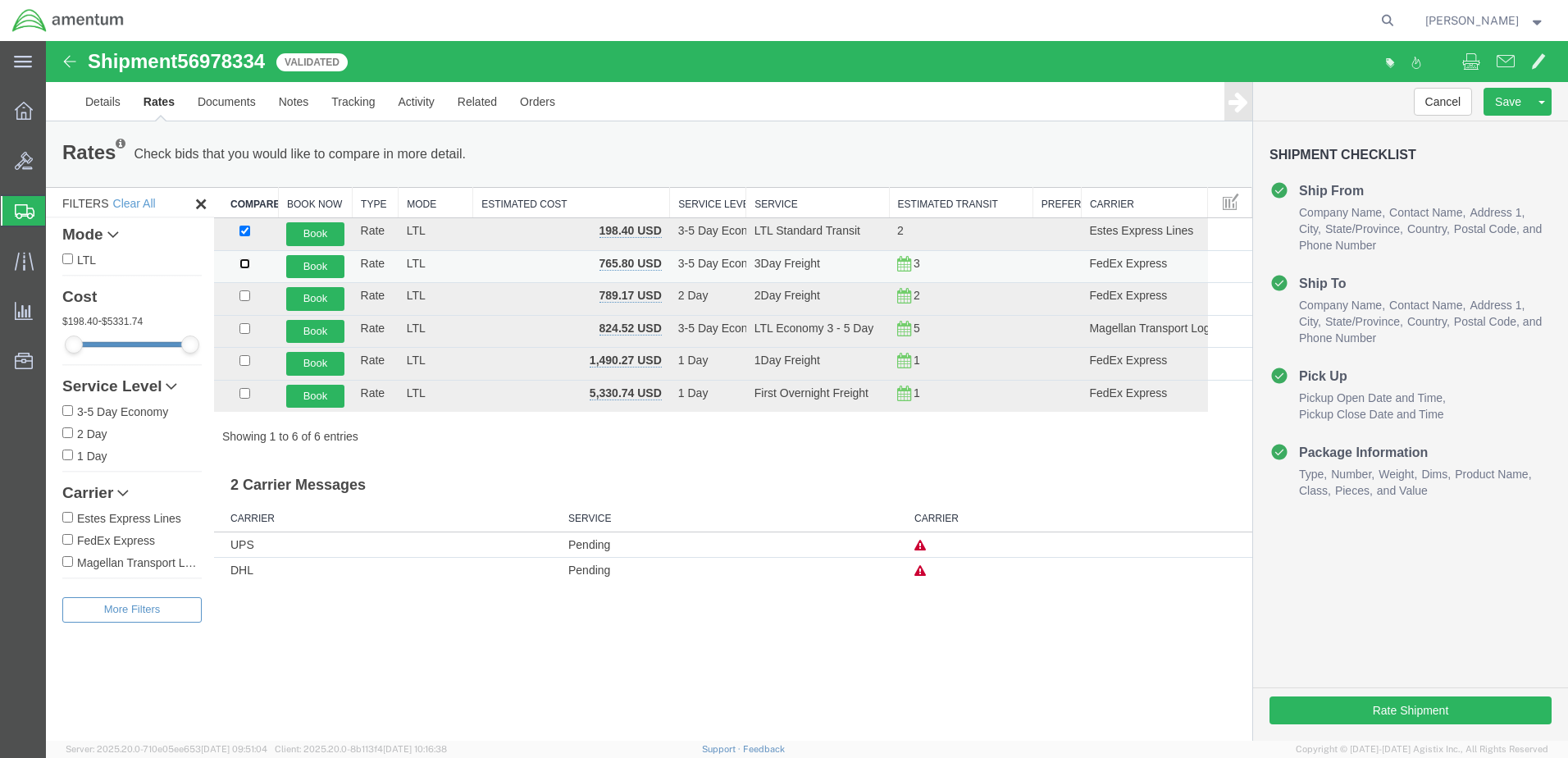
checkbox input "true"
click at [532, 155] on button "Compare" at bounding box center [501, 154] width 72 height 30
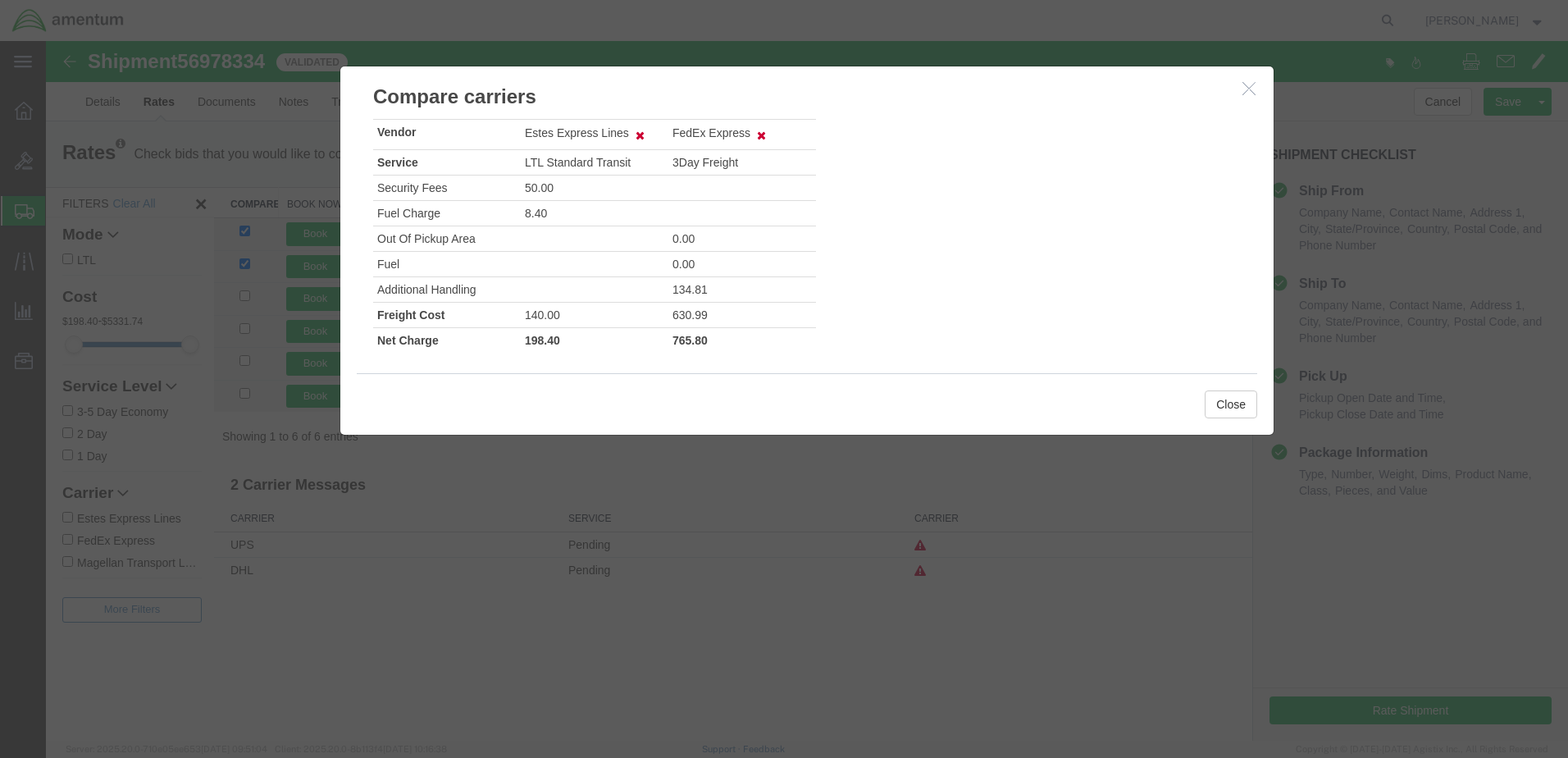
click at [1246, 88] on icon "button" at bounding box center [1248, 88] width 13 height 14
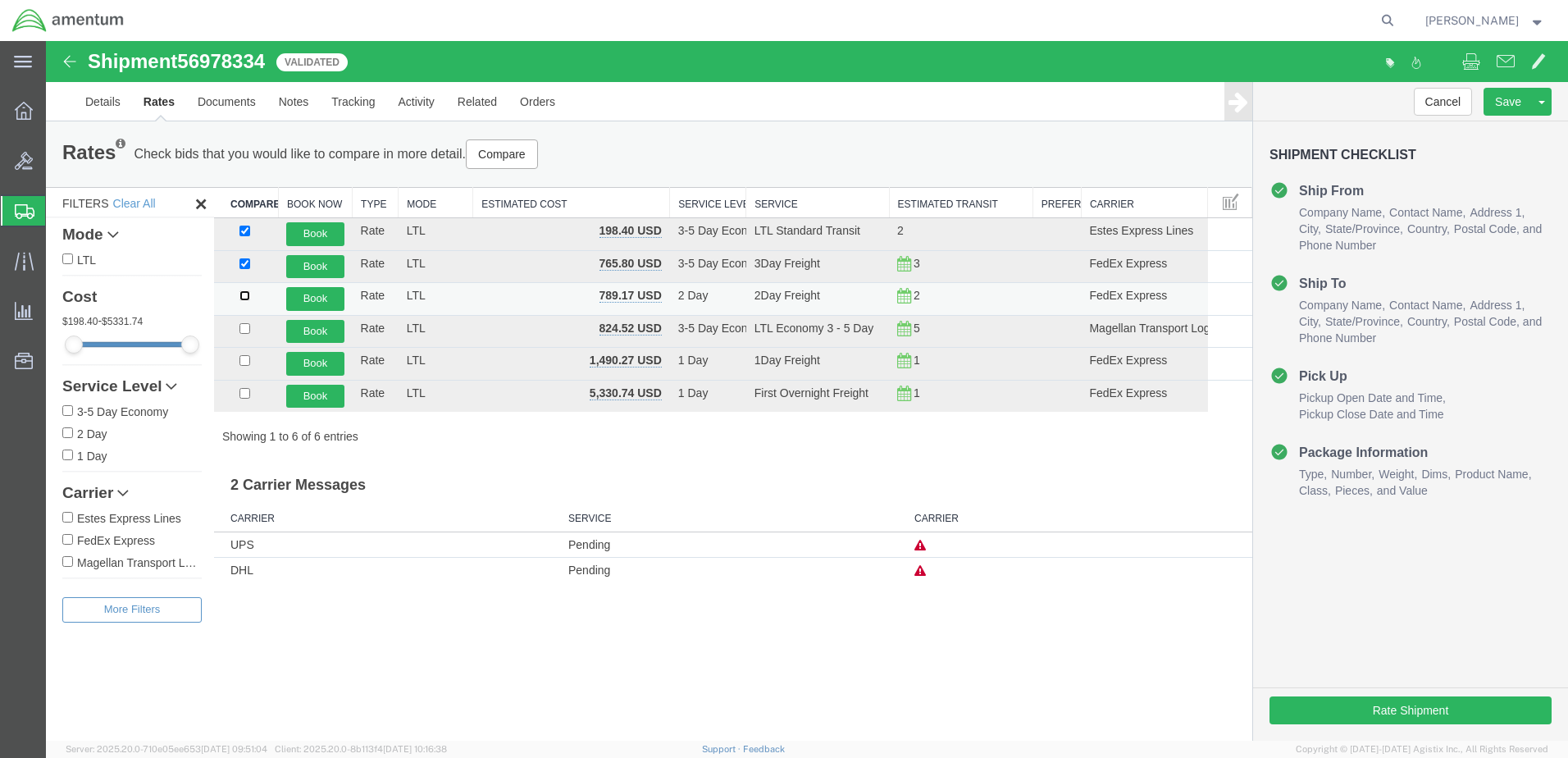
click at [244, 295] on input "checkbox" at bounding box center [245, 296] width 11 height 11
click at [528, 156] on button "Compare" at bounding box center [501, 154] width 72 height 30
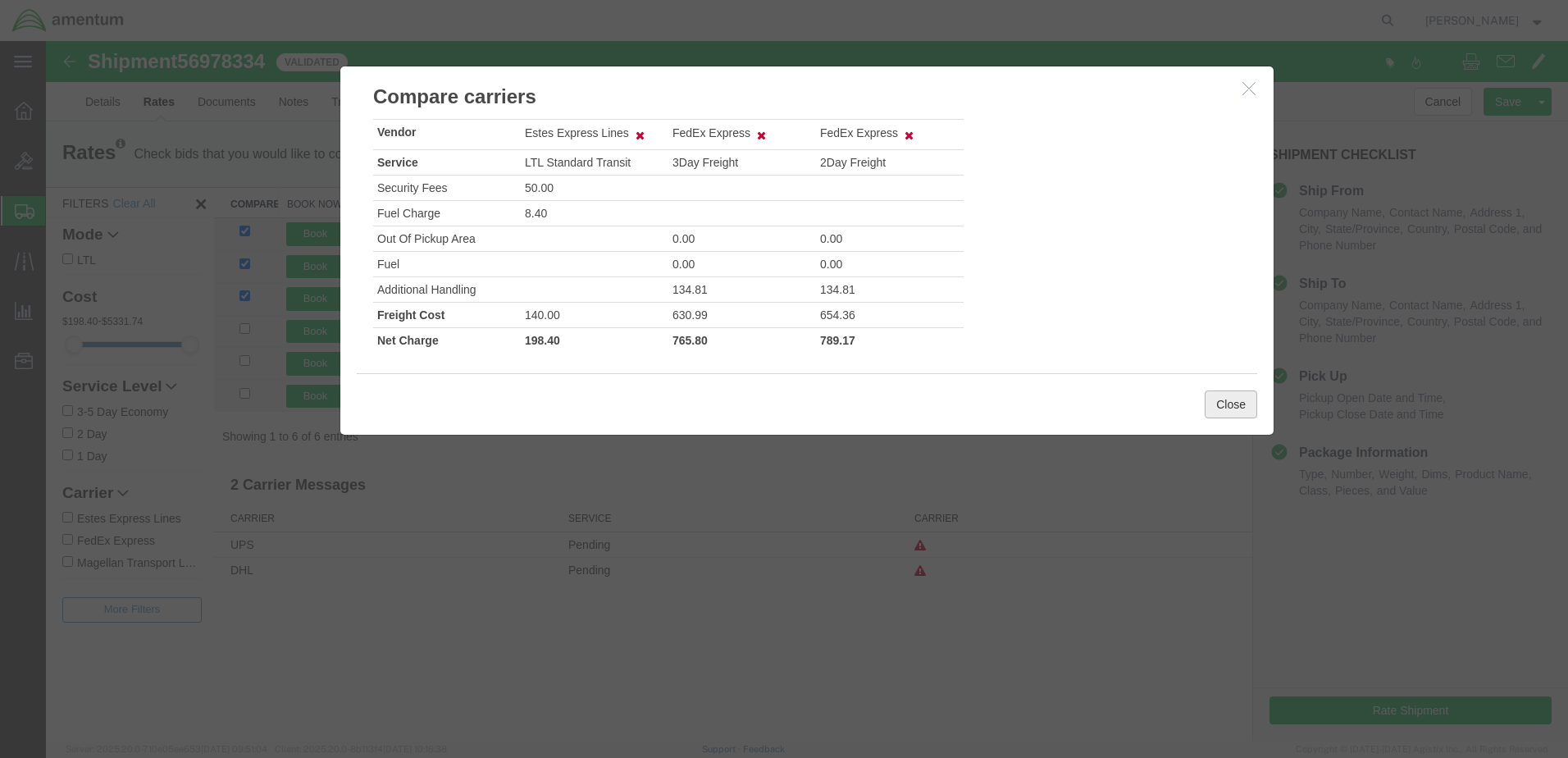
click at [1239, 408] on button "Close" at bounding box center [1231, 404] width 53 height 28
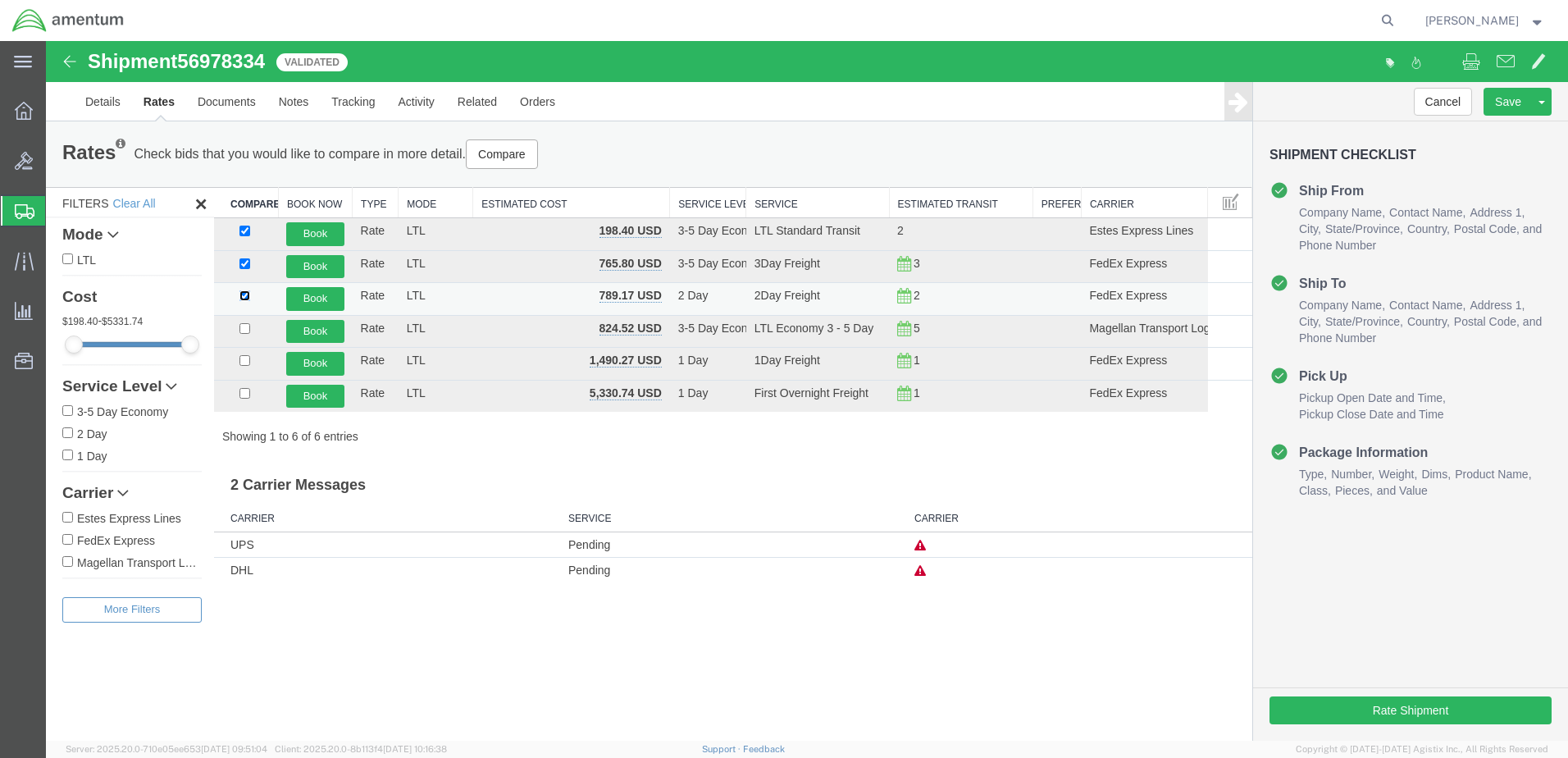
click at [247, 297] on input "checkbox" at bounding box center [245, 296] width 11 height 11
checkbox input "false"
click at [250, 264] on input "checkbox" at bounding box center [245, 263] width 11 height 11
checkbox input "false"
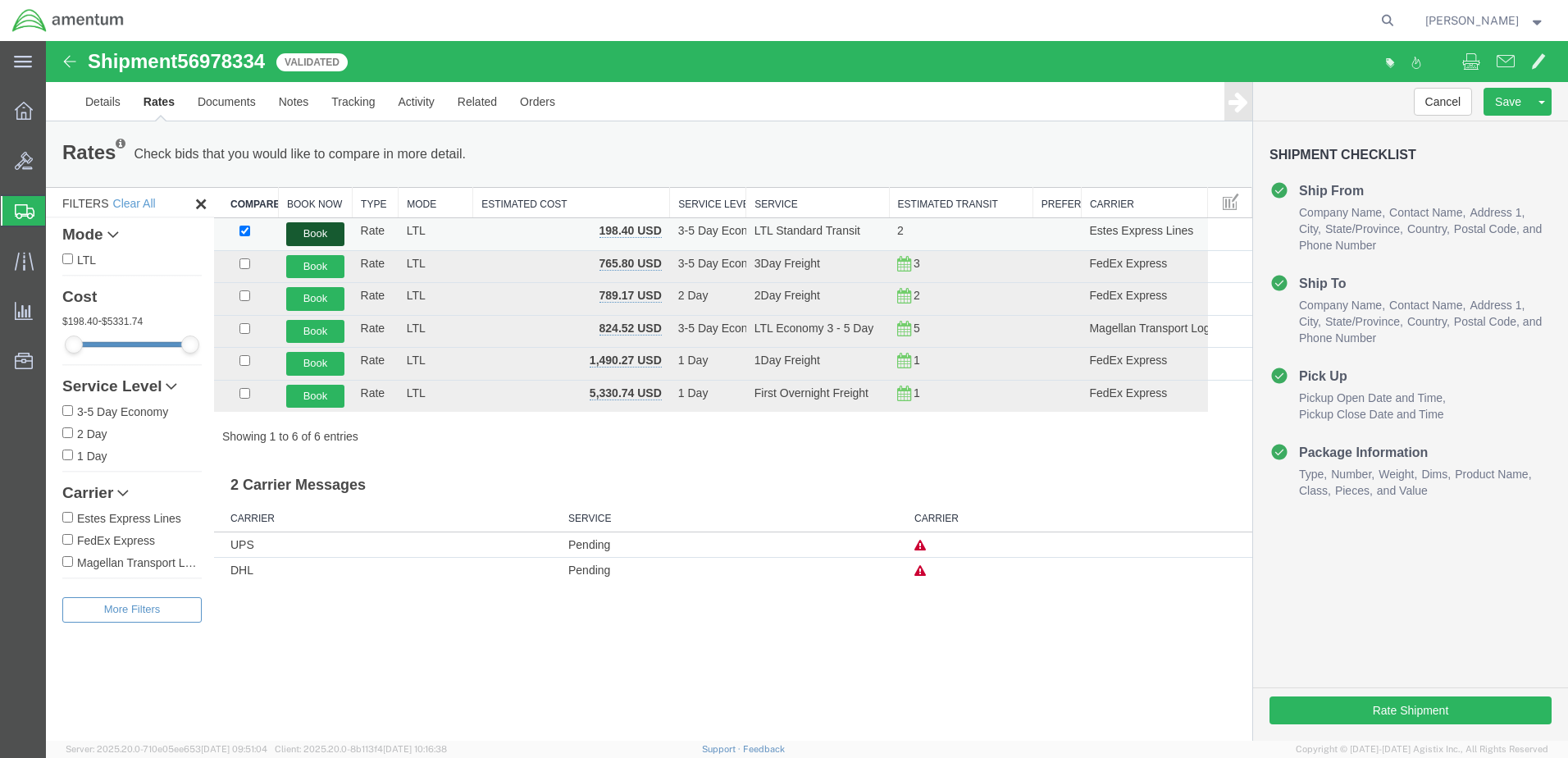
click at [325, 235] on button "Book" at bounding box center [315, 235] width 58 height 24
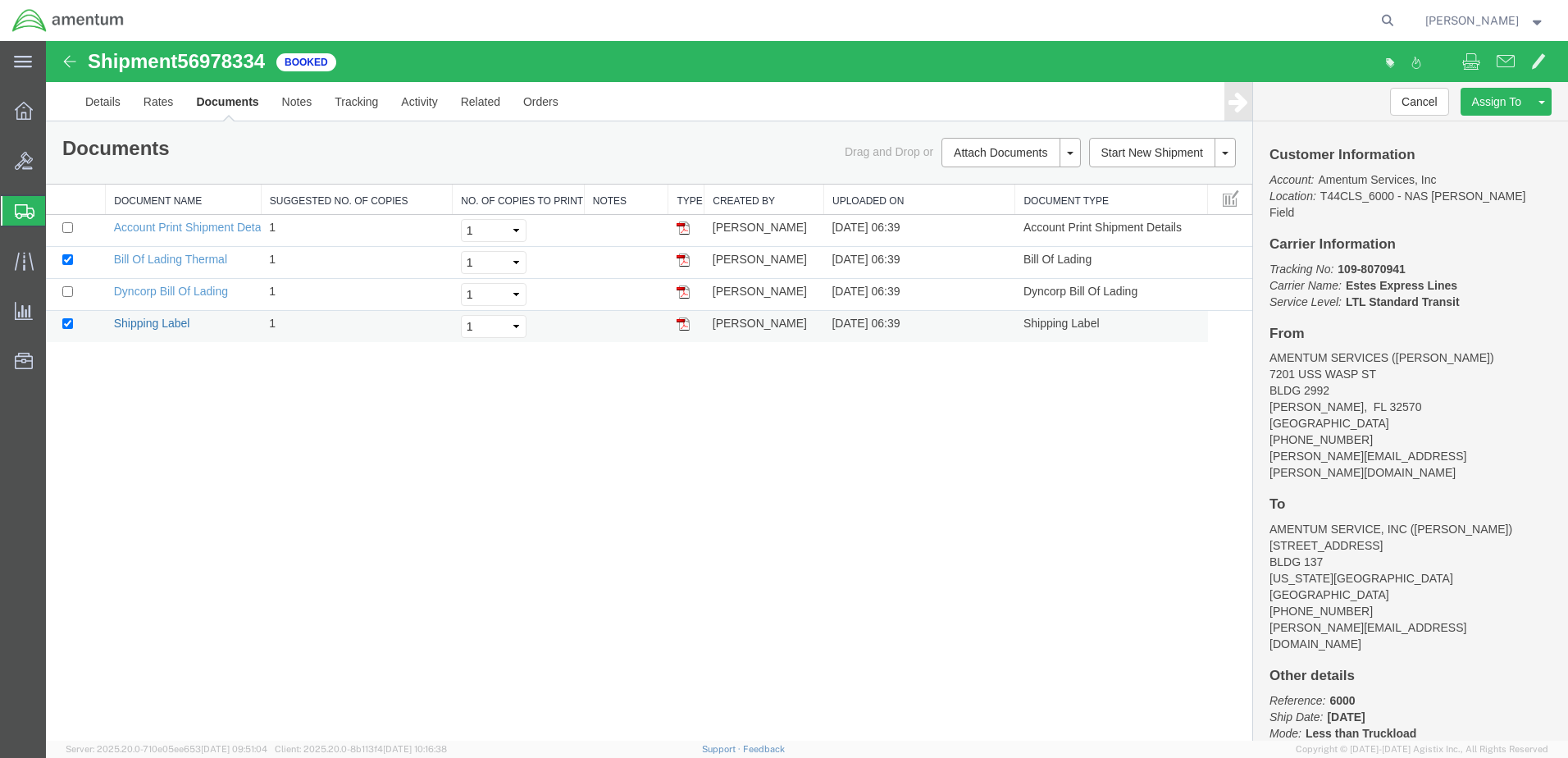
click at [139, 323] on link "Shipping Label" at bounding box center [152, 323] width 76 height 13
click at [215, 291] on link "Dyncorp Bill Of Lading" at bounding box center [171, 291] width 114 height 13
click at [180, 258] on link "Bill Of Lading Thermal" at bounding box center [170, 258] width 113 height 13
